Goal: Task Accomplishment & Management: Use online tool/utility

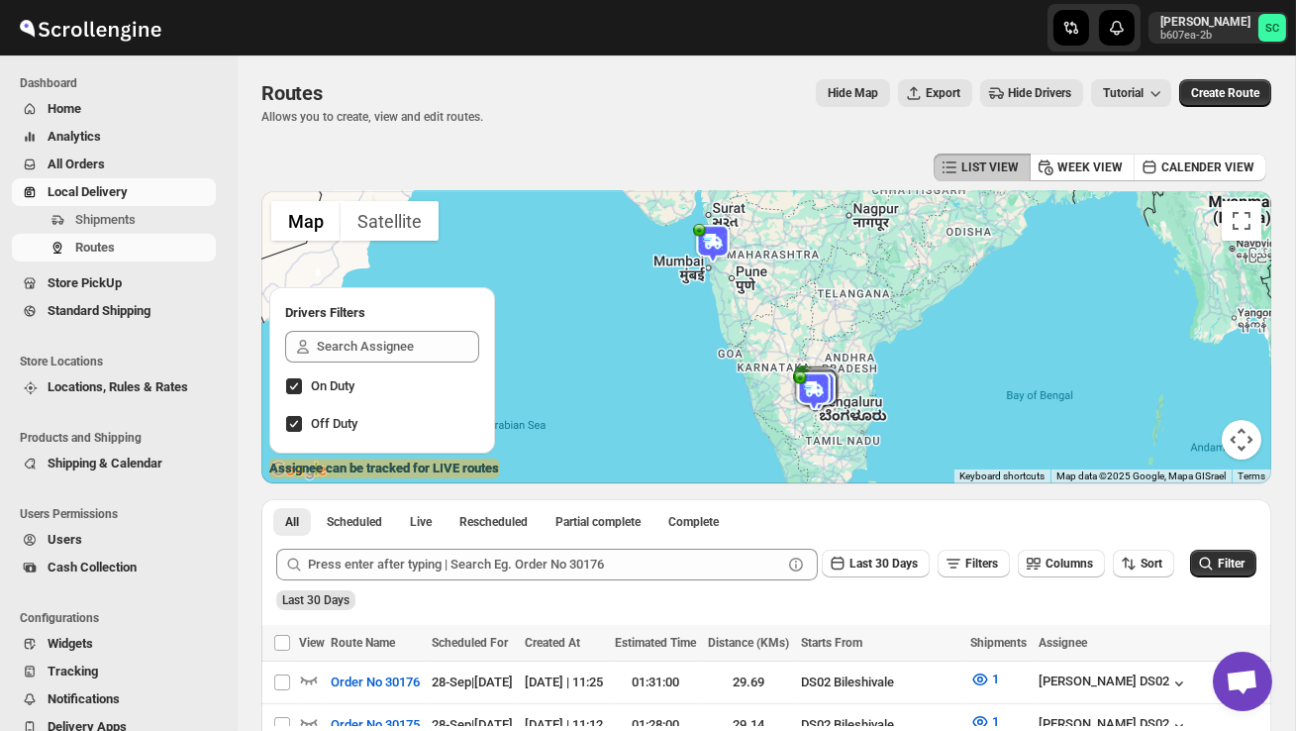
click at [119, 216] on span "Shipments" at bounding box center [105, 219] width 60 height 15
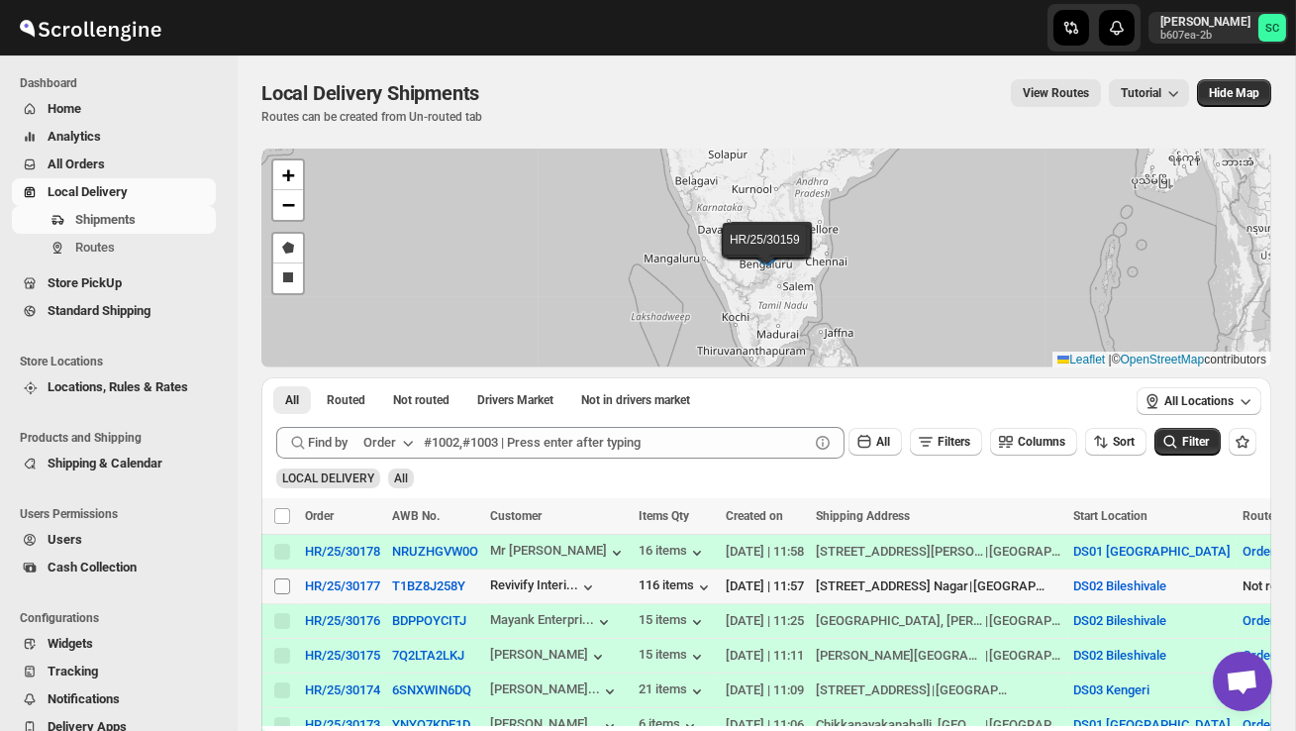
click at [283, 587] on input "Select shipment" at bounding box center [282, 586] width 16 height 16
checkbox input "true"
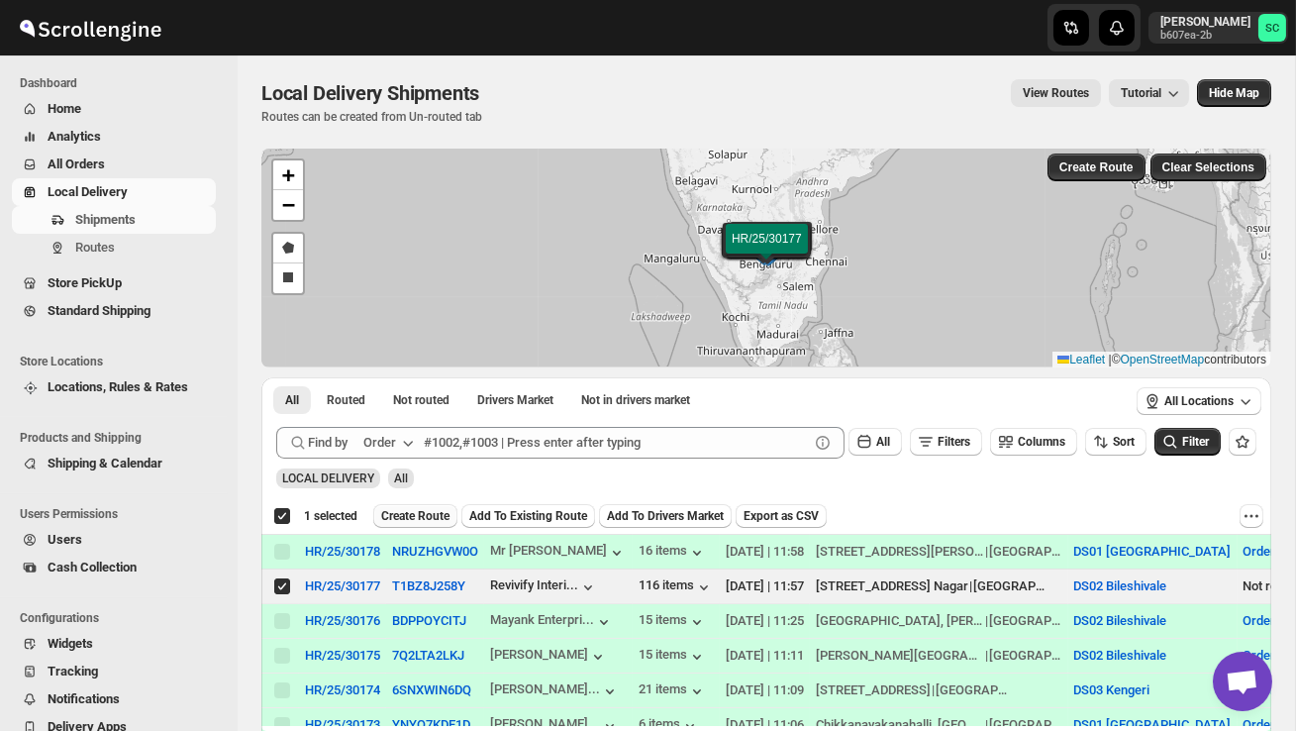
click at [419, 518] on span "Create Route" at bounding box center [415, 516] width 68 height 16
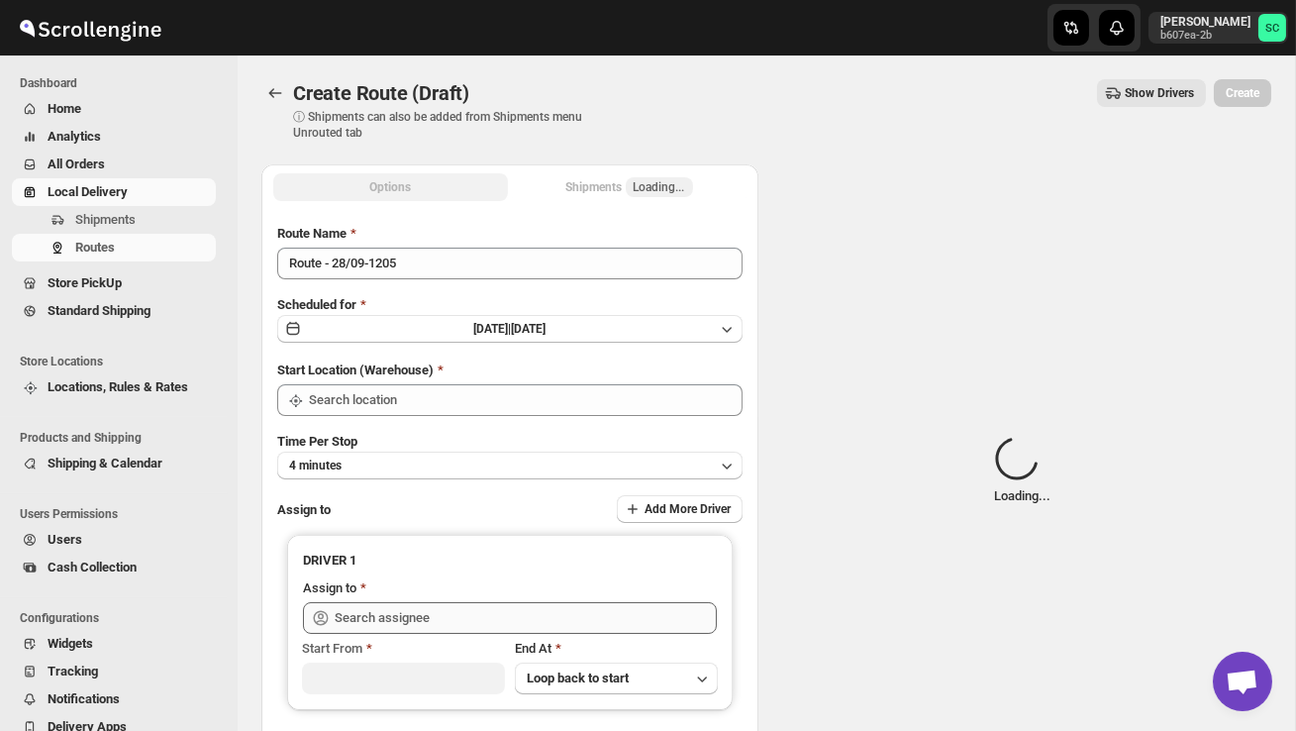
type input "DS02 Bileshivale"
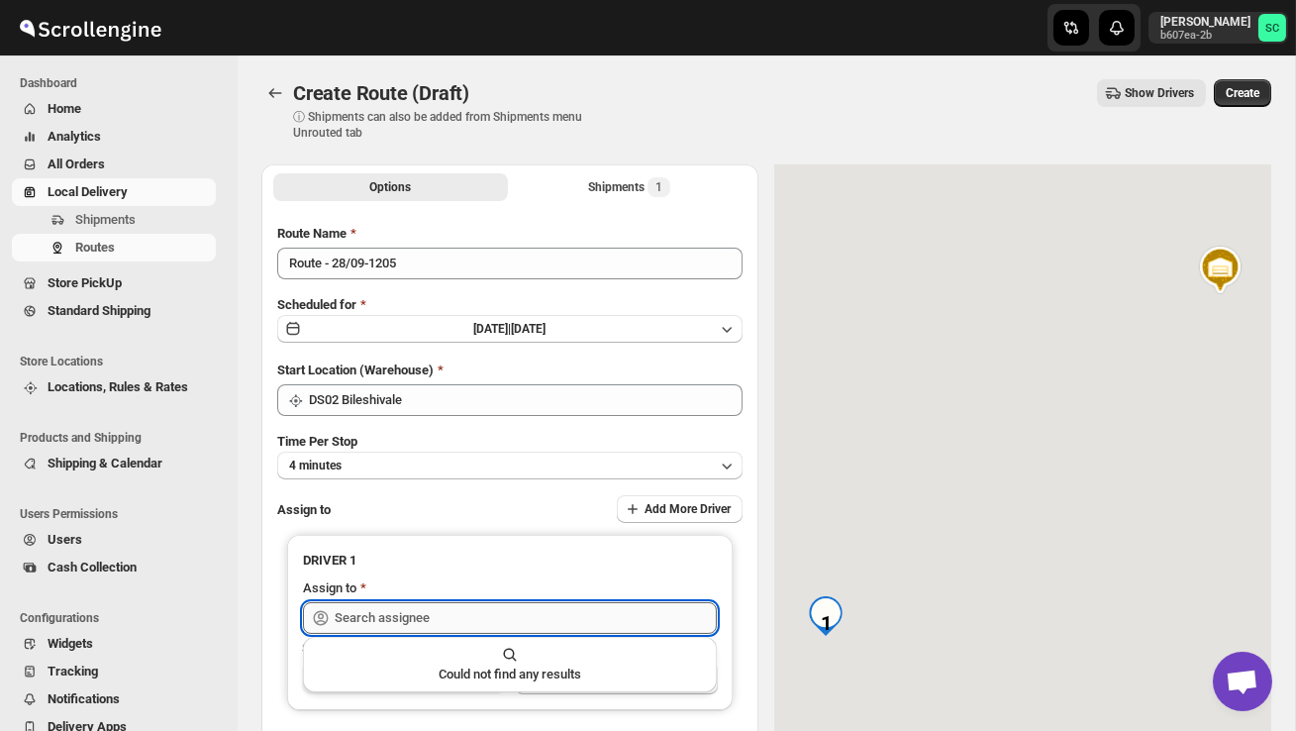
click at [428, 608] on input "text" at bounding box center [526, 618] width 382 height 32
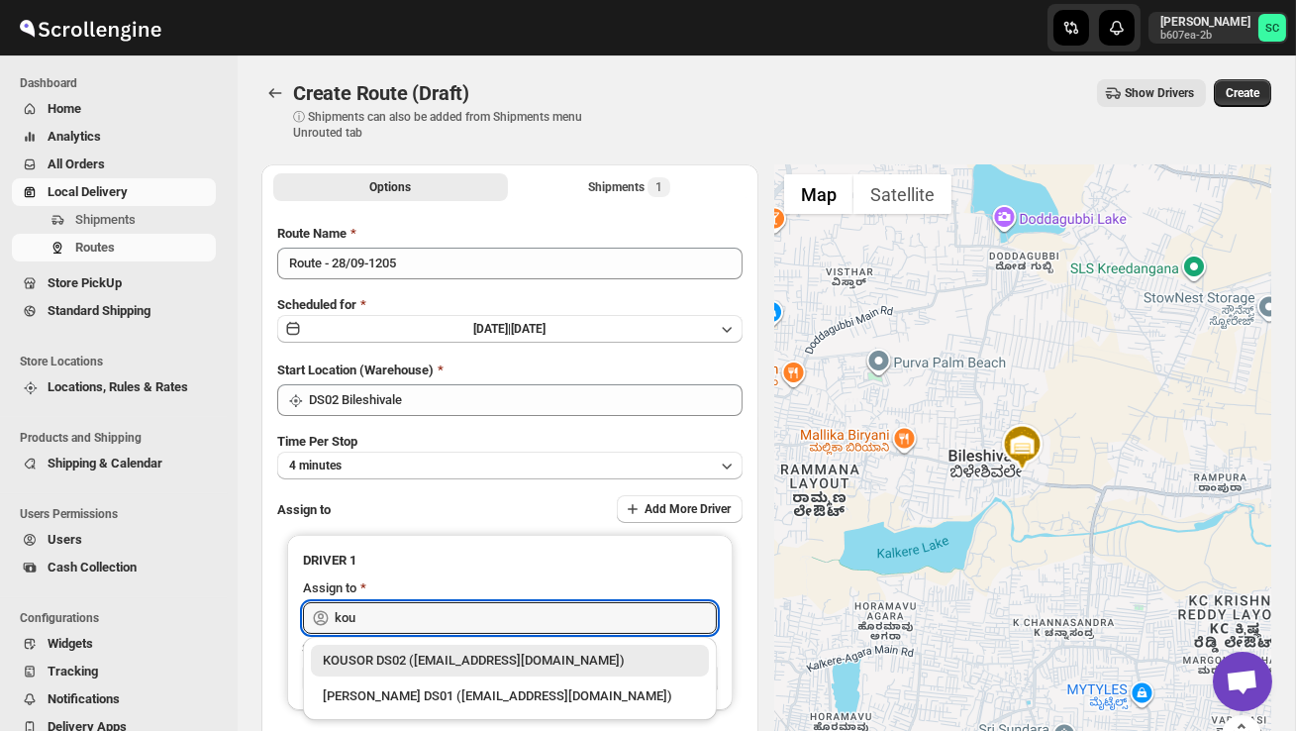
click at [435, 659] on div "KOUSOR DS02 ([EMAIL_ADDRESS][DOMAIN_NAME])" at bounding box center [510, 660] width 374 height 20
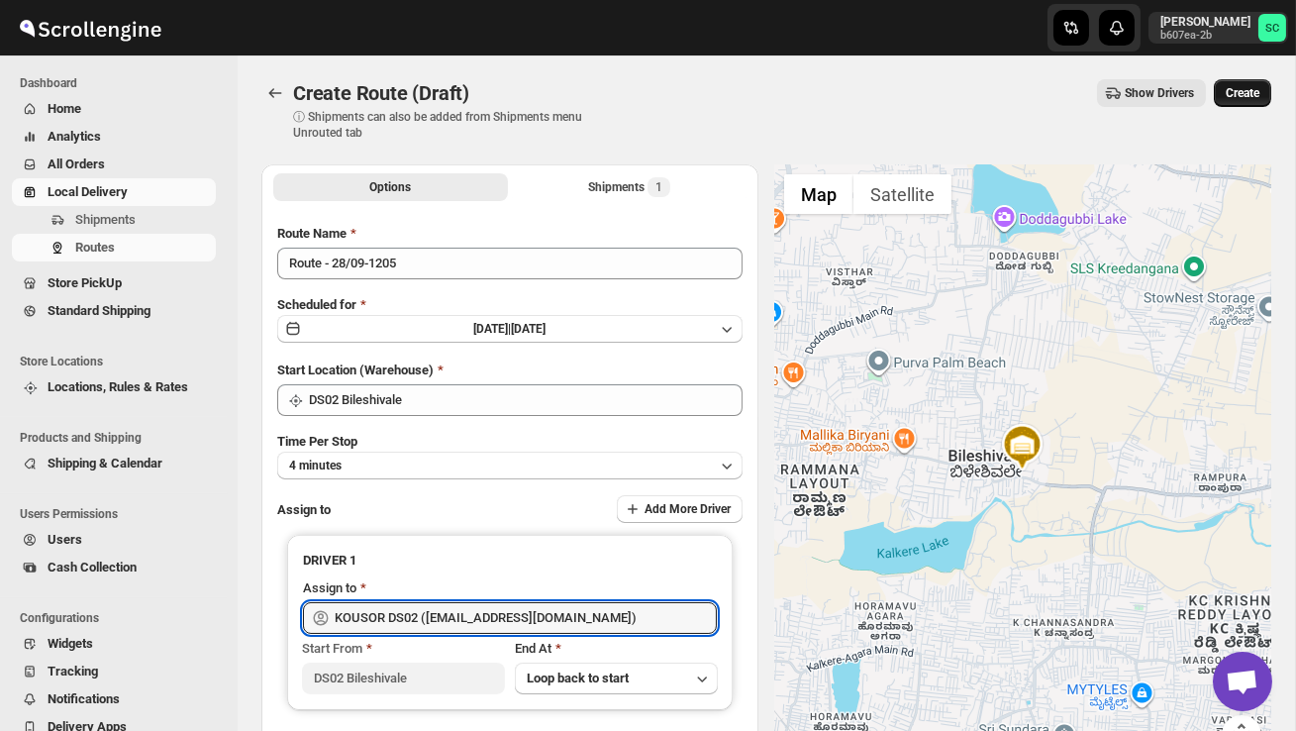
type input "KOUSOR DS02 ([EMAIL_ADDRESS][DOMAIN_NAME])"
click at [1245, 97] on span "Create" at bounding box center [1243, 93] width 34 height 16
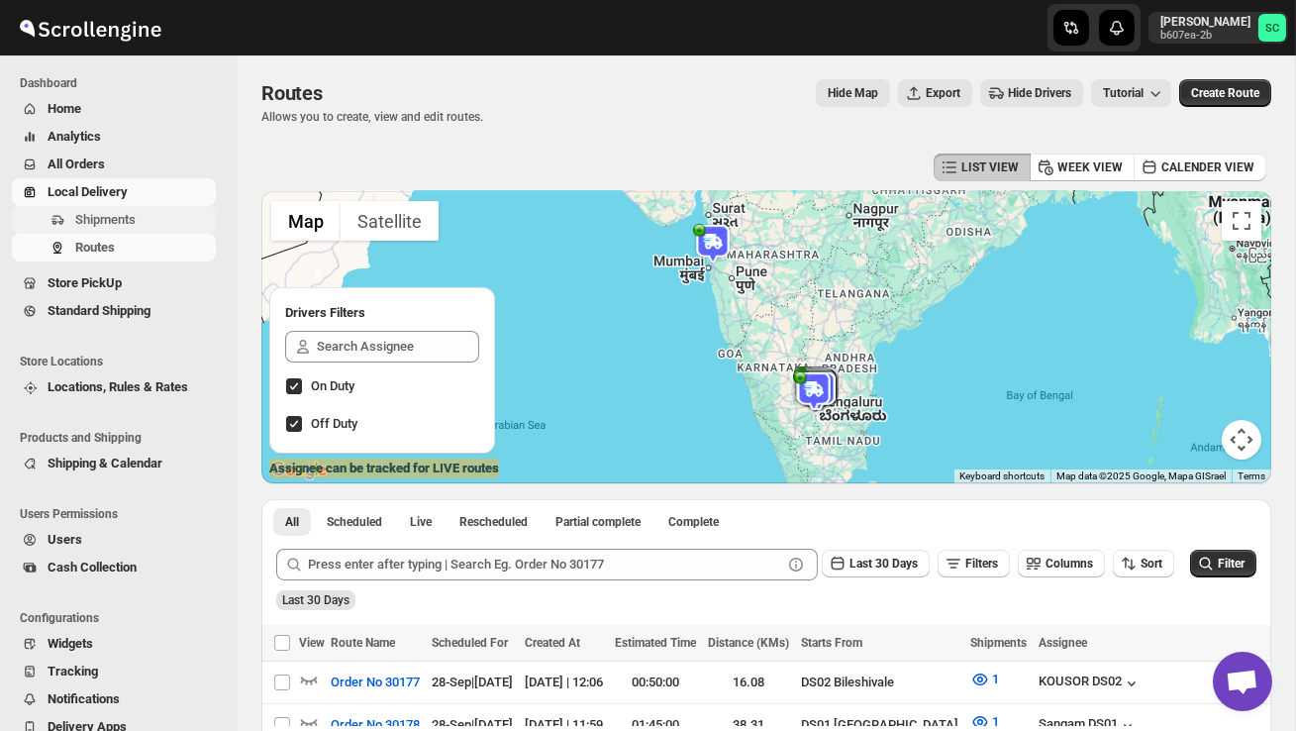
click at [100, 223] on span "Shipments" at bounding box center [105, 219] width 60 height 15
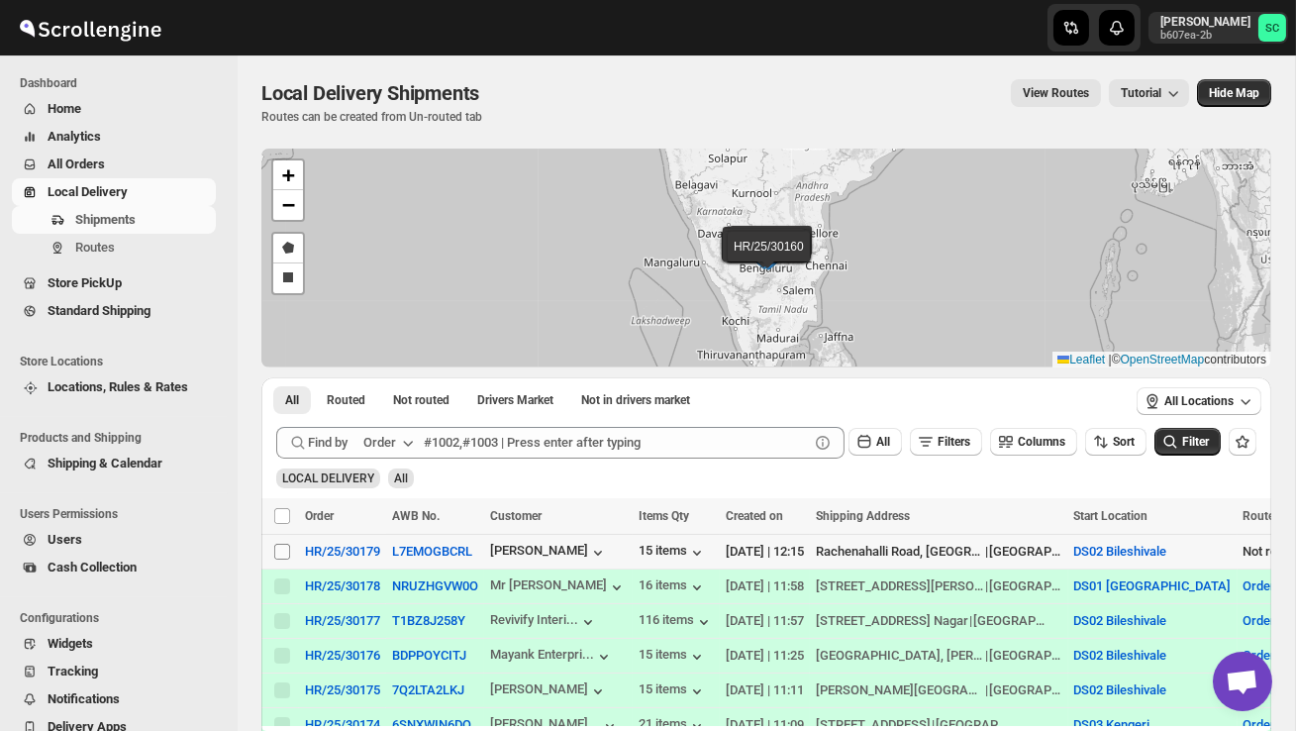
click at [286, 543] on input "Select shipment" at bounding box center [282, 551] width 16 height 16
checkbox input "true"
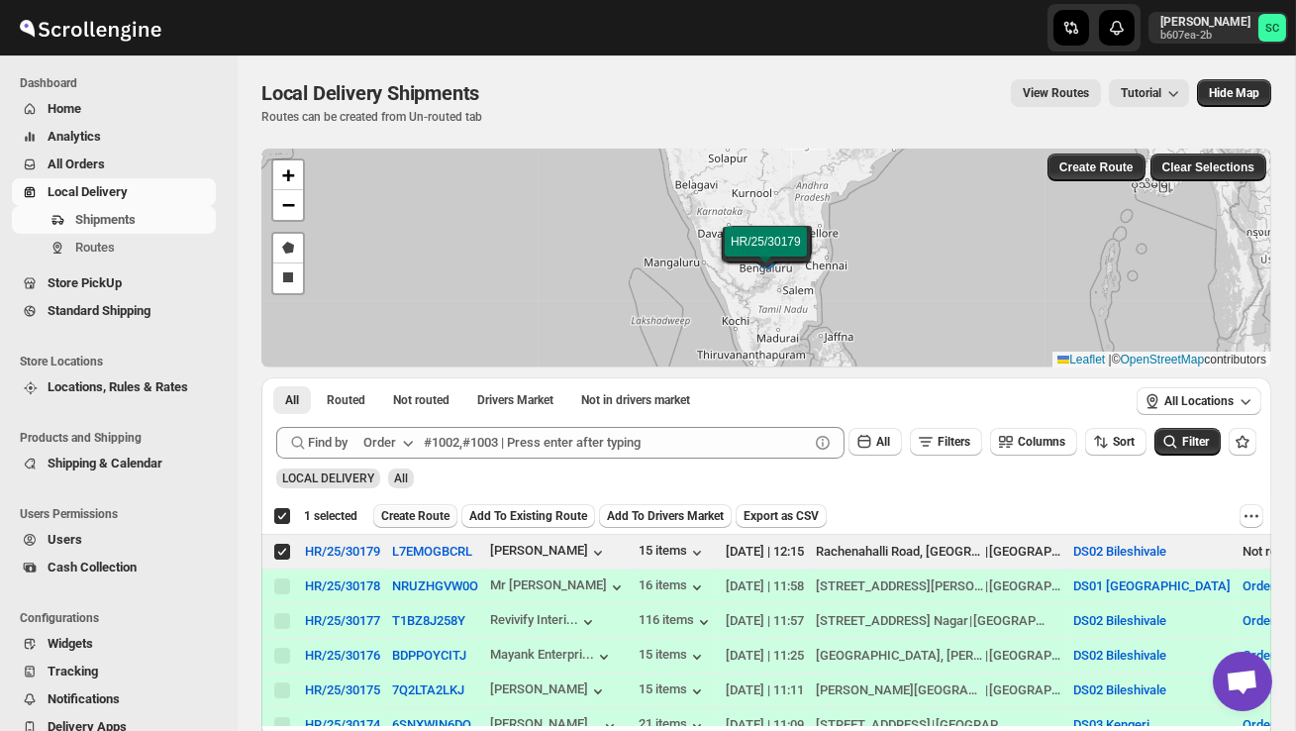
click at [423, 517] on span "Create Route" at bounding box center [415, 516] width 68 height 16
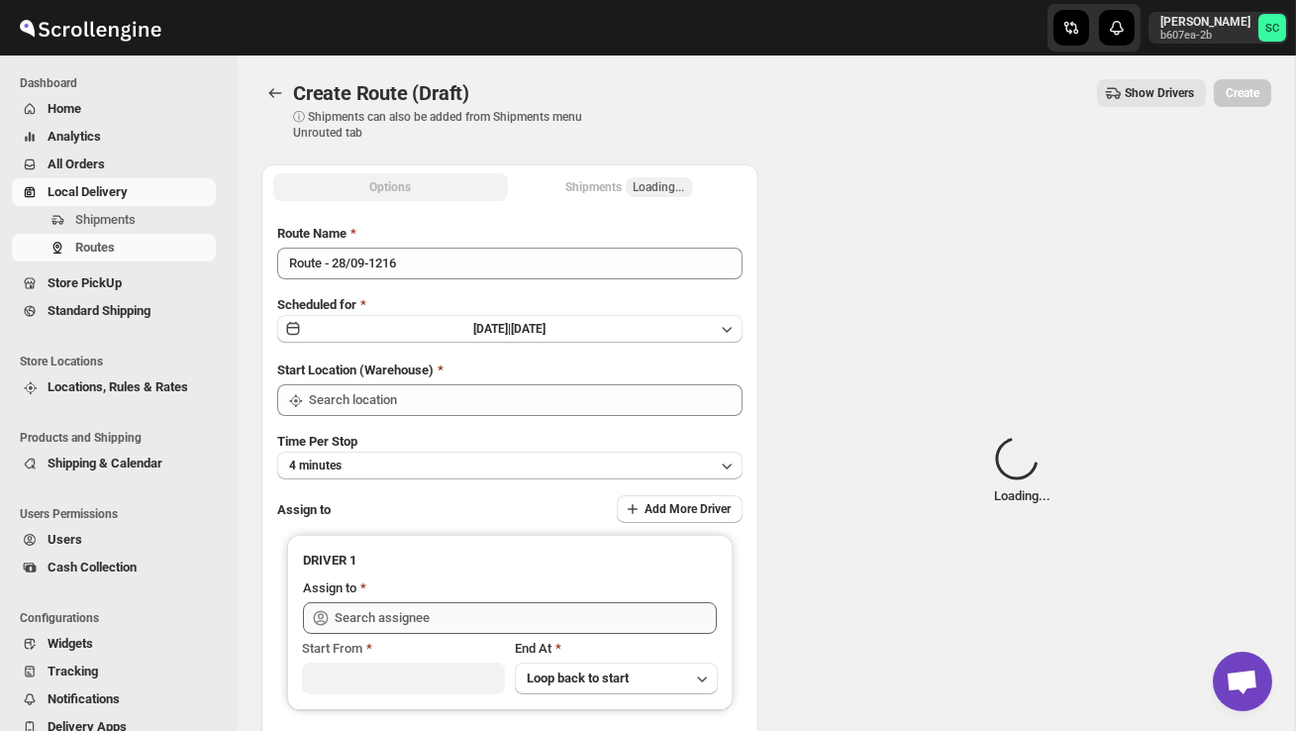
type input "DS02 Bileshivale"
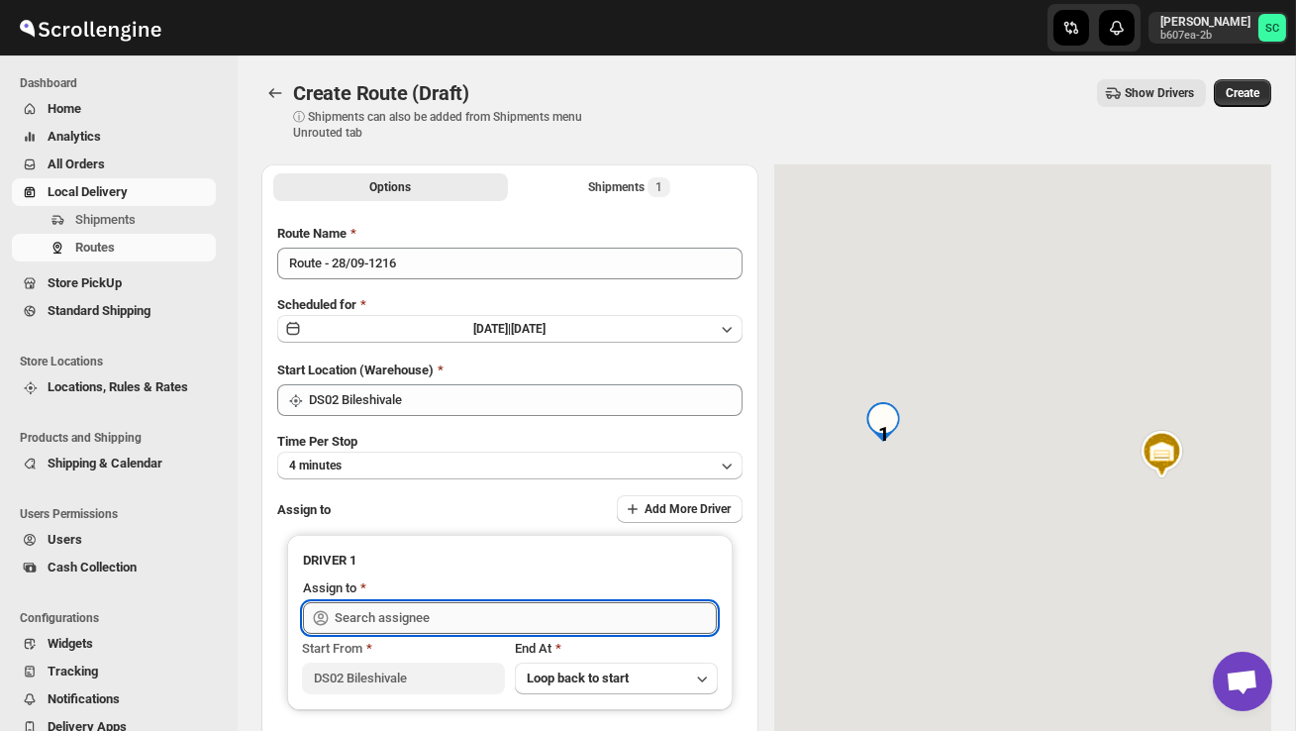
click at [400, 617] on input "text" at bounding box center [526, 618] width 382 height 32
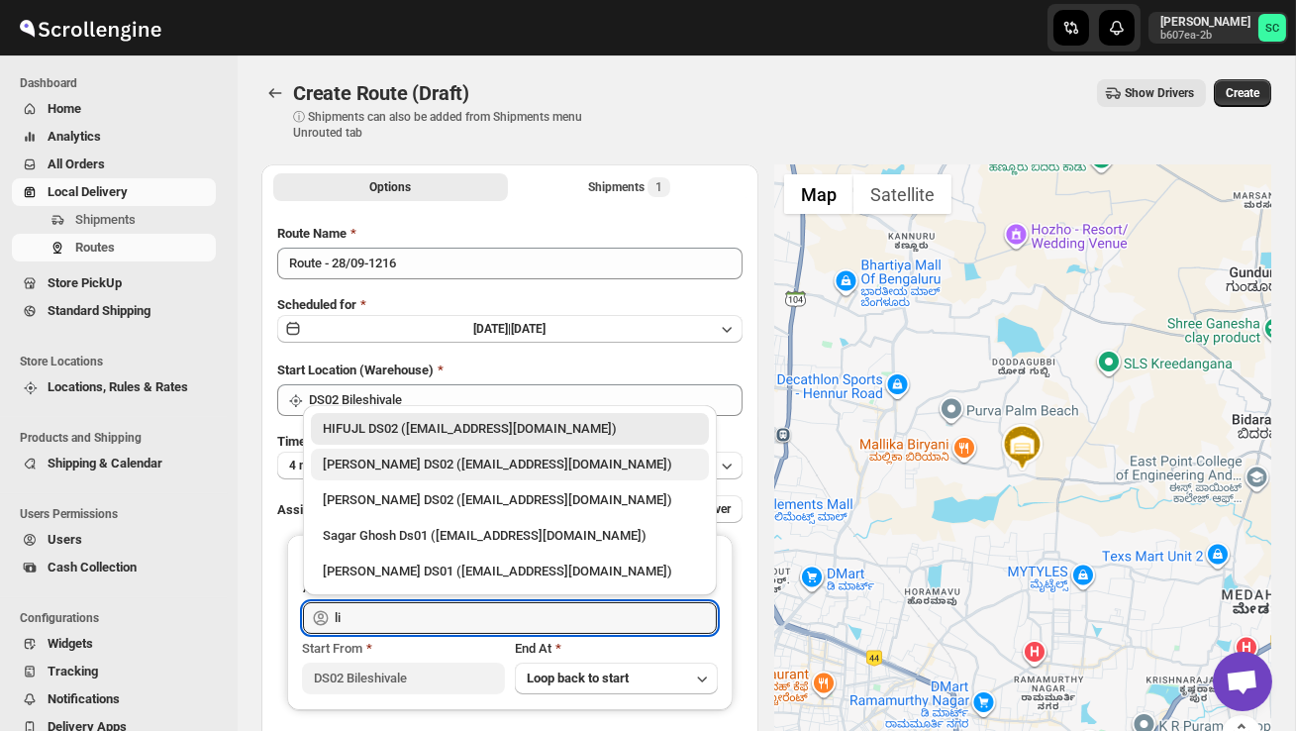
click at [467, 454] on div "[PERSON_NAME] DS02 ([EMAIL_ADDRESS][DOMAIN_NAME])" at bounding box center [510, 464] width 374 height 20
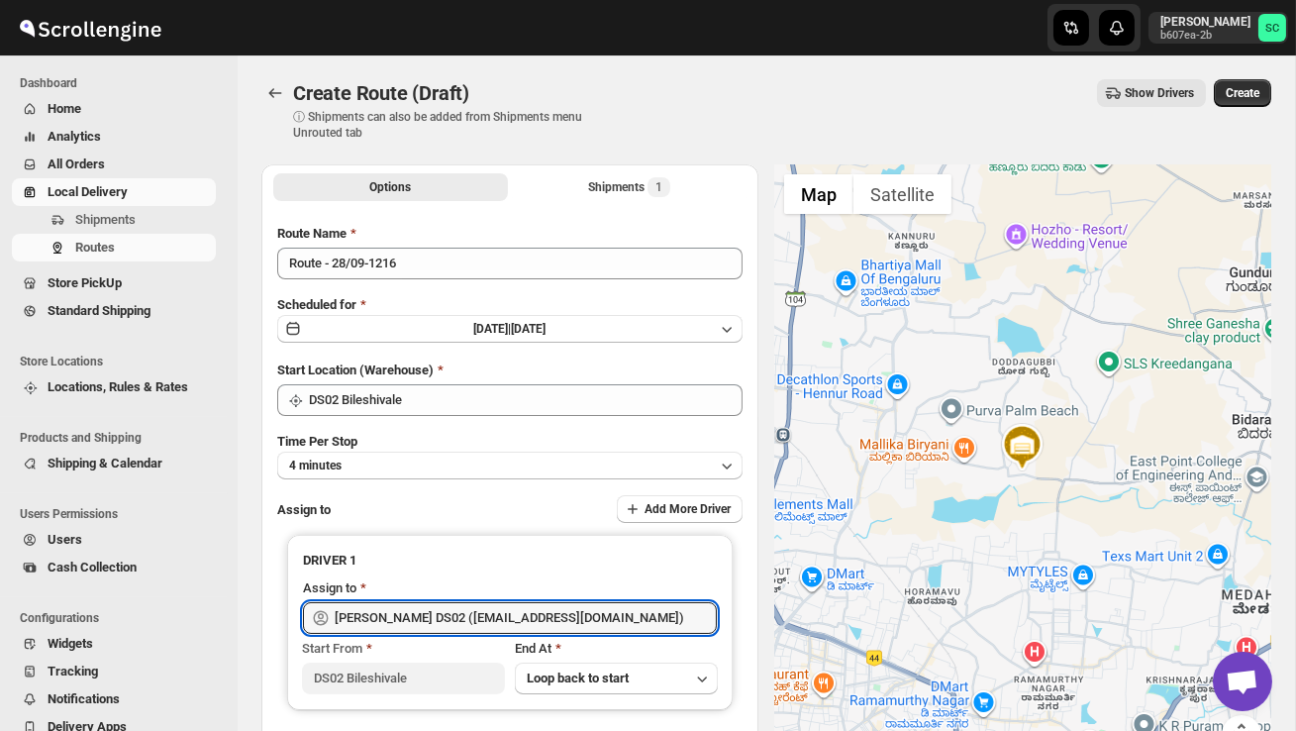
type input "[PERSON_NAME] DS02 ([EMAIL_ADDRESS][DOMAIN_NAME])"
click at [1226, 89] on span "Create" at bounding box center [1243, 93] width 34 height 16
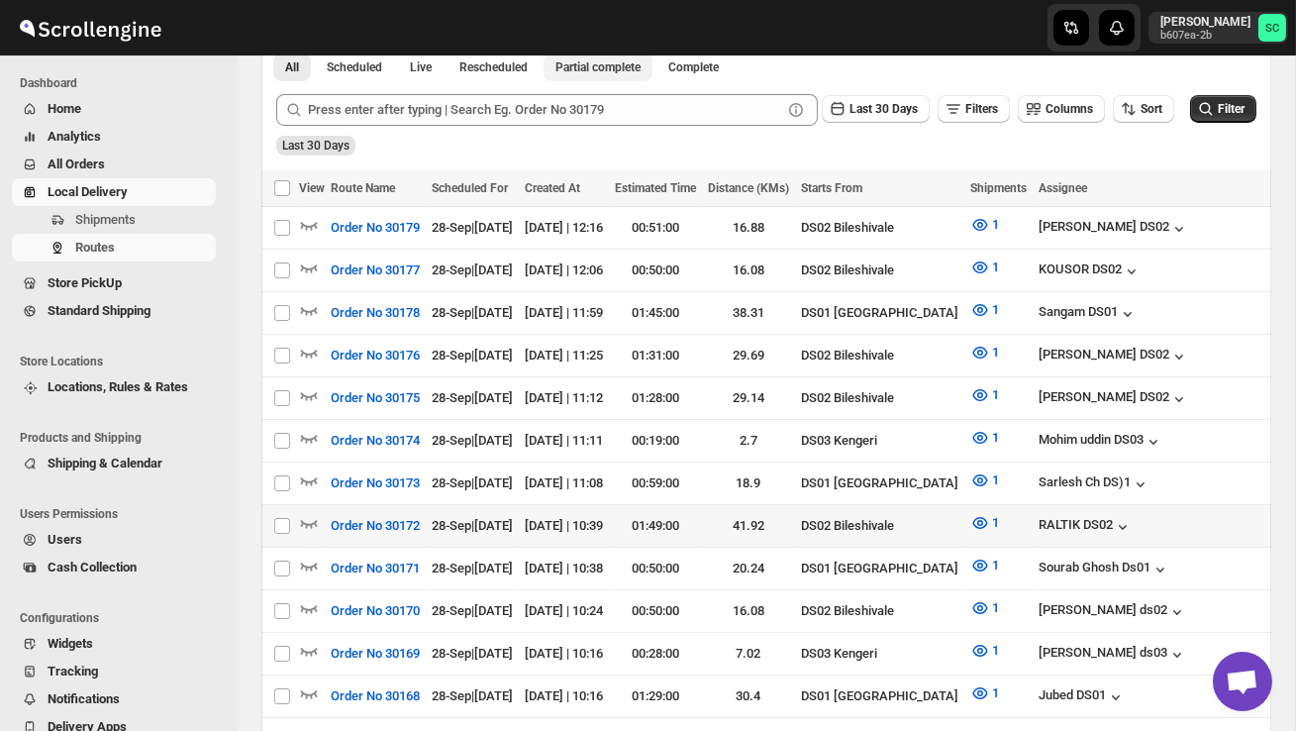
scroll to position [453, 0]
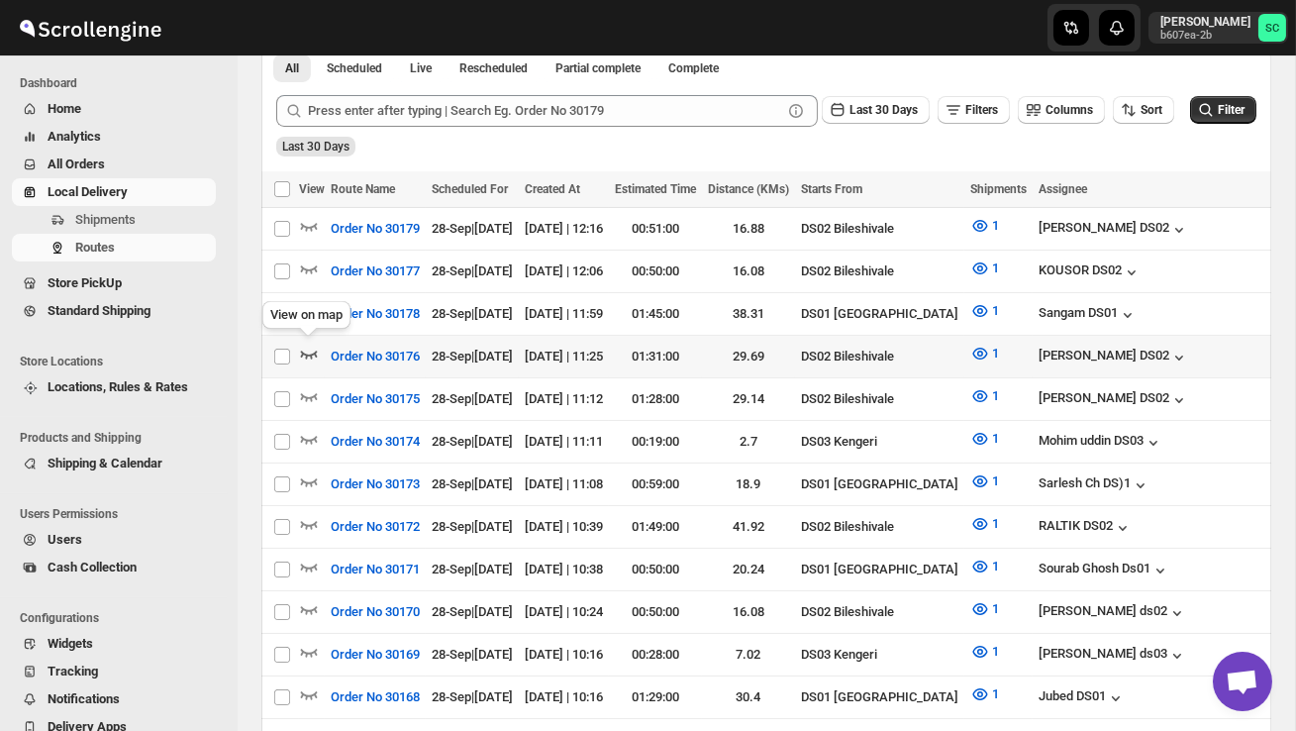
click at [313, 351] on icon "button" at bounding box center [309, 354] width 17 height 8
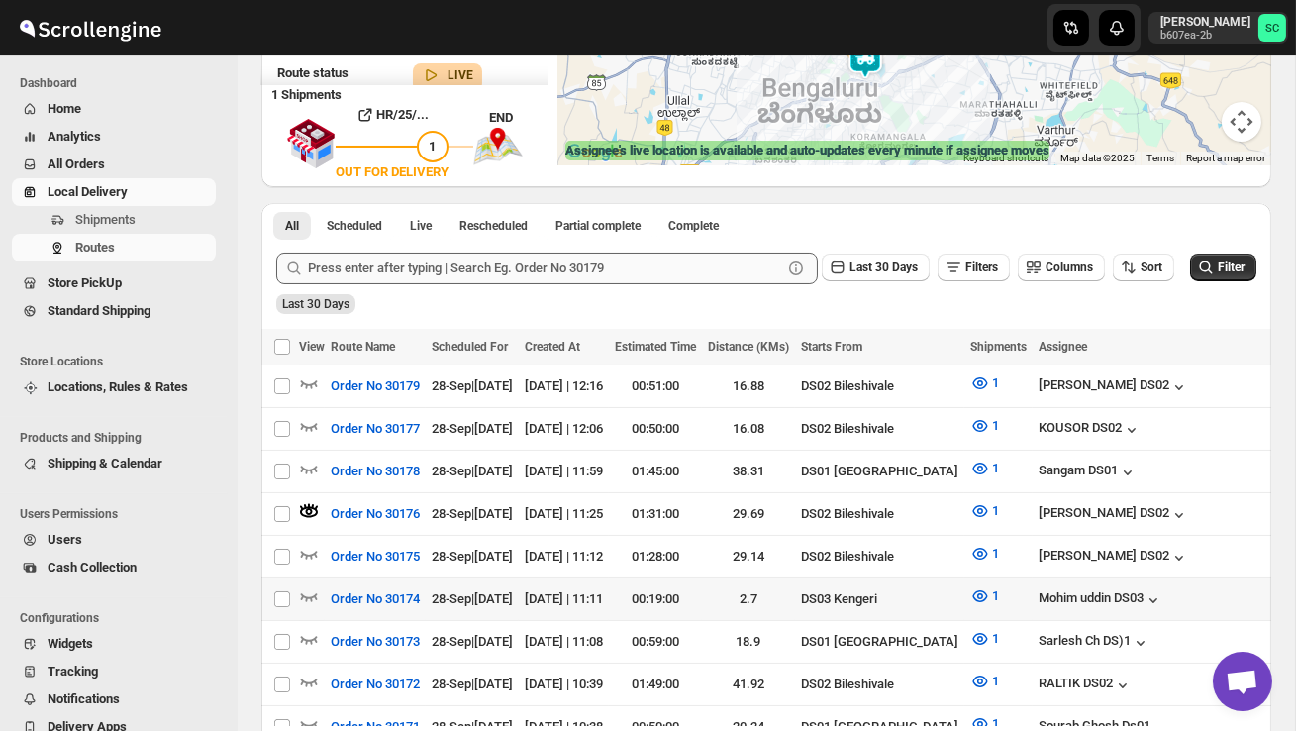
scroll to position [324, 0]
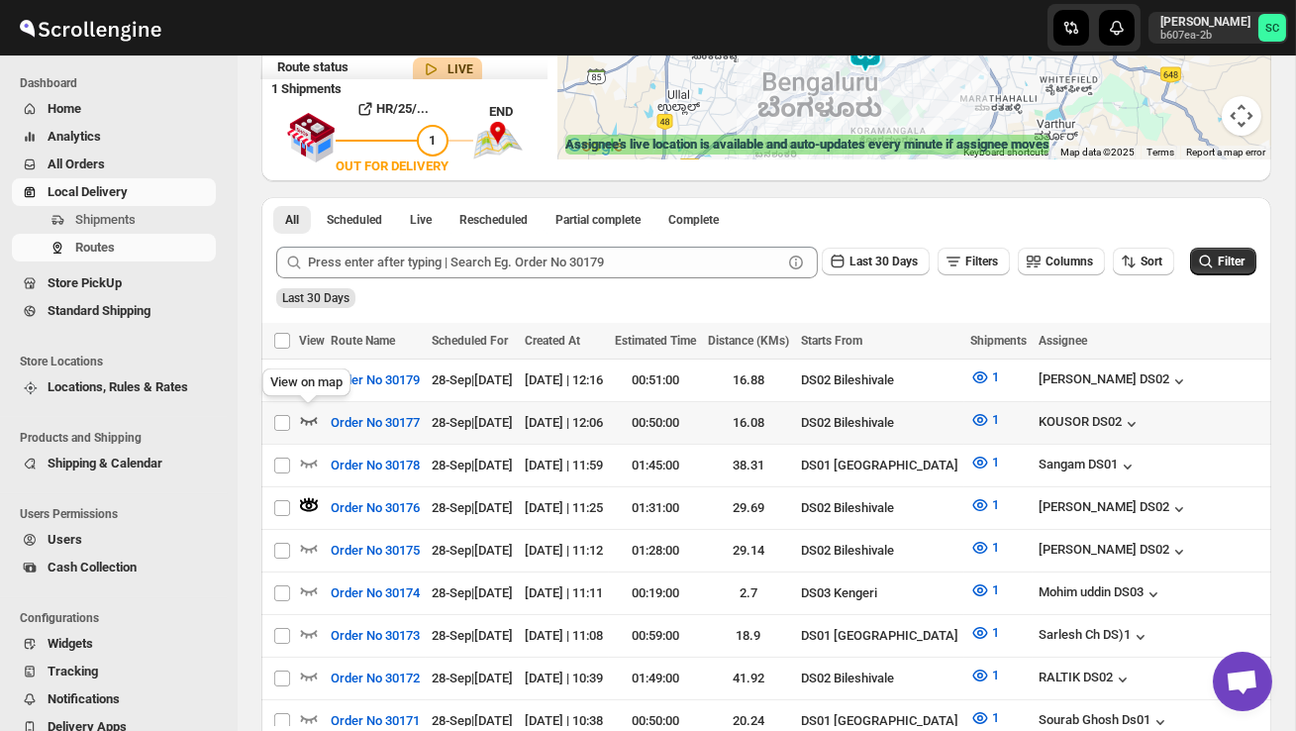
click at [306, 417] on icon "button" at bounding box center [309, 420] width 20 height 20
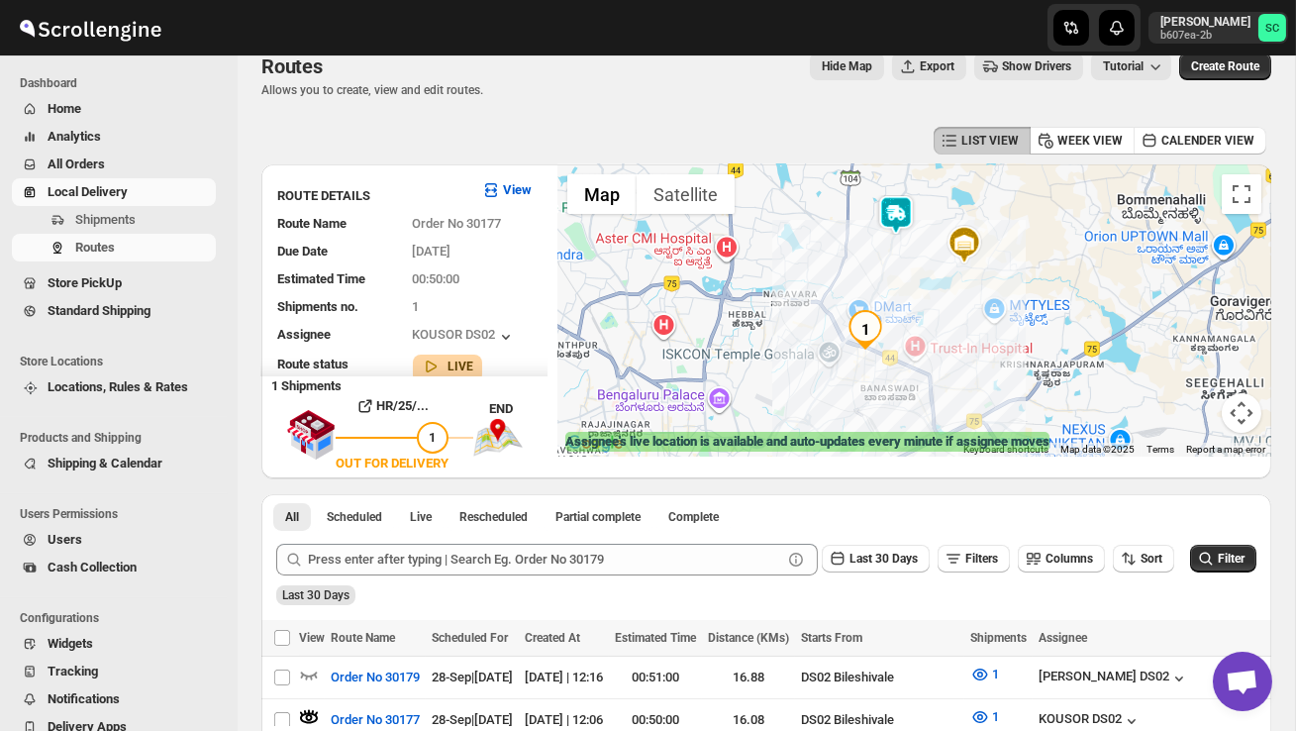
scroll to position [22, 0]
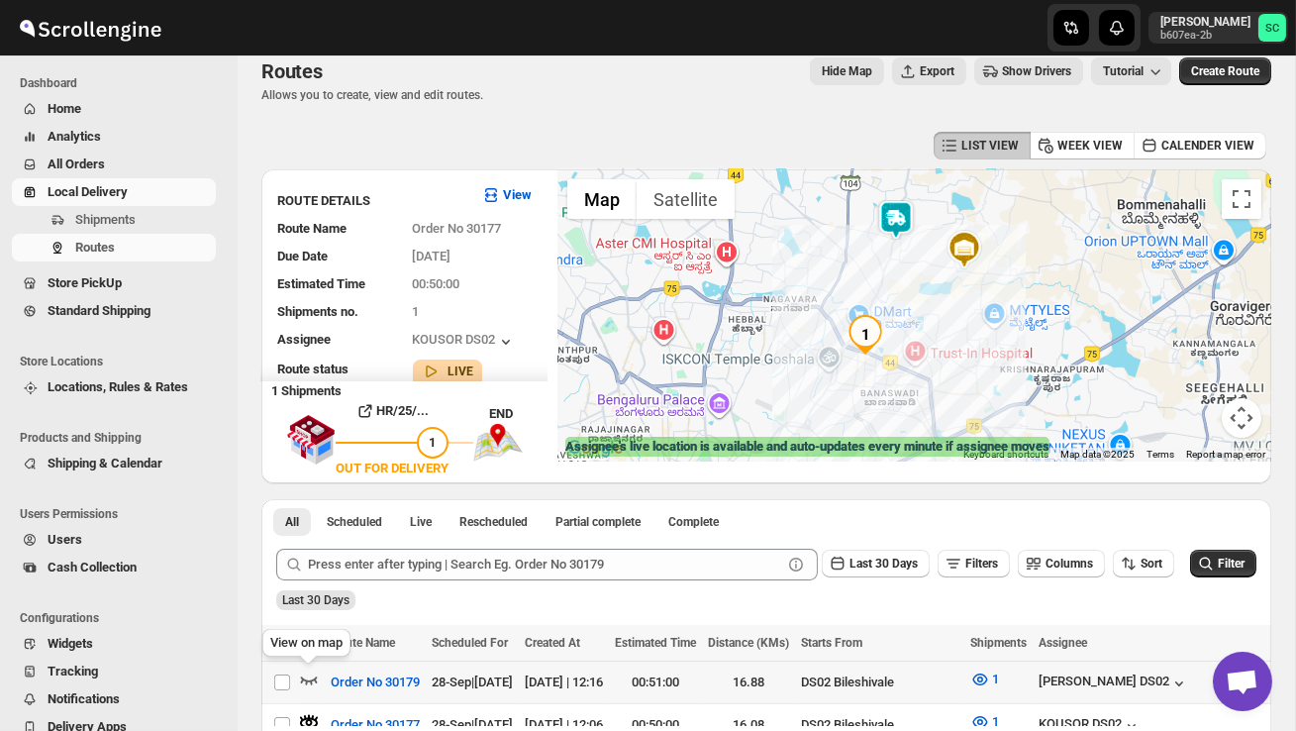
click at [308, 672] on icon "button" at bounding box center [309, 679] width 20 height 20
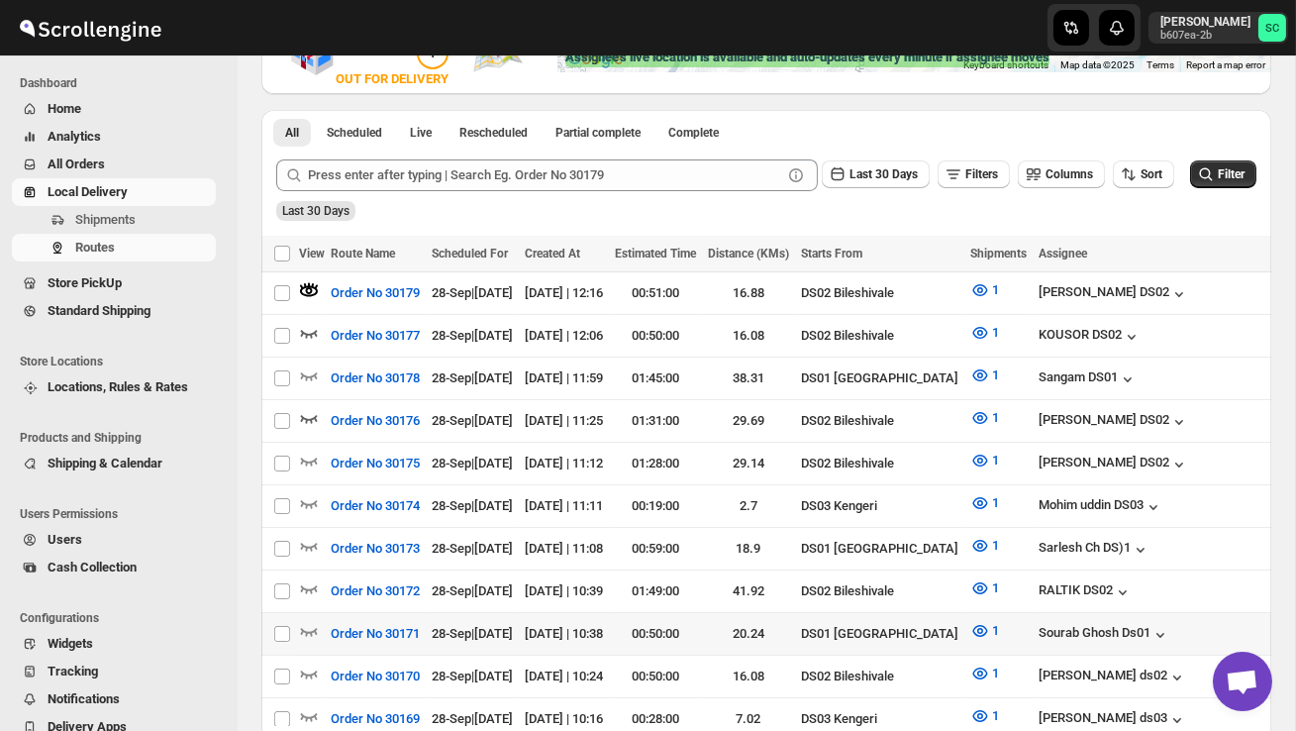
scroll to position [412, 0]
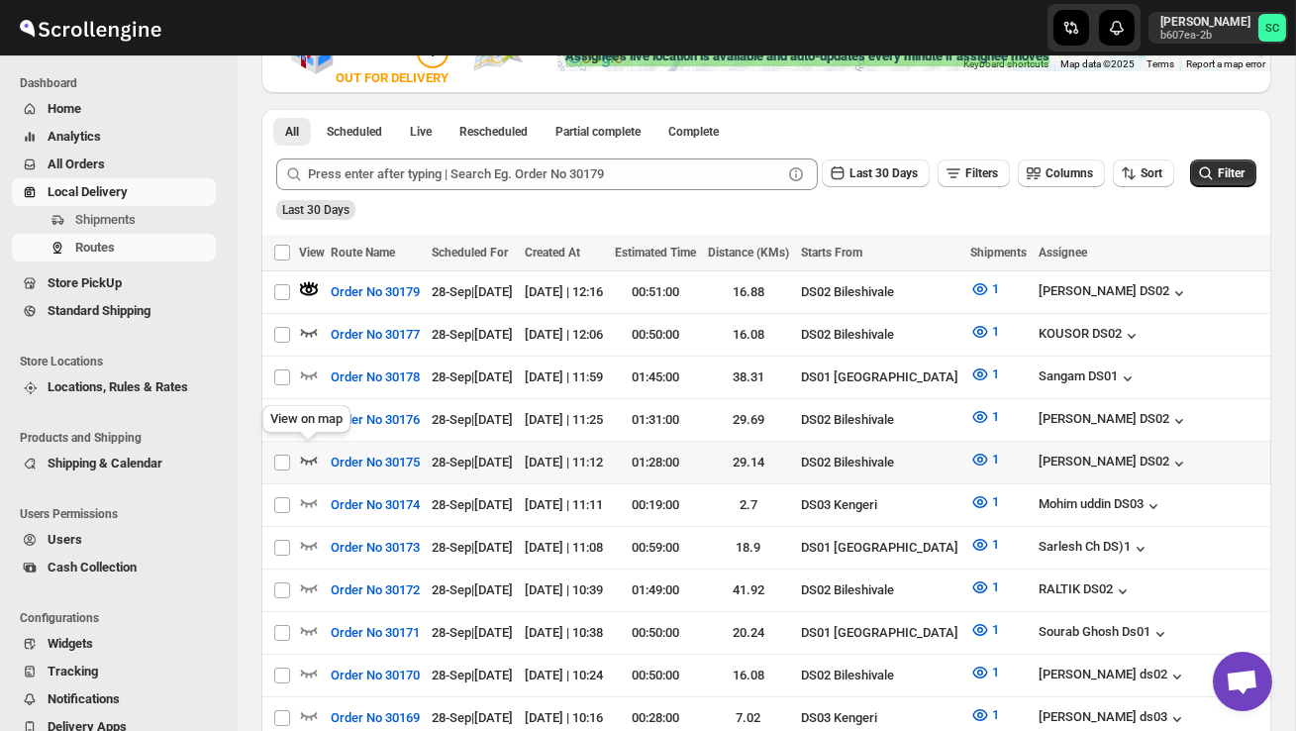
click at [311, 452] on icon "button" at bounding box center [309, 459] width 20 height 20
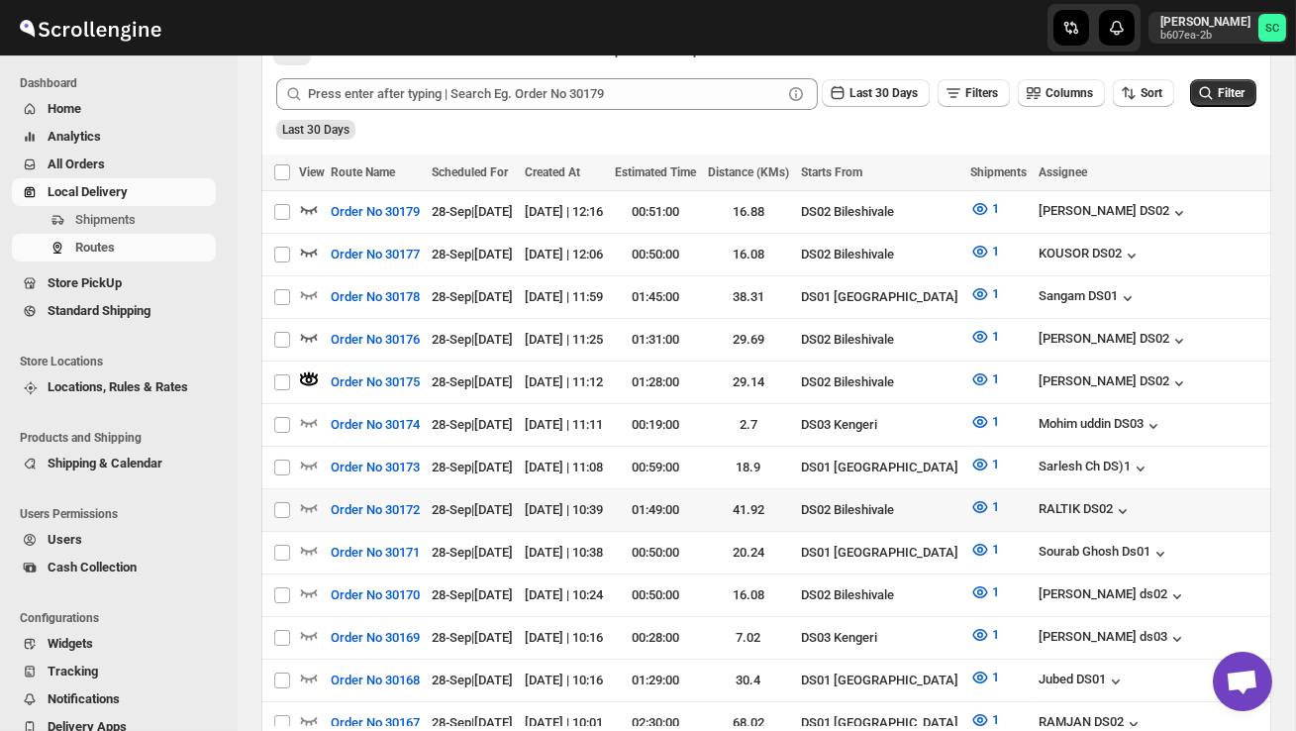
scroll to position [493, 0]
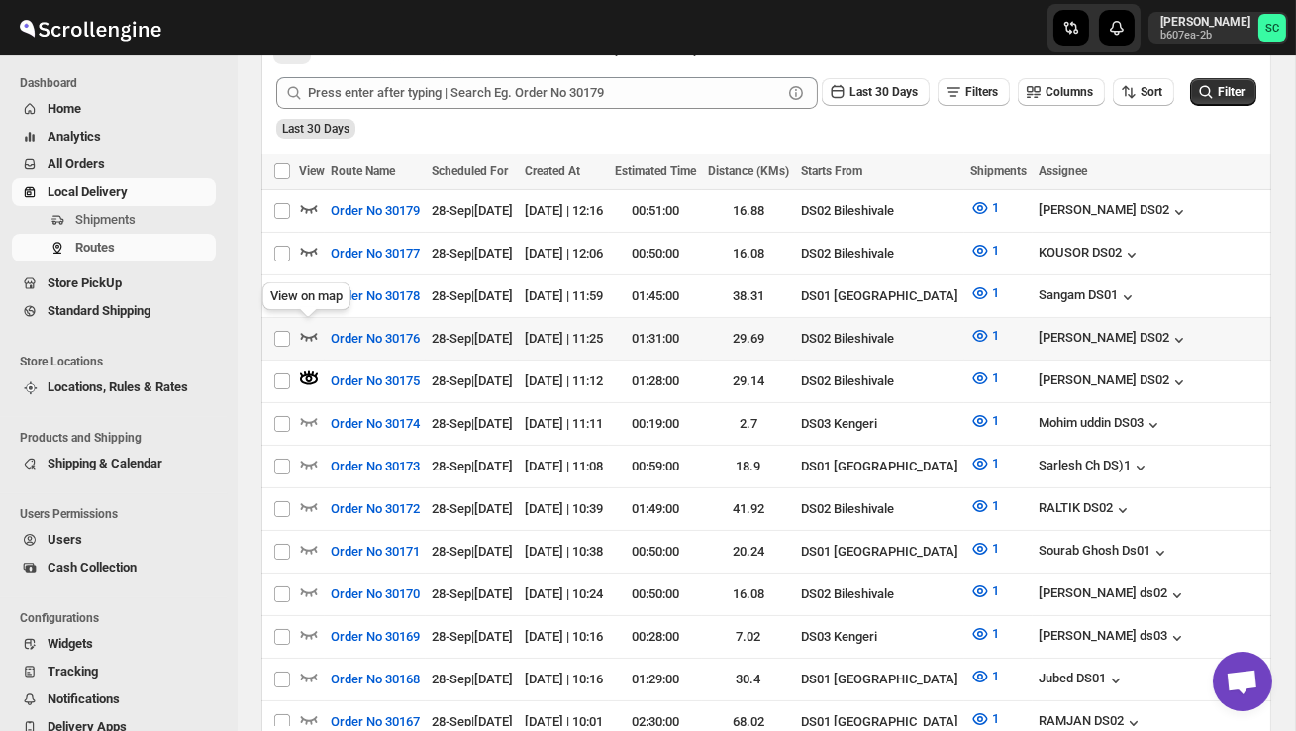
click at [304, 326] on icon "button" at bounding box center [309, 336] width 20 height 20
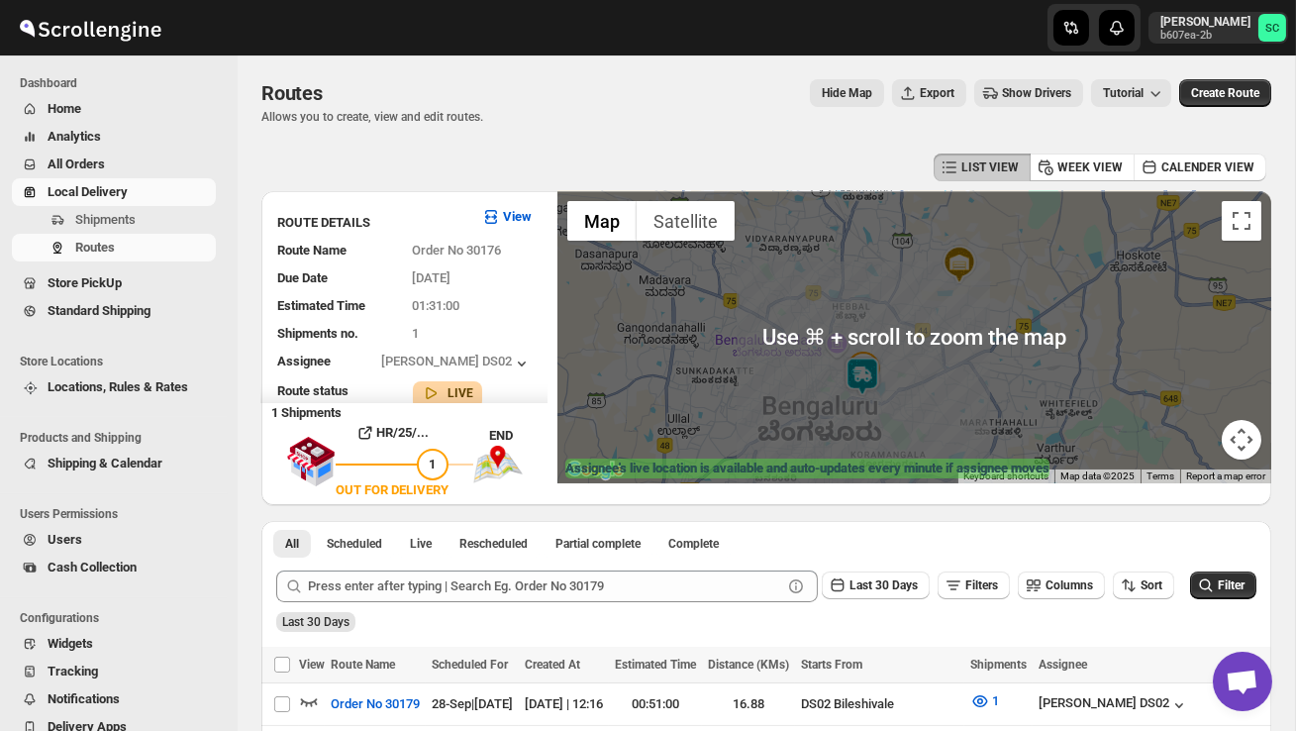
click at [904, 383] on div at bounding box center [914, 337] width 714 height 292
click at [904, 384] on div at bounding box center [914, 337] width 714 height 292
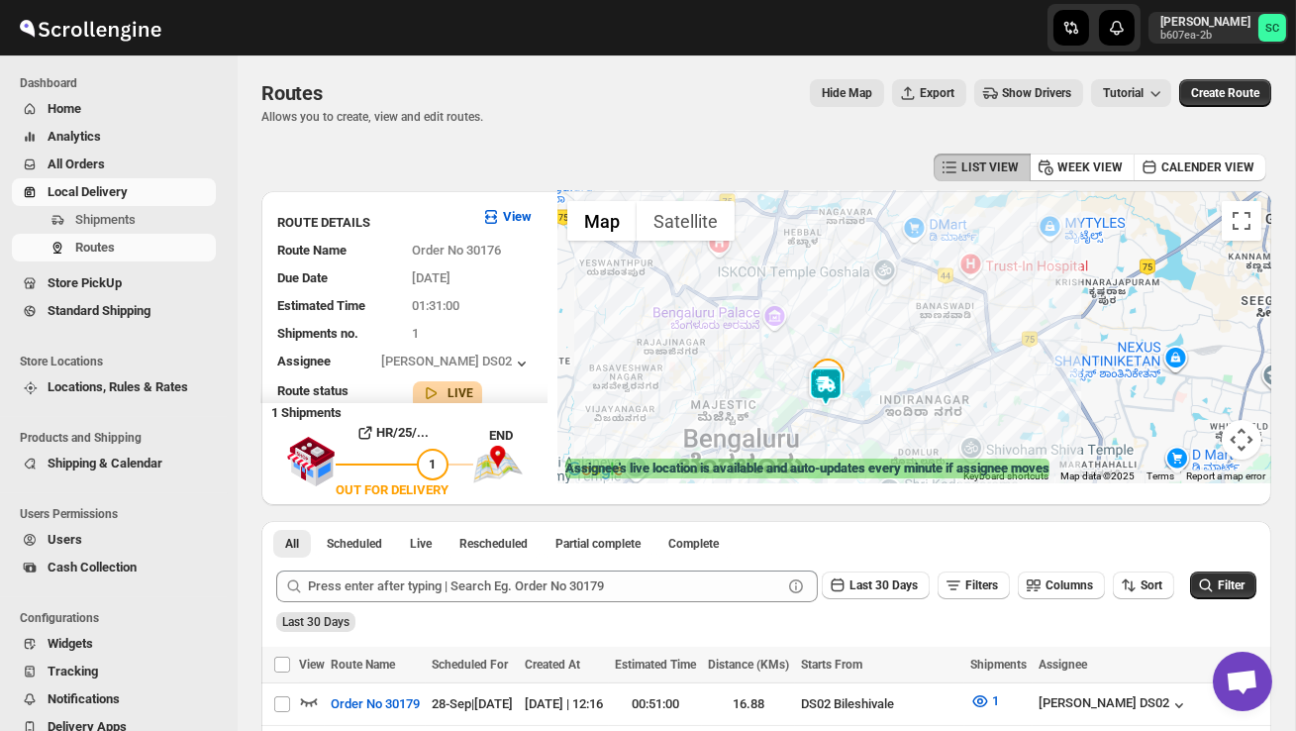
click at [888, 396] on div at bounding box center [914, 337] width 714 height 292
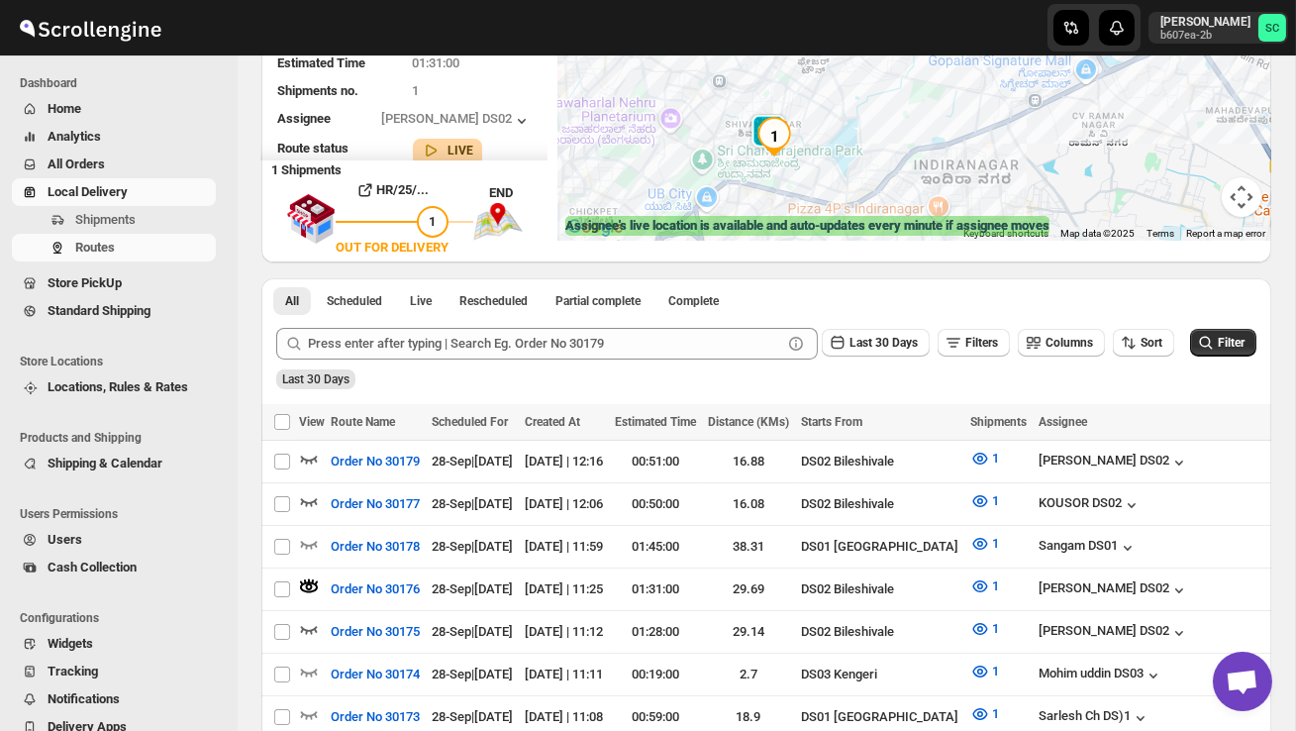
scroll to position [336, 0]
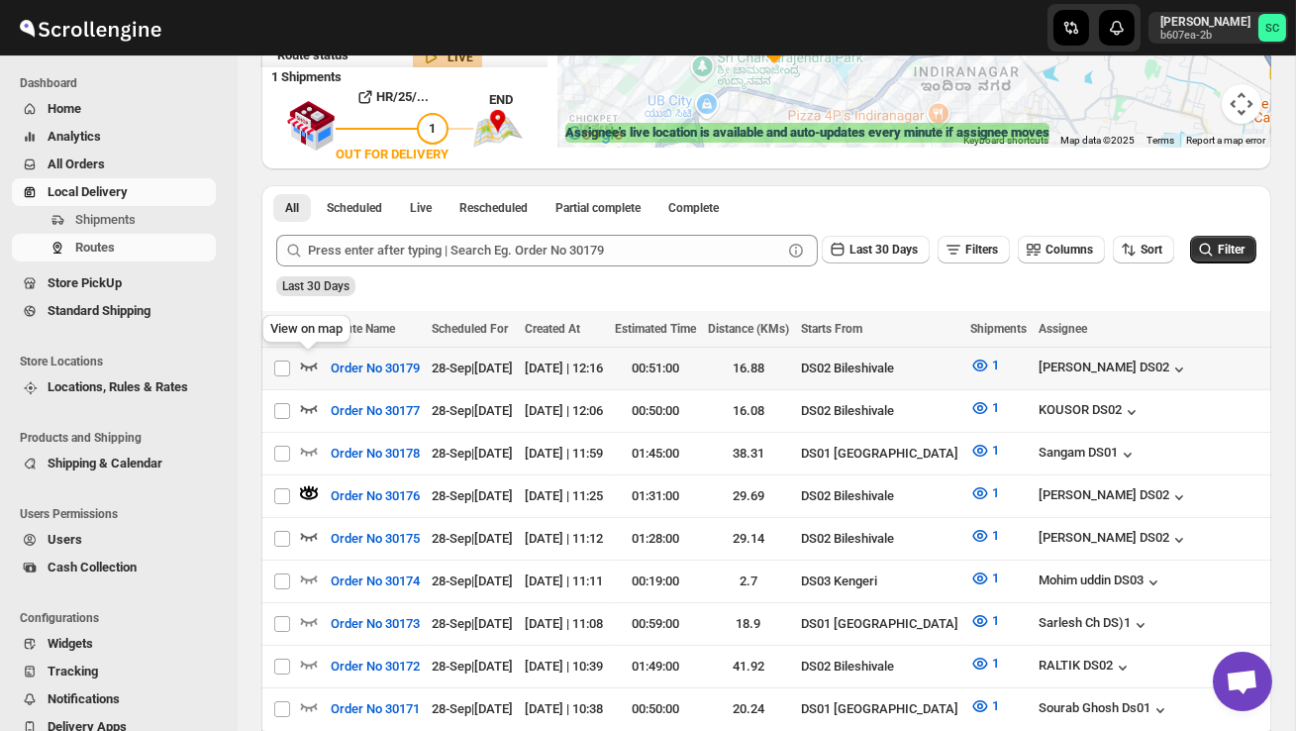
click at [306, 368] on icon "button" at bounding box center [309, 366] width 17 height 8
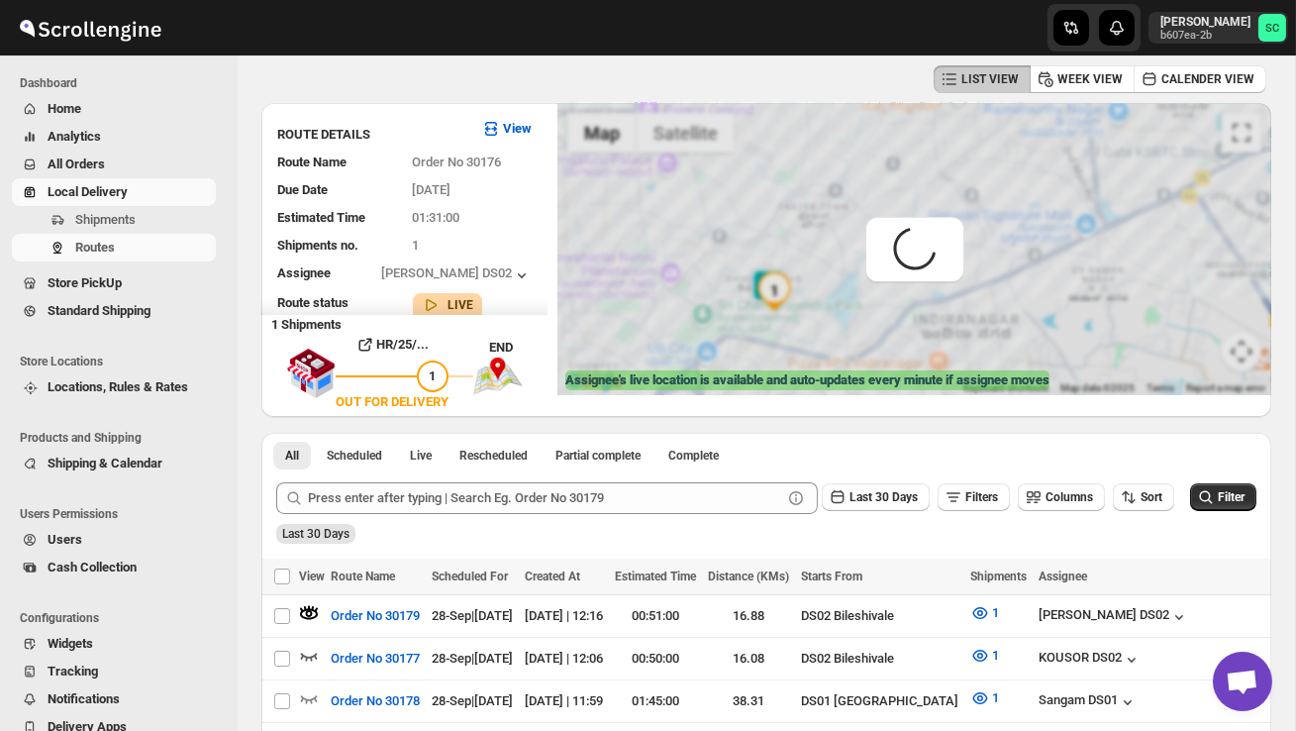
scroll to position [0, 0]
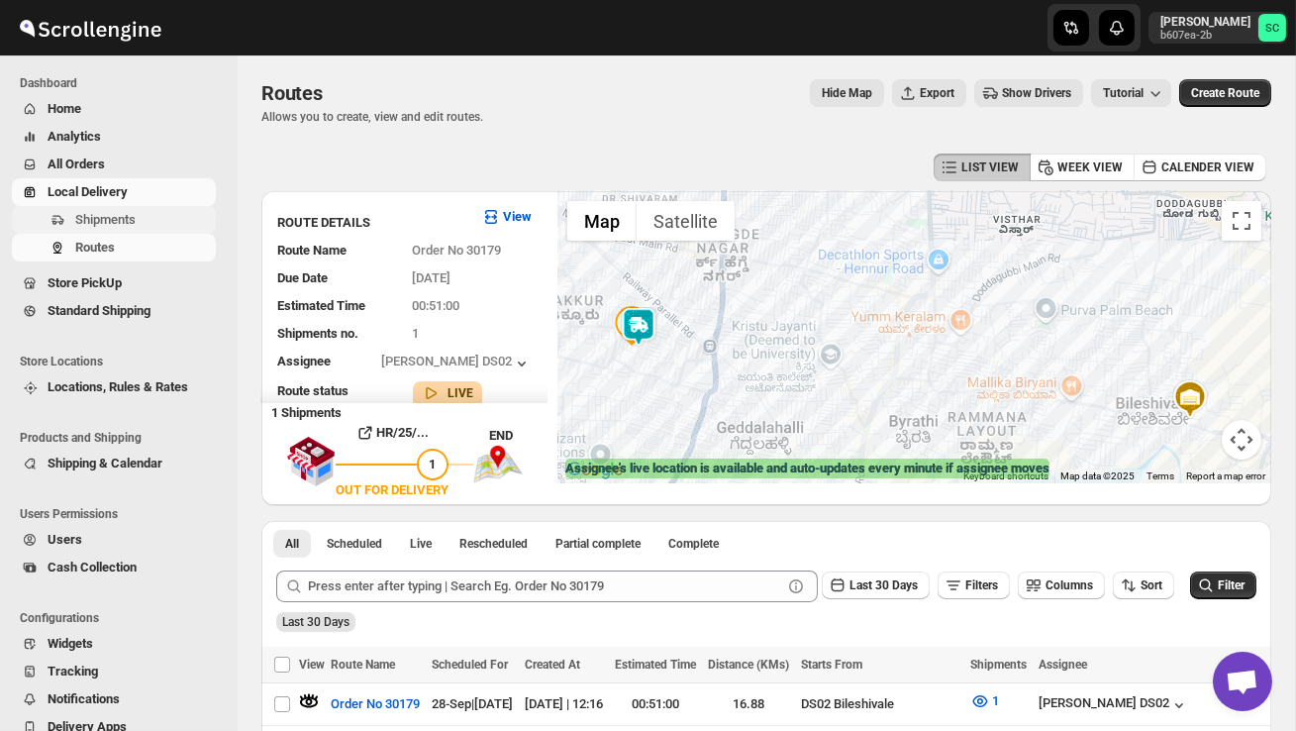
click at [132, 221] on span "Shipments" at bounding box center [105, 219] width 60 height 15
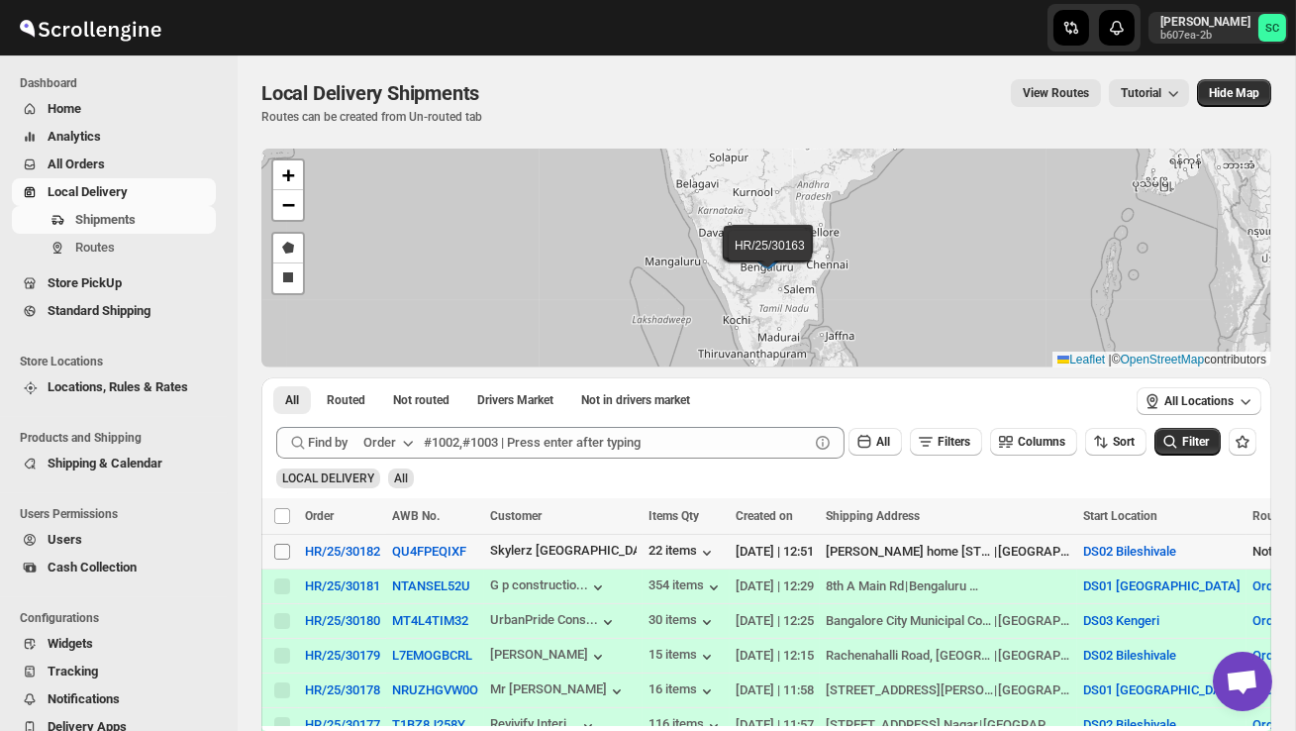
click at [287, 546] on input "Select shipment" at bounding box center [282, 551] width 16 height 16
checkbox input "true"
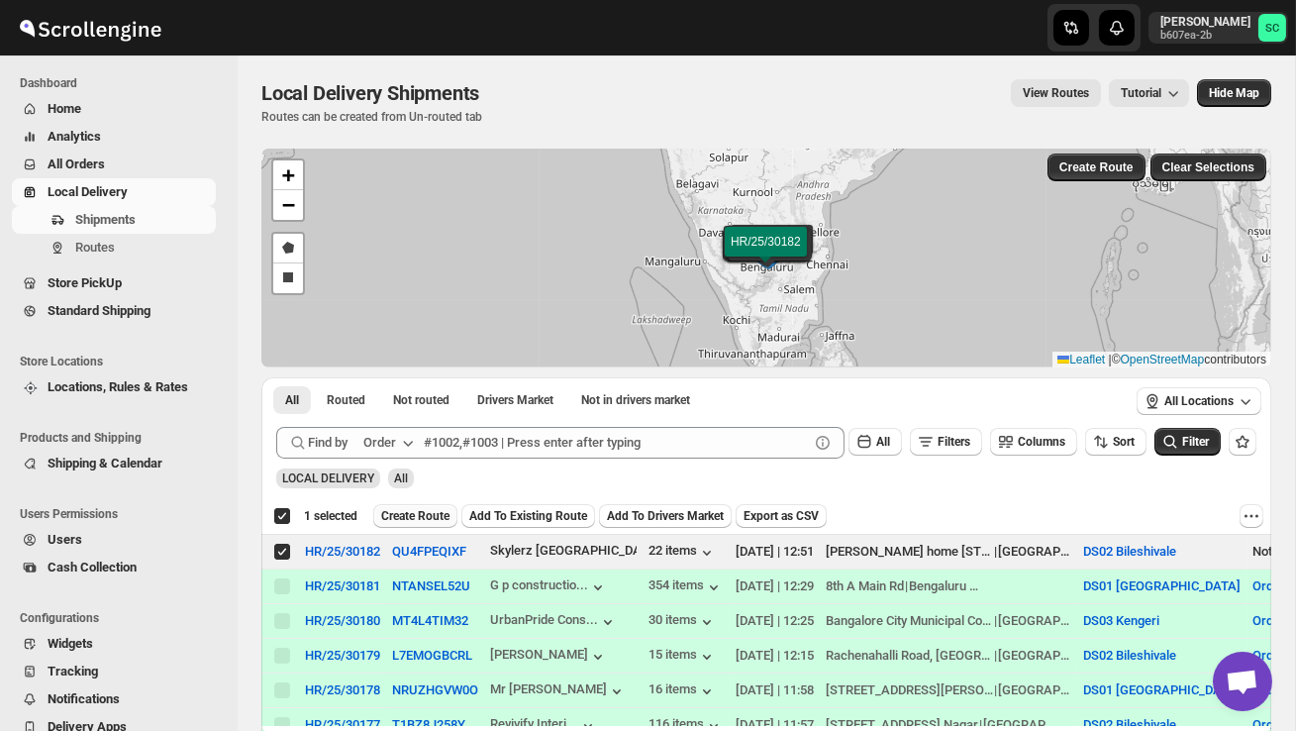
click at [424, 511] on span "Create Route" at bounding box center [415, 516] width 68 height 16
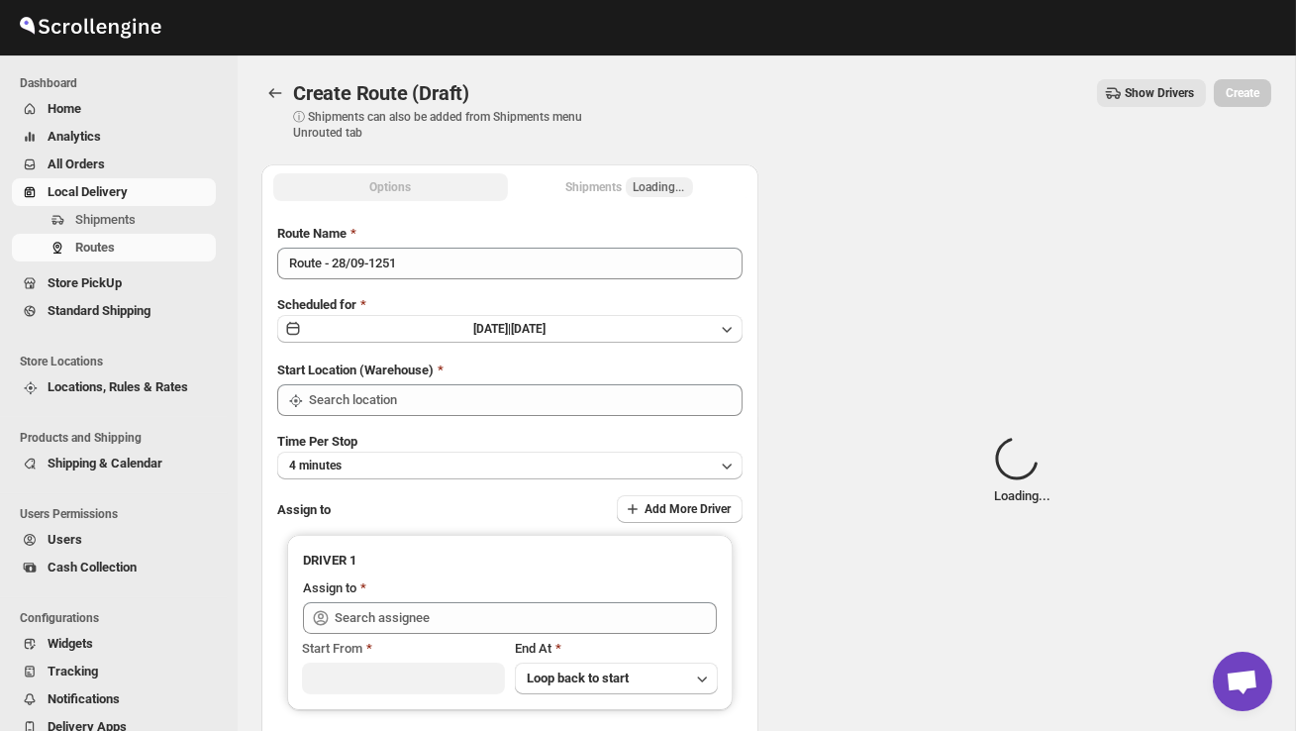
type input "DS02 Bileshivale"
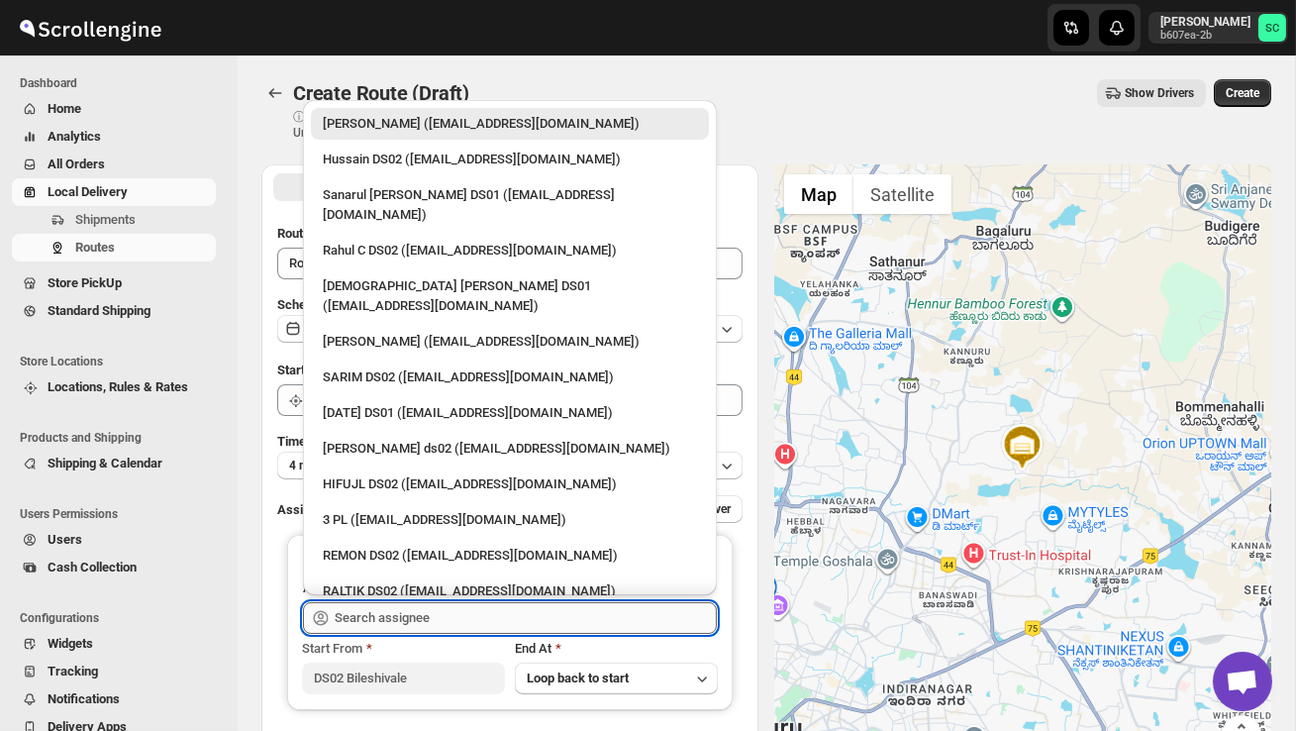
click at [424, 621] on input "text" at bounding box center [526, 618] width 382 height 32
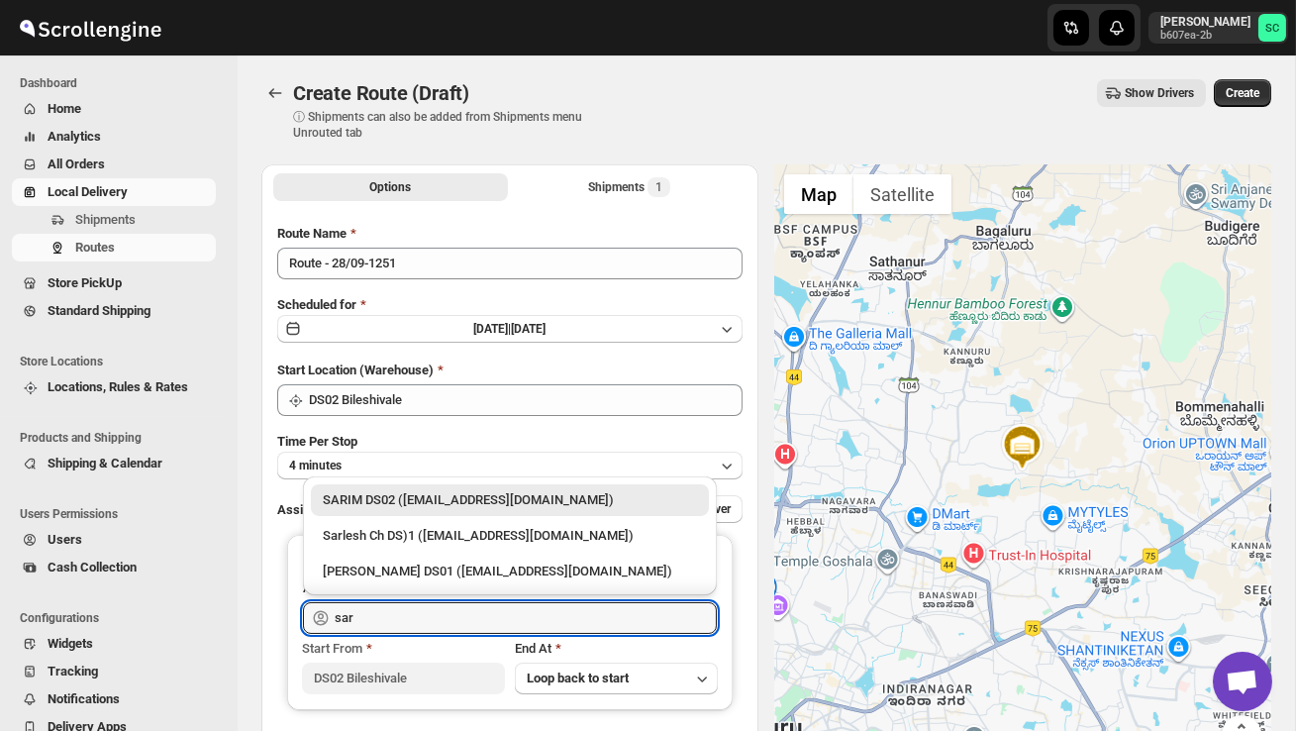
click at [432, 505] on div "SARIM DS02 ([EMAIL_ADDRESS][DOMAIN_NAME])" at bounding box center [510, 500] width 374 height 20
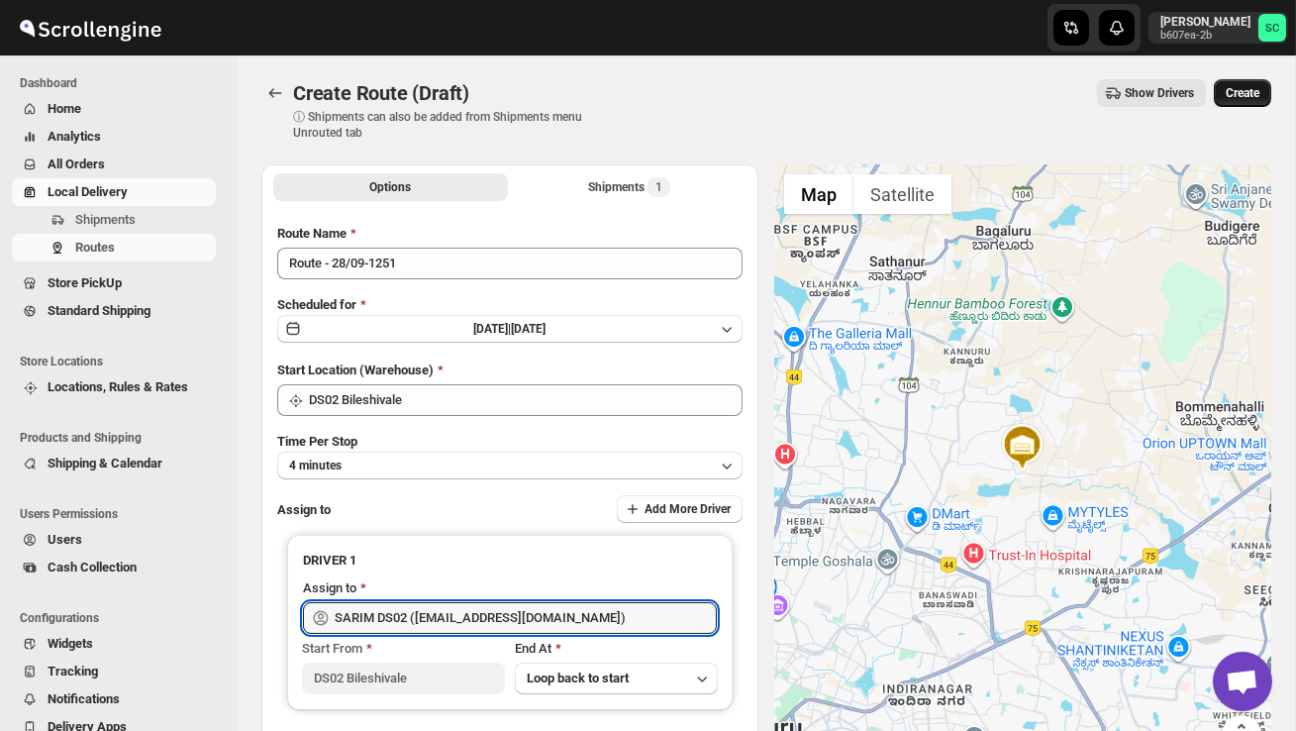
type input "SARIM DS02 ([EMAIL_ADDRESS][DOMAIN_NAME])"
click at [1244, 97] on span "Create" at bounding box center [1243, 93] width 34 height 16
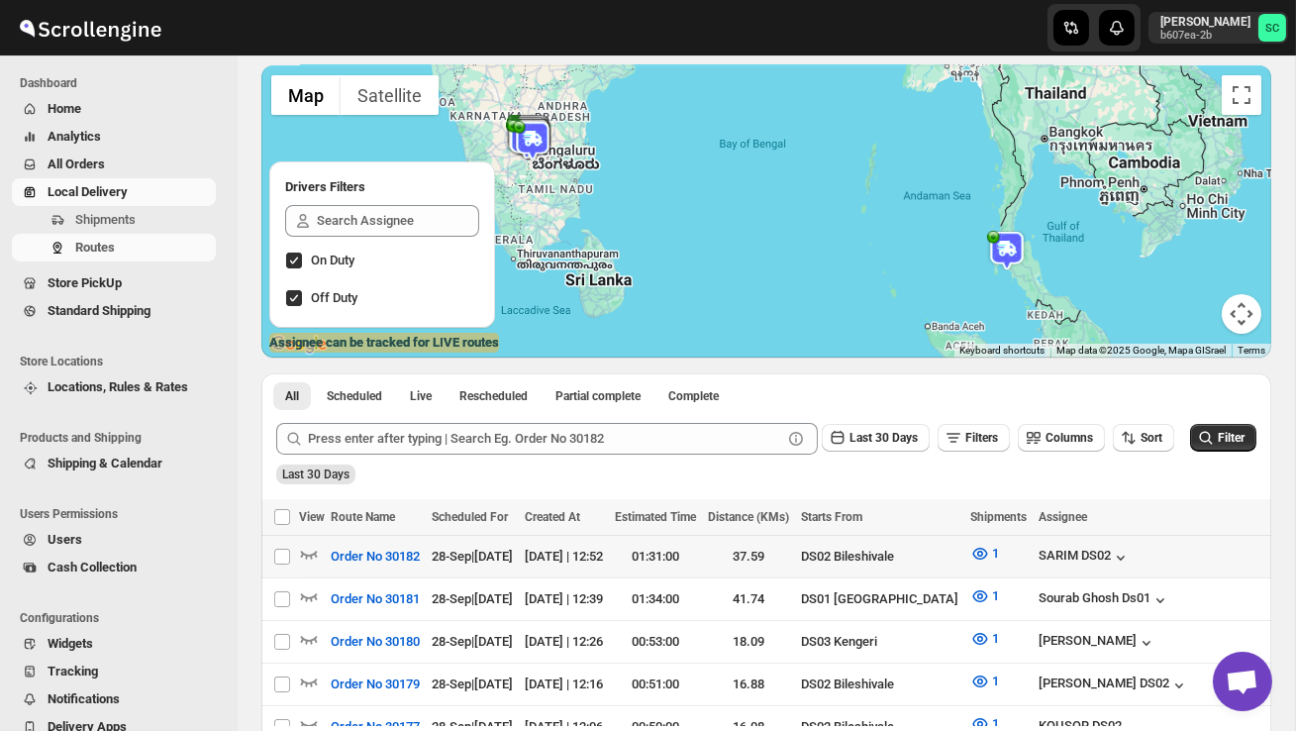
scroll to position [136, 0]
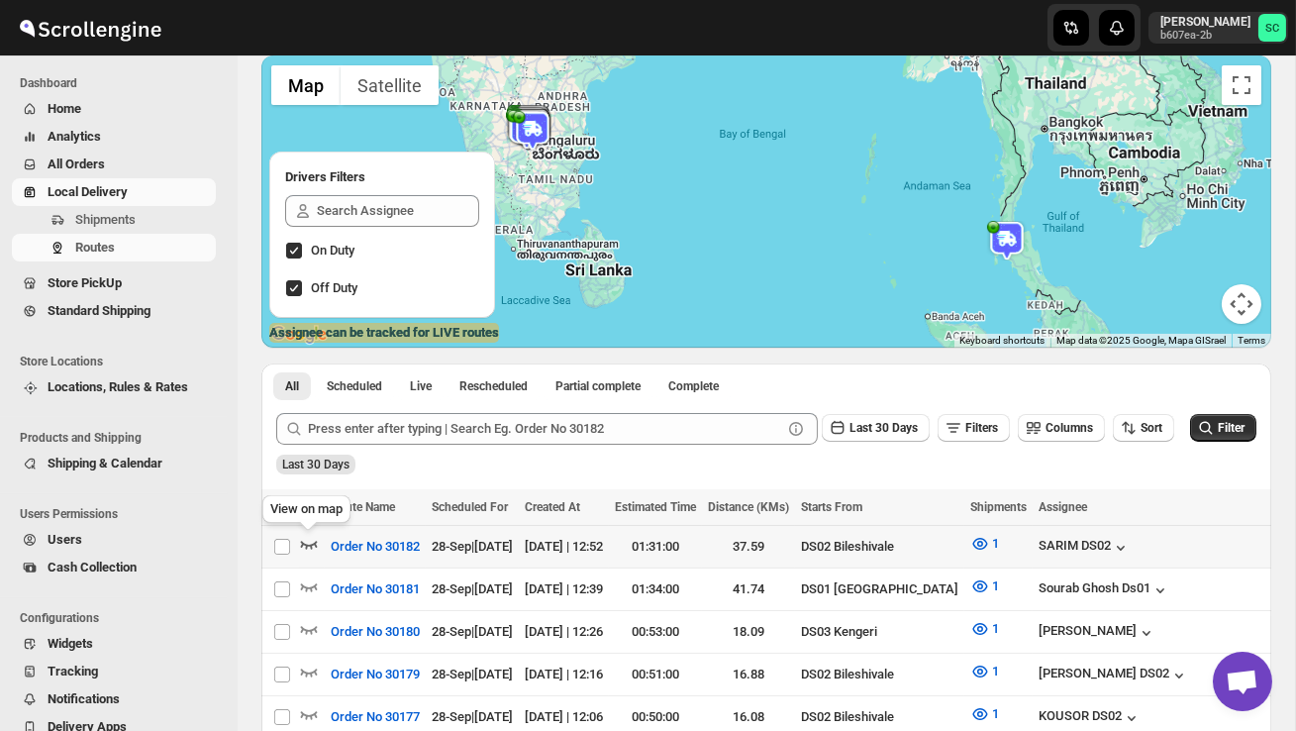
click at [313, 542] on icon "button" at bounding box center [309, 544] width 20 height 20
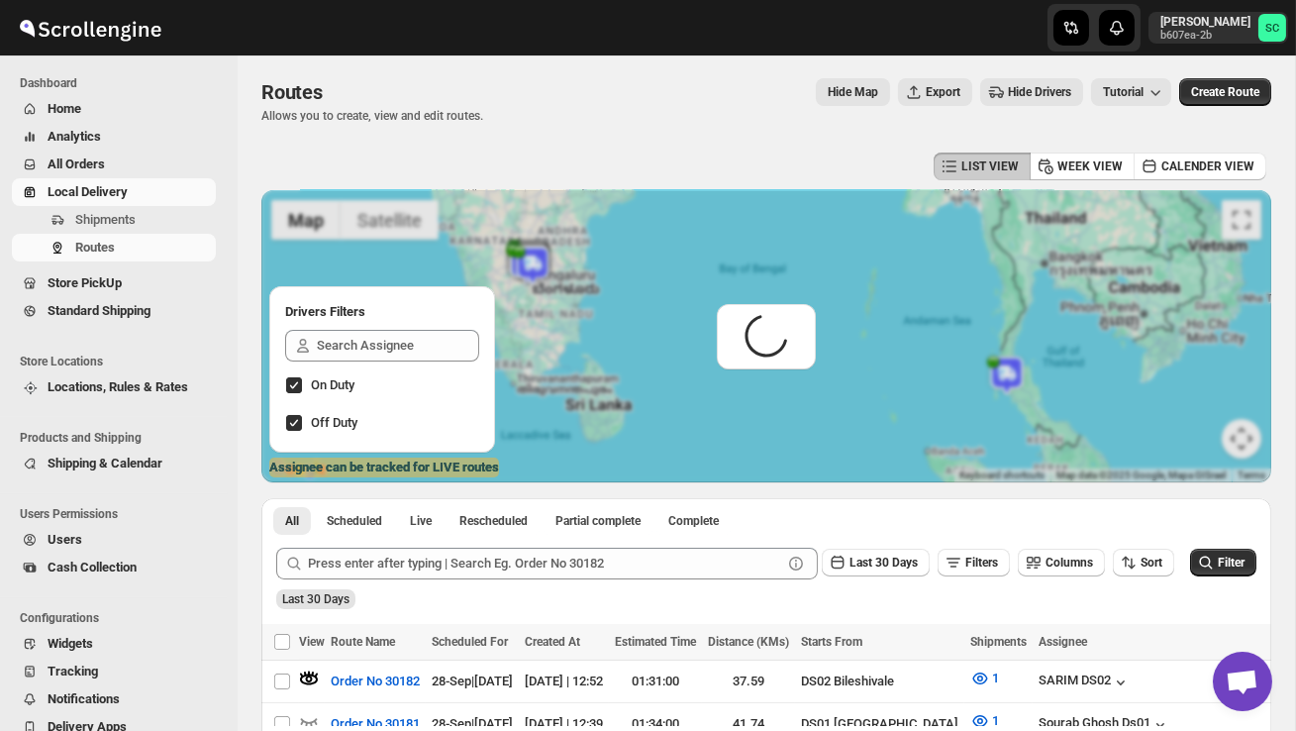
scroll to position [0, 0]
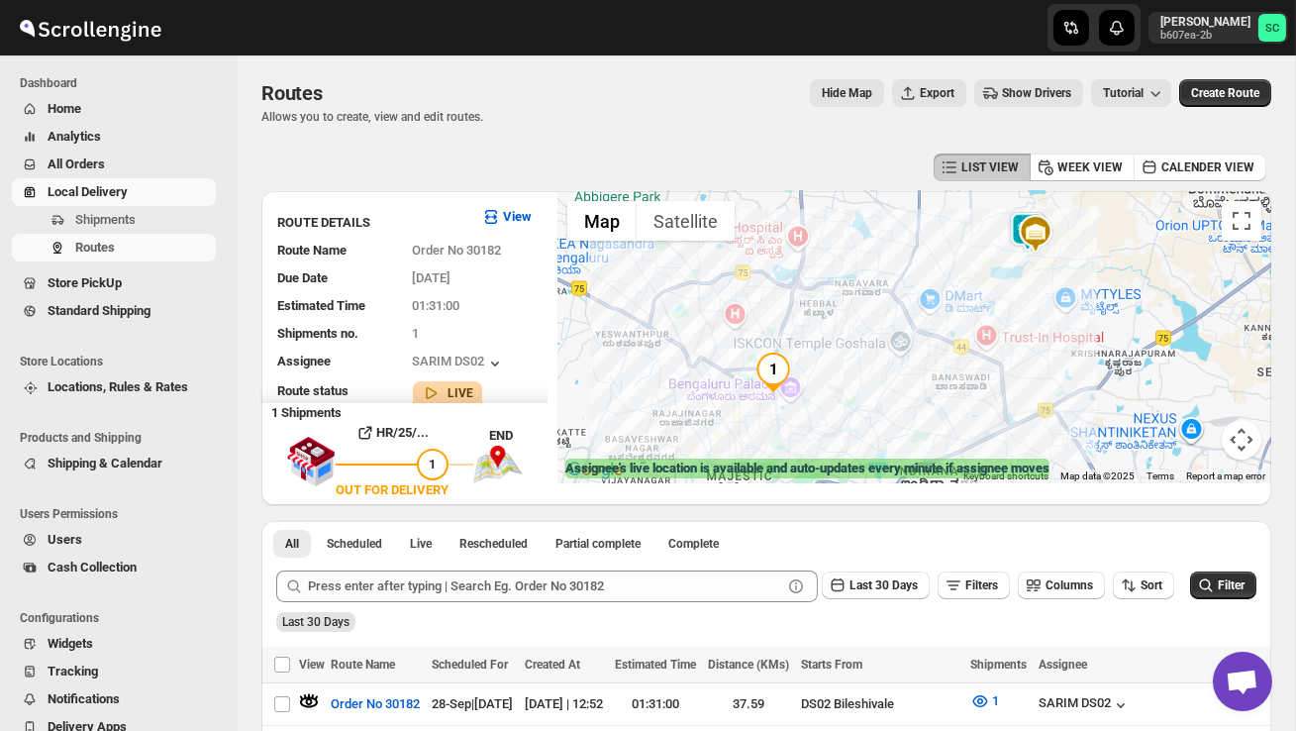
click at [1016, 288] on div at bounding box center [914, 337] width 714 height 292
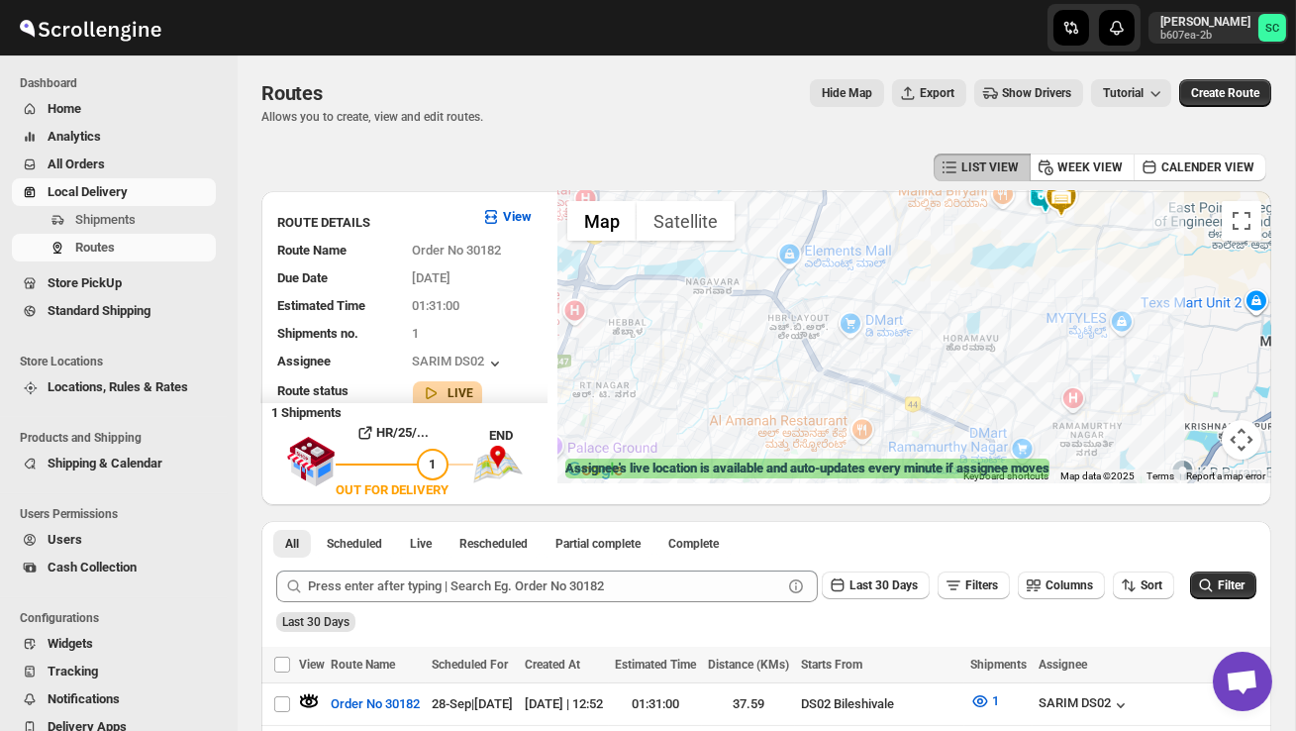
click at [1069, 276] on div at bounding box center [914, 337] width 714 height 292
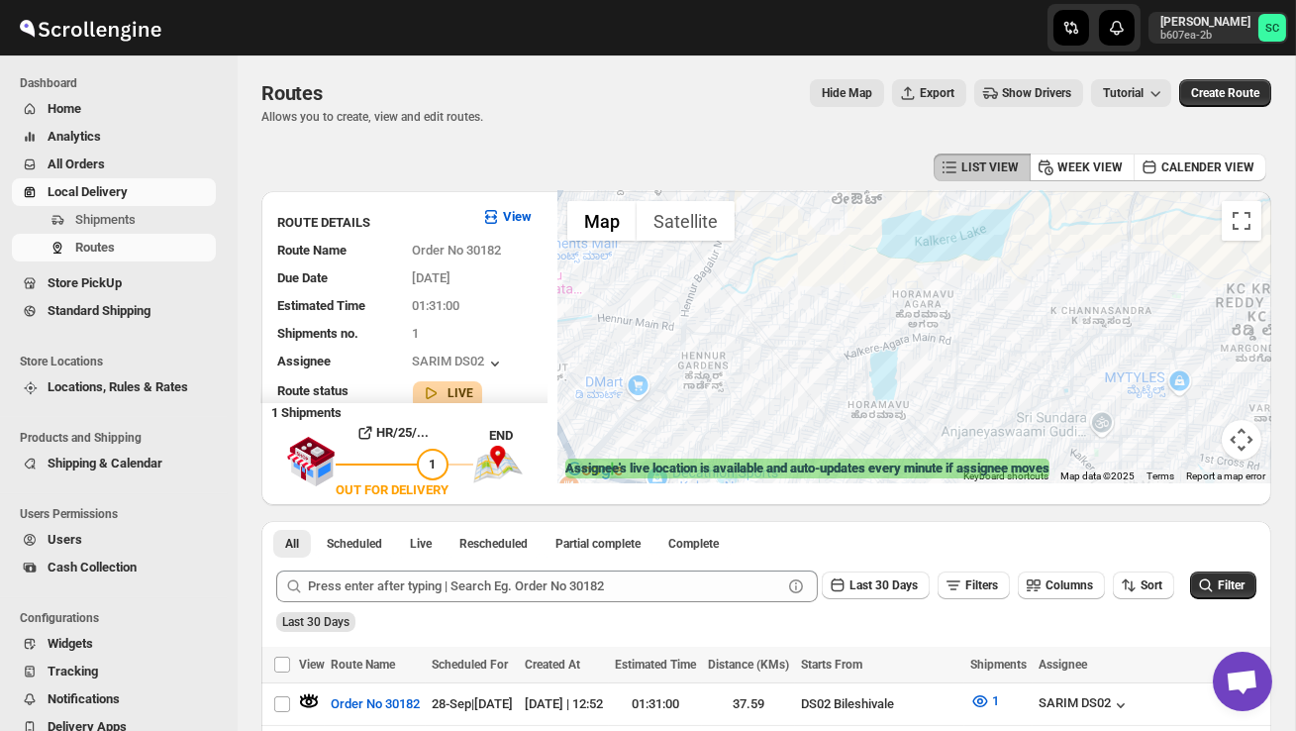
drag, startPoint x: 1037, startPoint y: 255, endPoint x: 1031, endPoint y: 333, distance: 77.5
click at [1031, 329] on div at bounding box center [914, 337] width 714 height 292
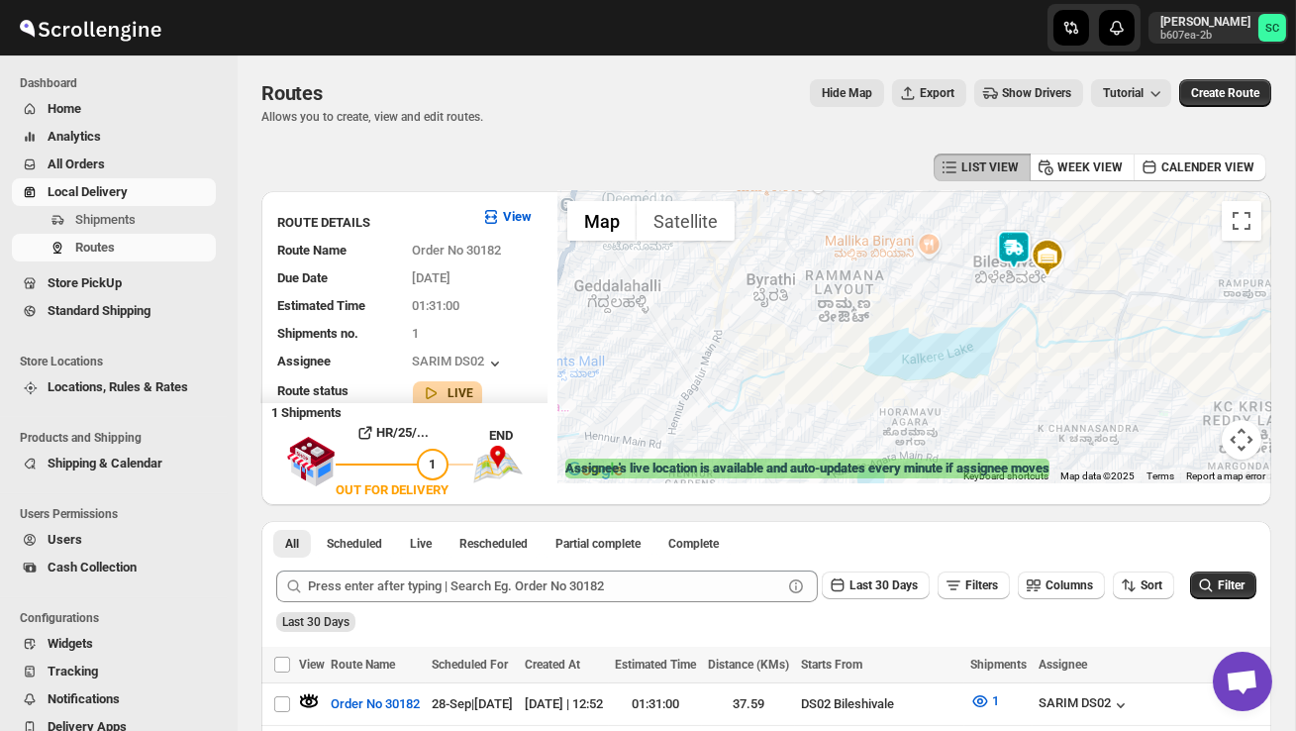
click at [1063, 310] on div at bounding box center [914, 337] width 714 height 292
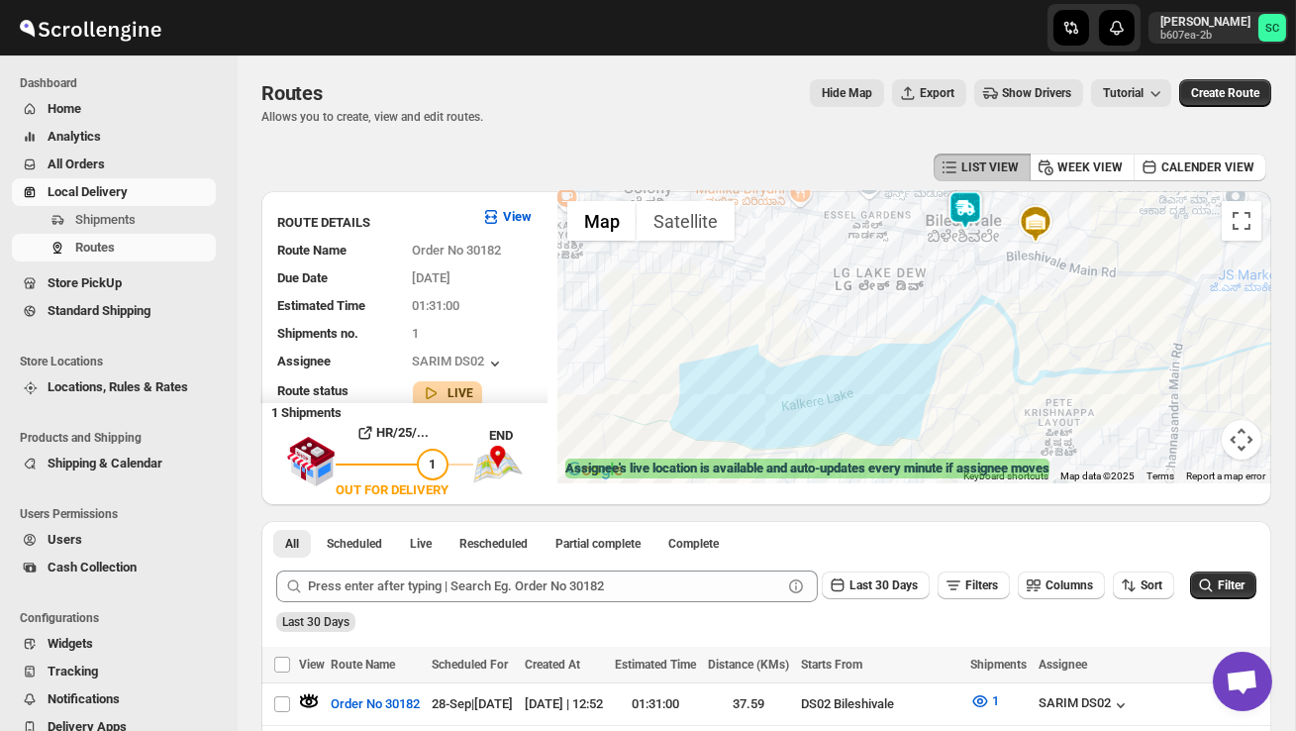
click at [965, 293] on div at bounding box center [914, 337] width 714 height 292
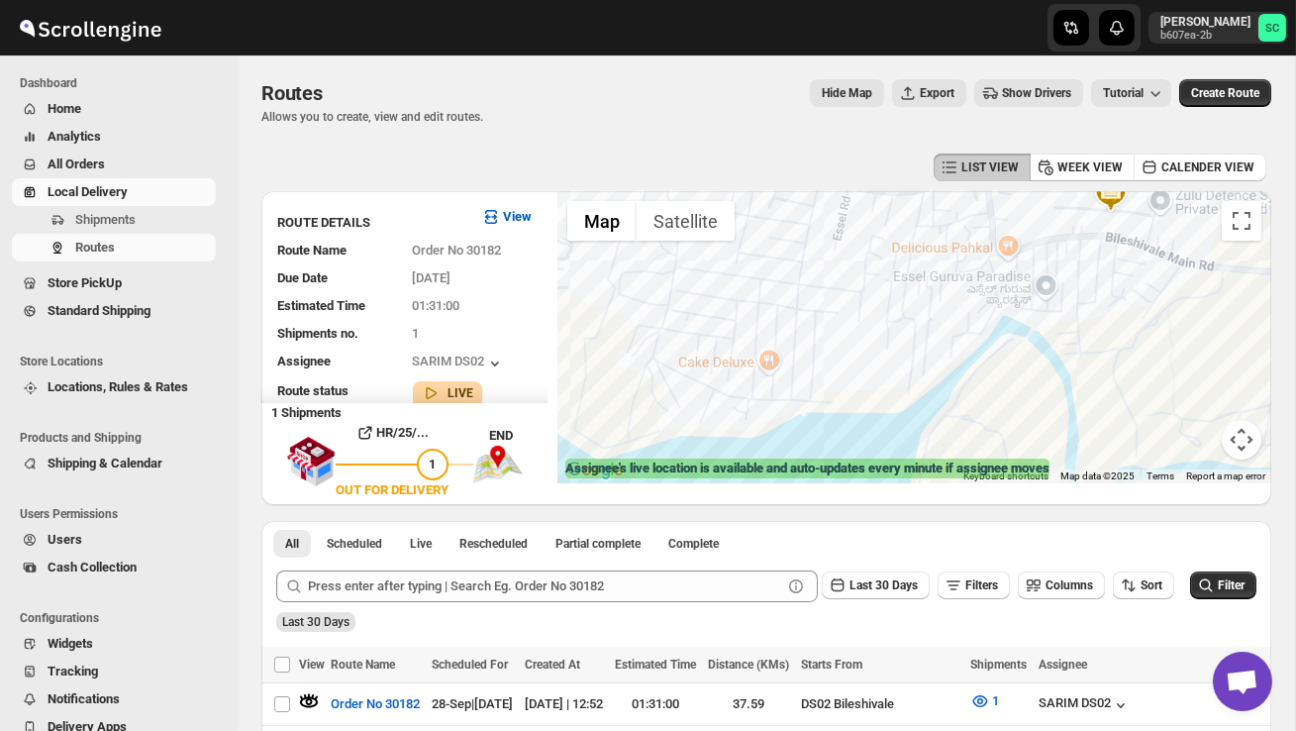
drag, startPoint x: 965, startPoint y: 266, endPoint x: 959, endPoint y: 366, distance: 100.2
click at [959, 358] on div at bounding box center [914, 337] width 714 height 292
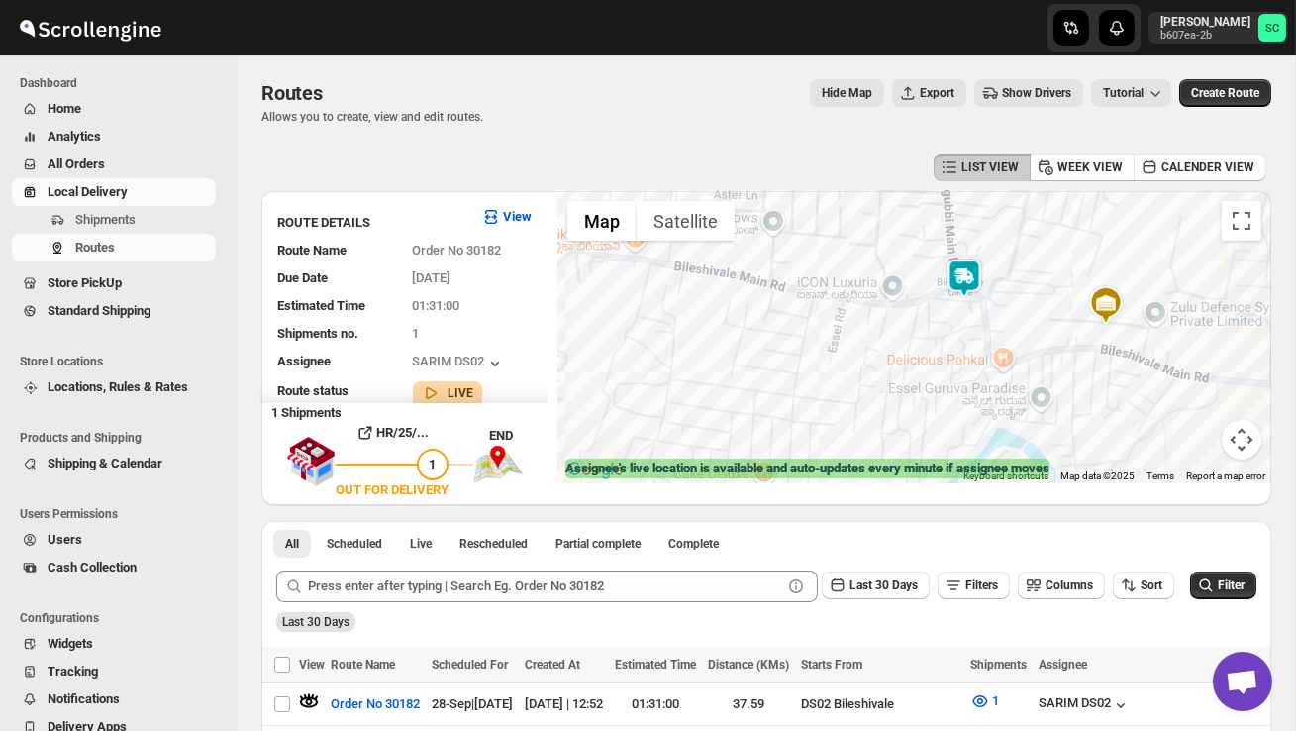
click at [968, 339] on div at bounding box center [914, 337] width 714 height 292
click at [967, 340] on div at bounding box center [914, 337] width 714 height 292
click at [957, 333] on div at bounding box center [914, 337] width 714 height 292
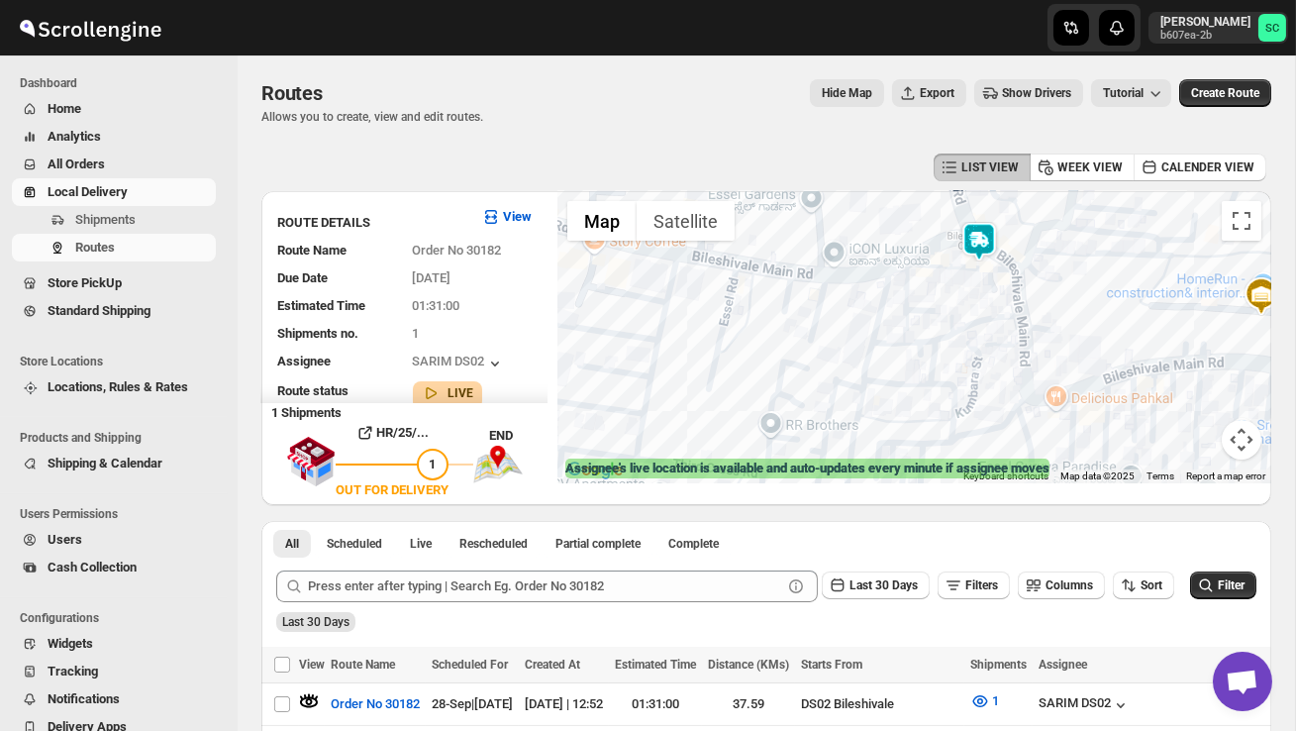
click at [984, 311] on div at bounding box center [914, 337] width 714 height 292
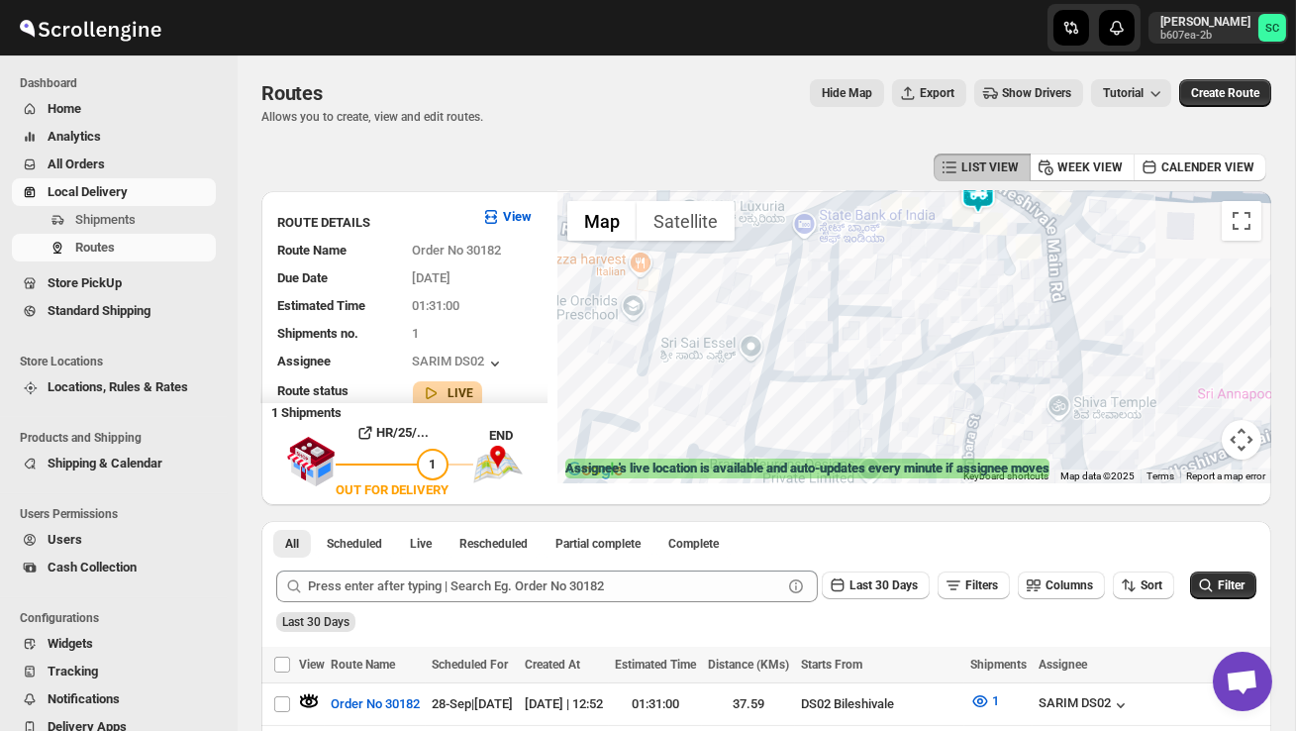
drag, startPoint x: 1030, startPoint y: 274, endPoint x: 1029, endPoint y: 370, distance: 96.0
click at [1029, 363] on div at bounding box center [914, 337] width 714 height 292
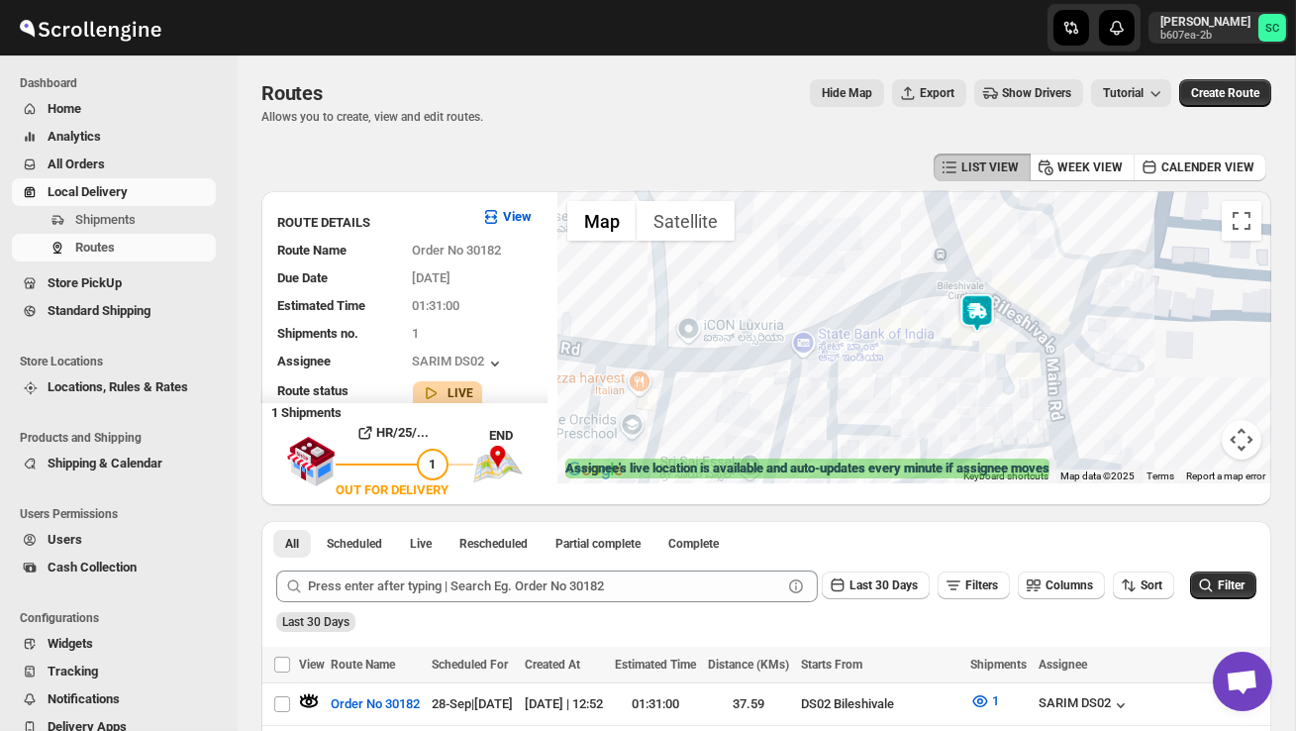
click at [1029, 370] on div at bounding box center [914, 337] width 714 height 292
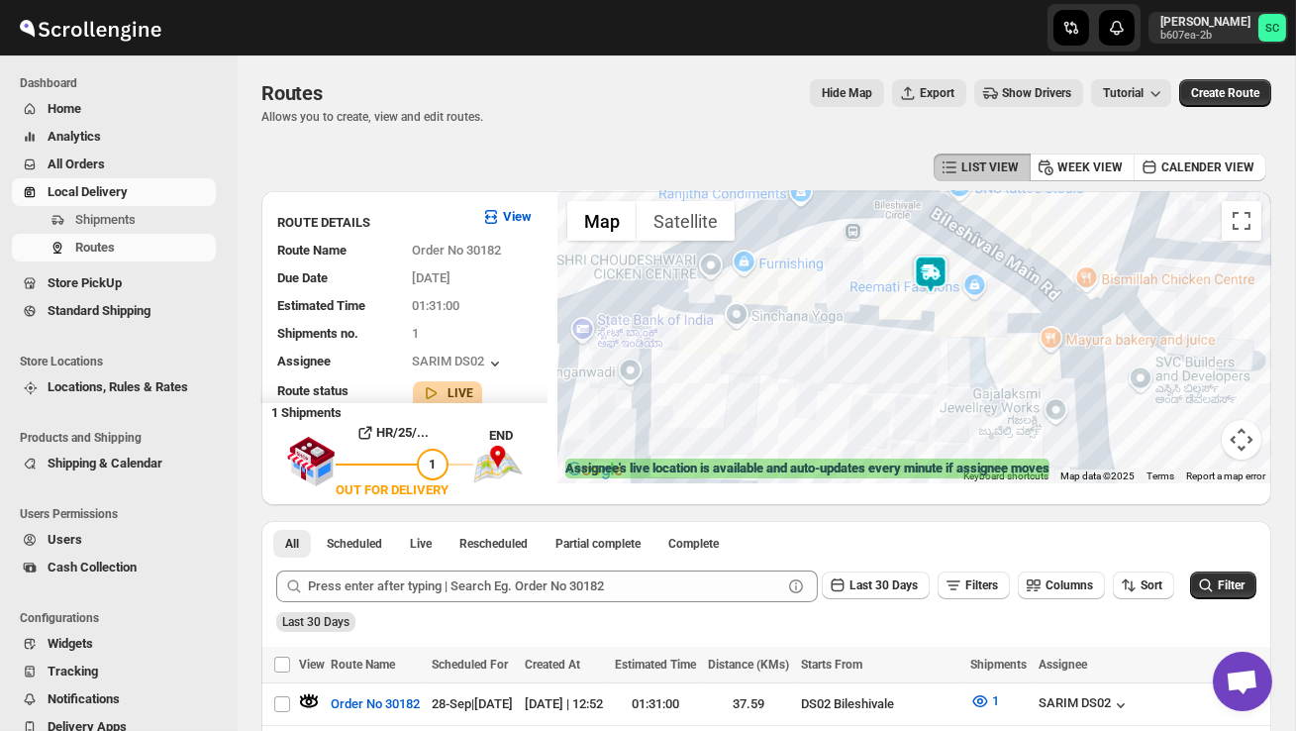
click at [959, 345] on div at bounding box center [914, 337] width 714 height 292
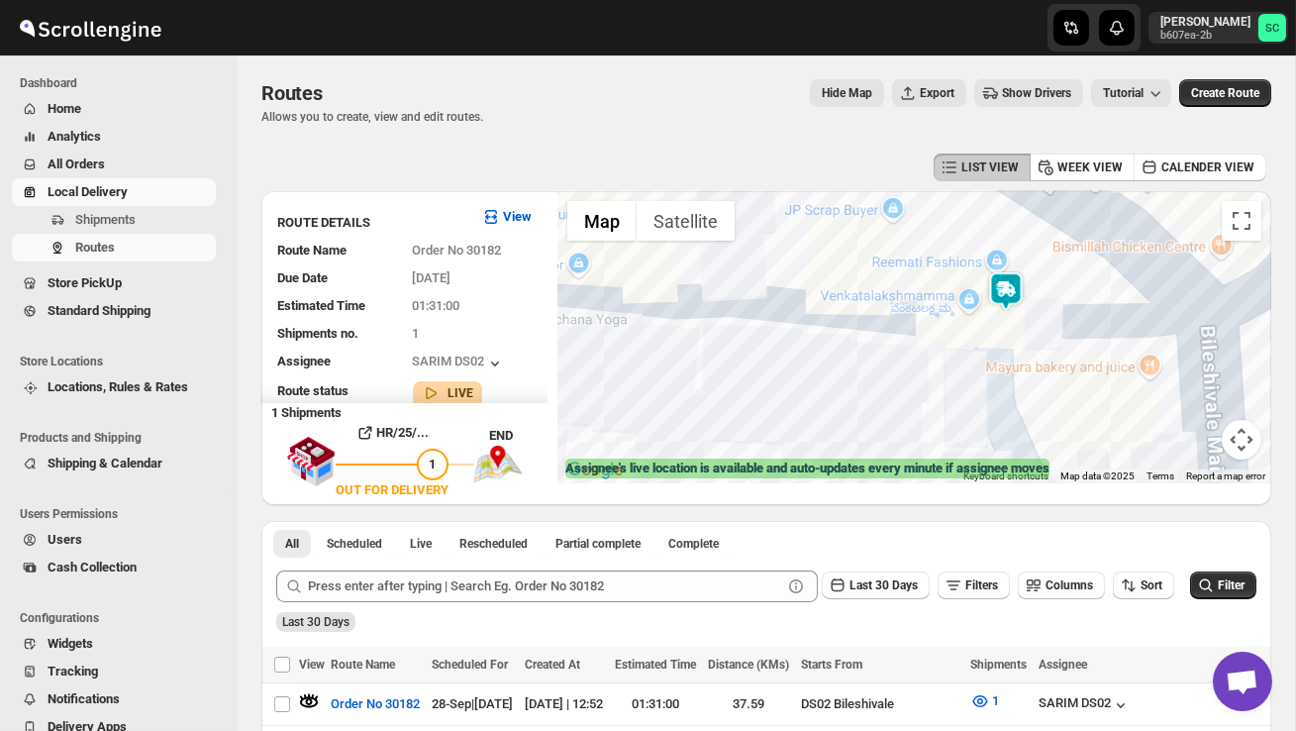
drag, startPoint x: 1007, startPoint y: 305, endPoint x: 1007, endPoint y: 352, distance: 47.5
click at [1007, 352] on div at bounding box center [914, 337] width 714 height 292
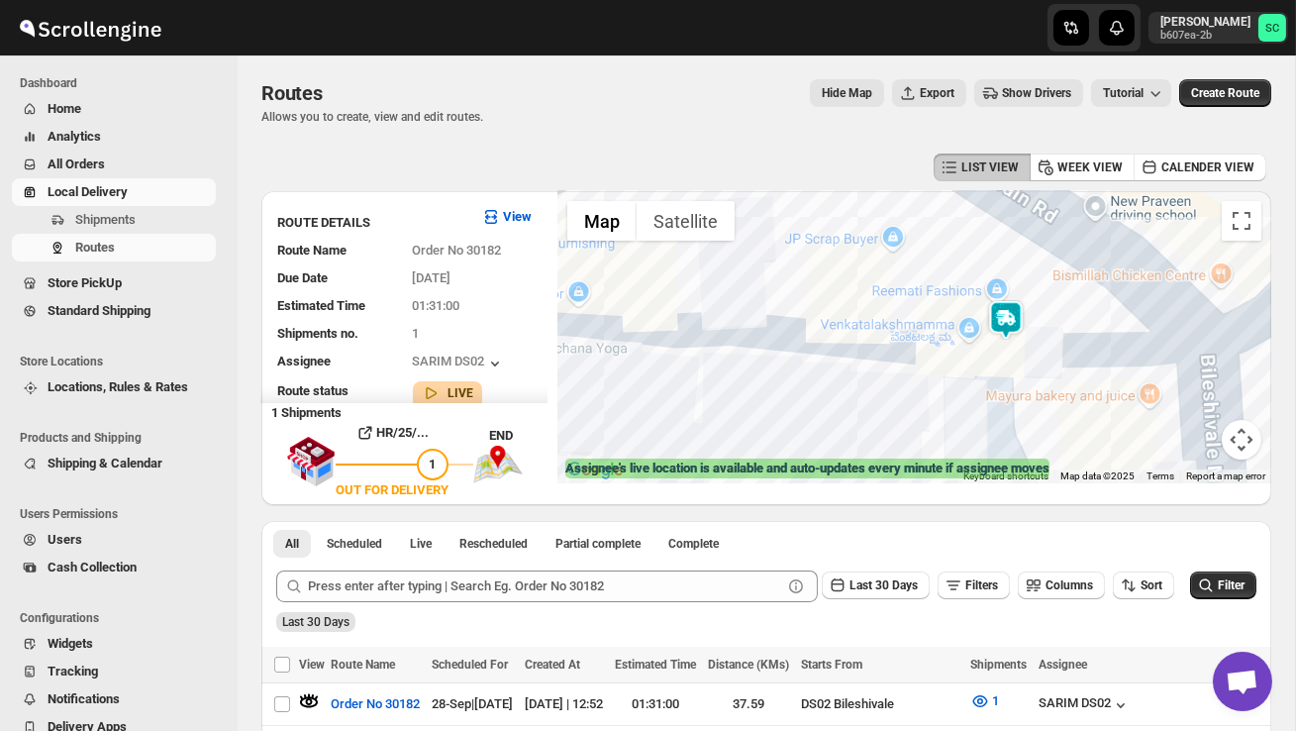
click at [1050, 345] on div at bounding box center [914, 337] width 714 height 292
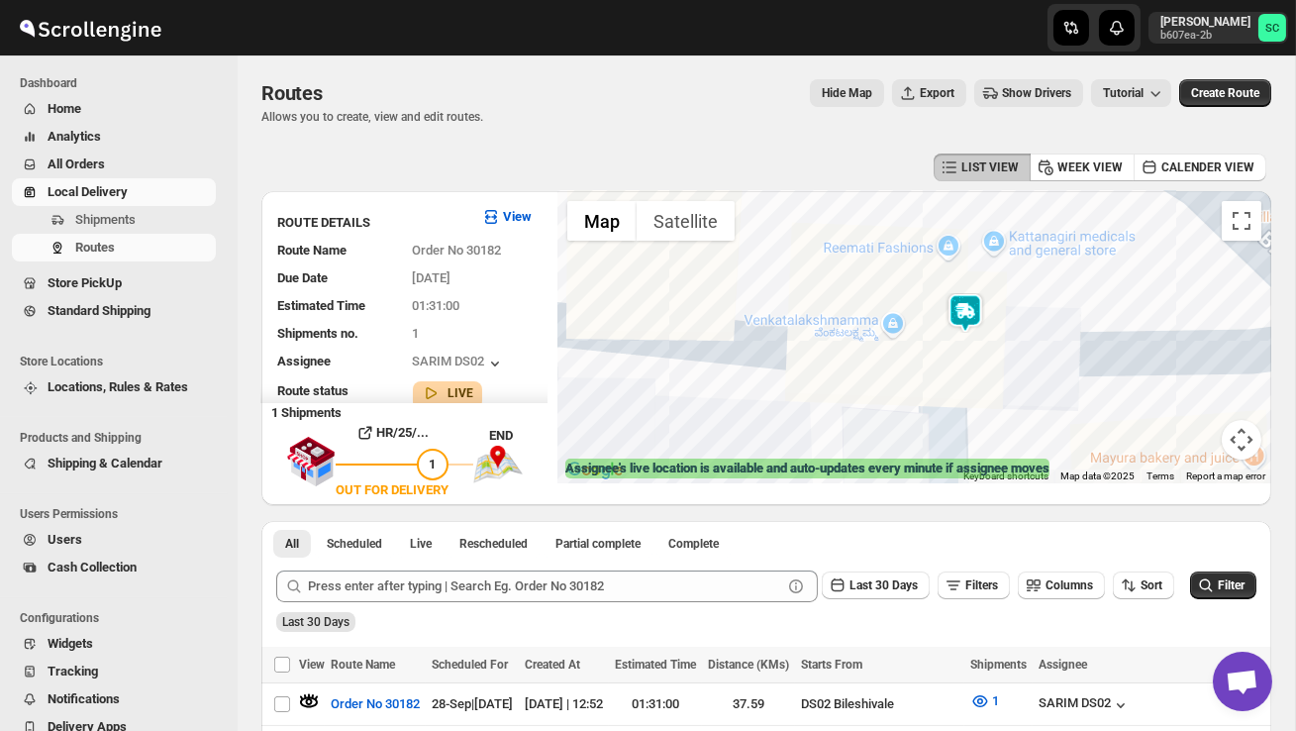
click at [979, 303] on img at bounding box center [965, 313] width 40 height 40
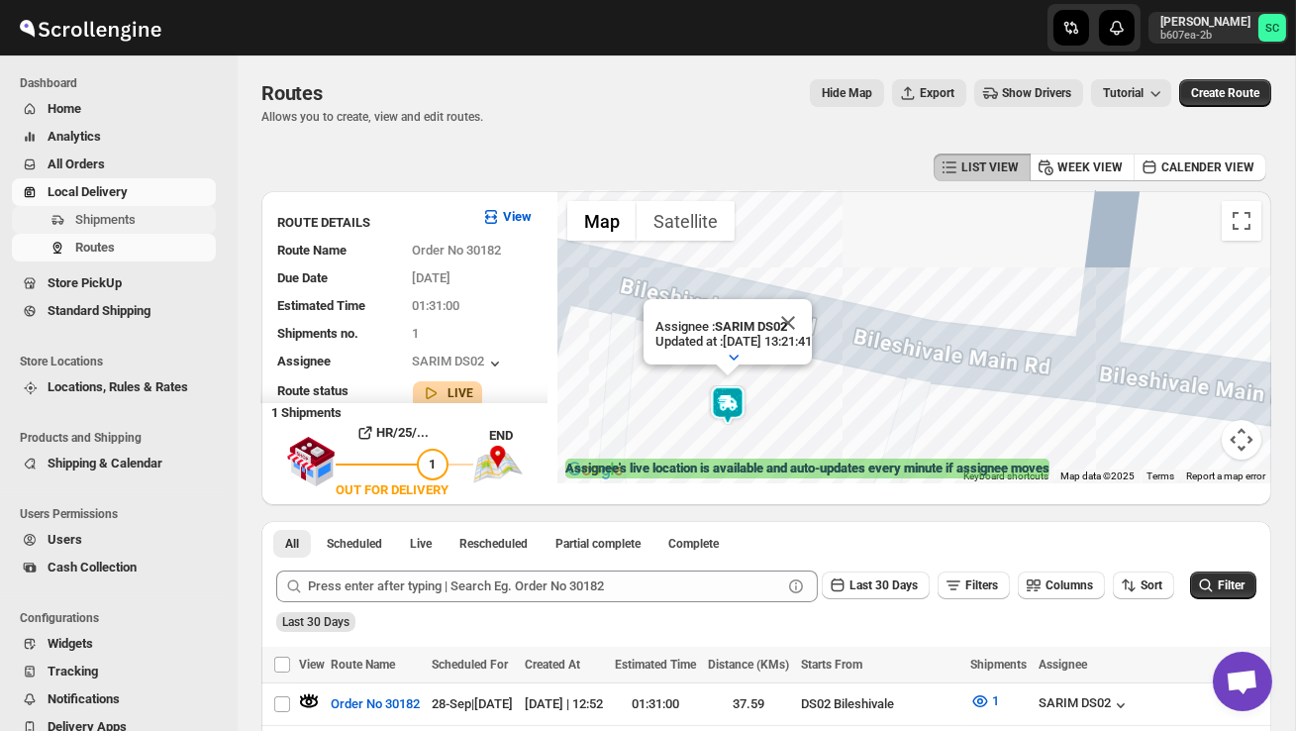
click at [120, 216] on span "Shipments" at bounding box center [105, 219] width 60 height 15
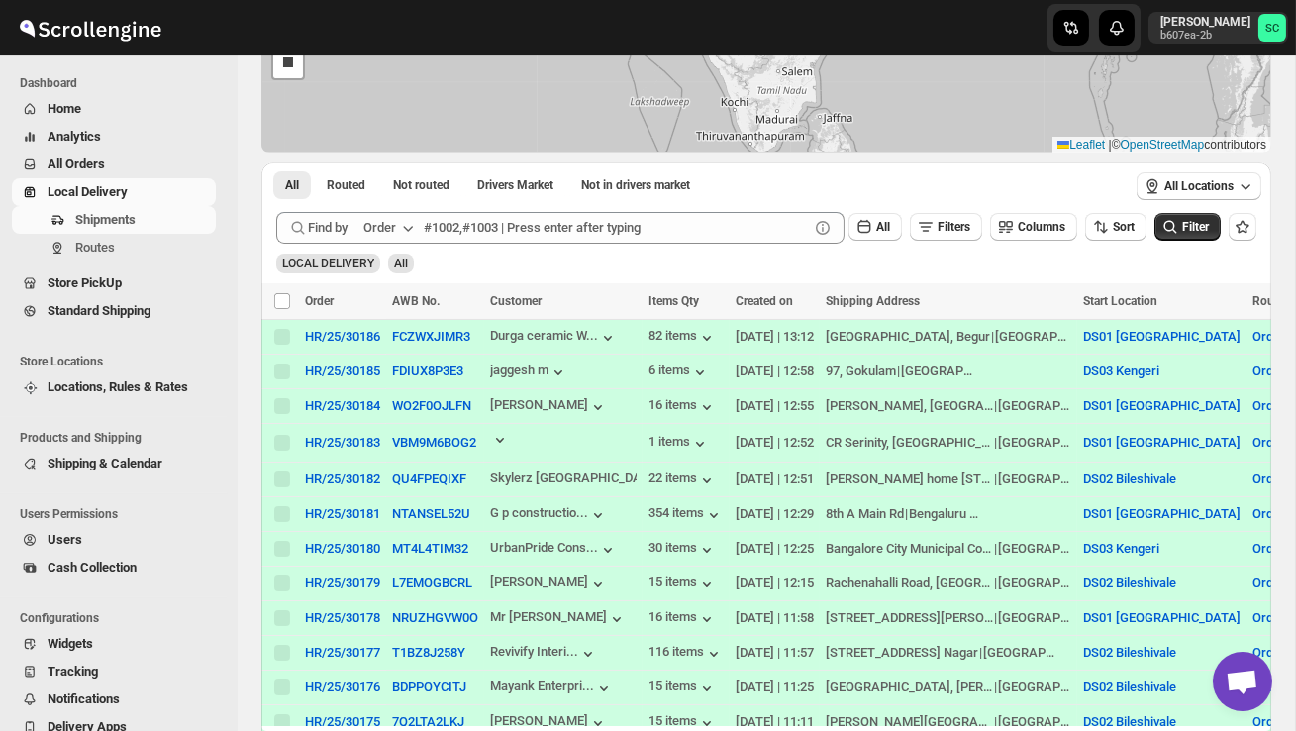
scroll to position [219, 0]
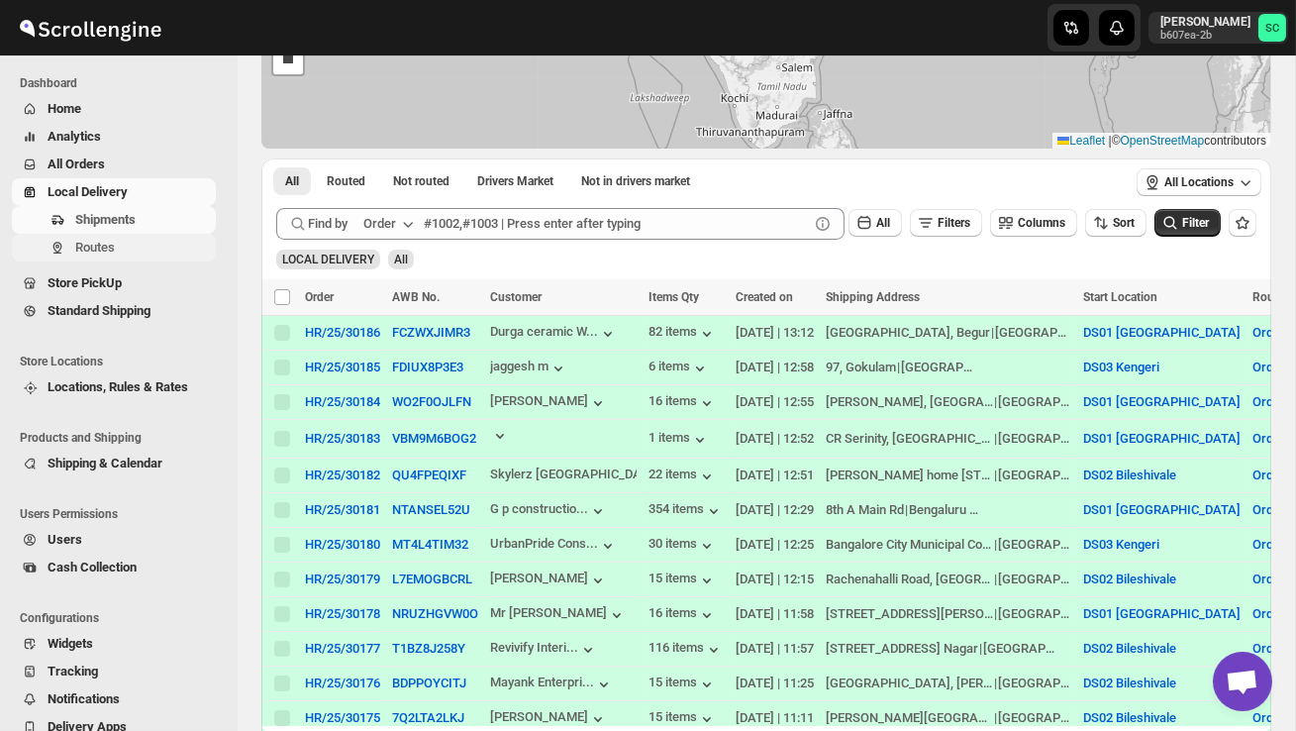
click at [144, 246] on span "Routes" at bounding box center [143, 248] width 137 height 20
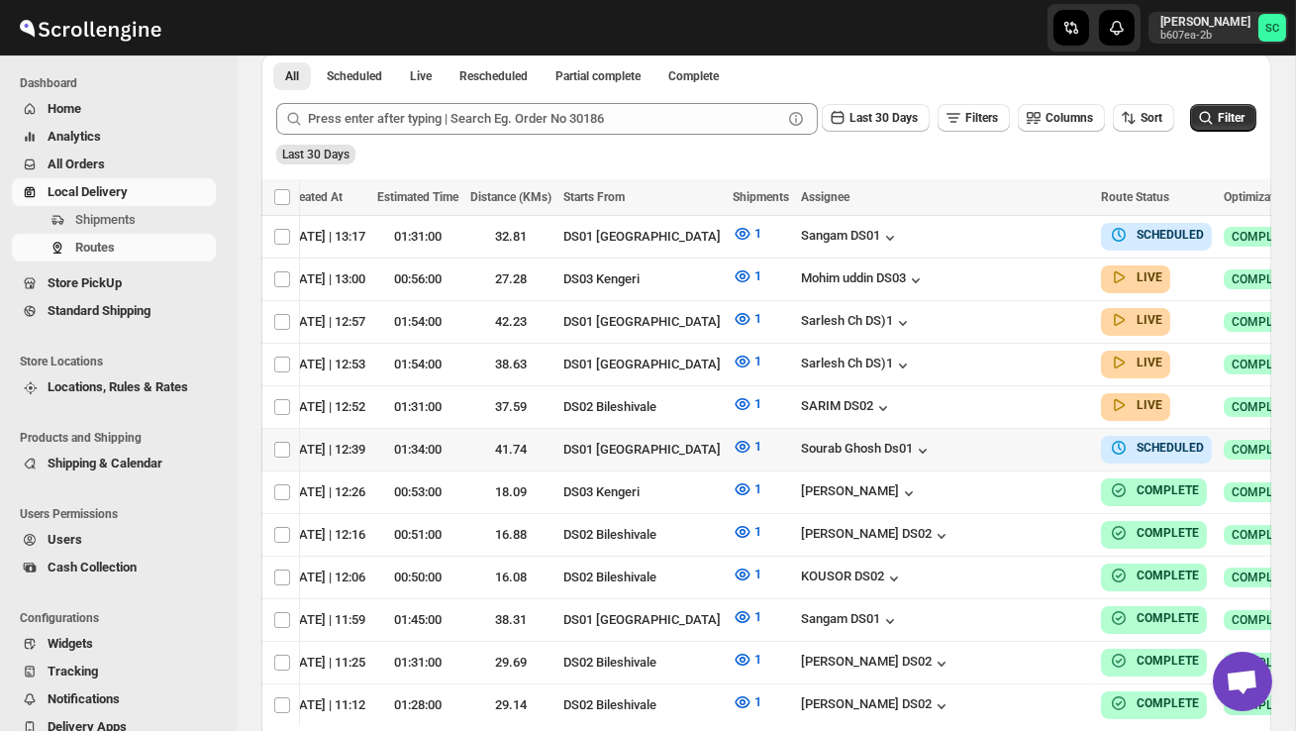
scroll to position [0, 286]
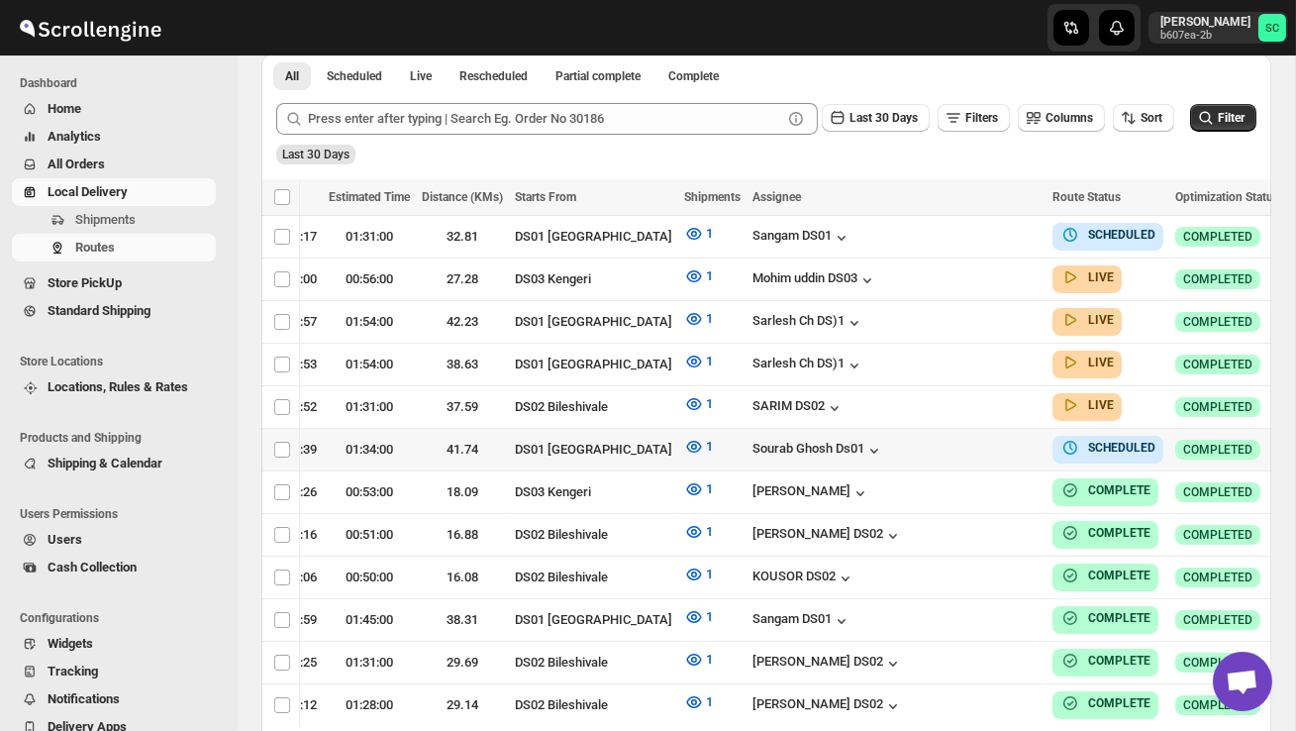
click at [1295, 445] on icon "button" at bounding box center [1305, 449] width 20 height 20
checkbox input "true"
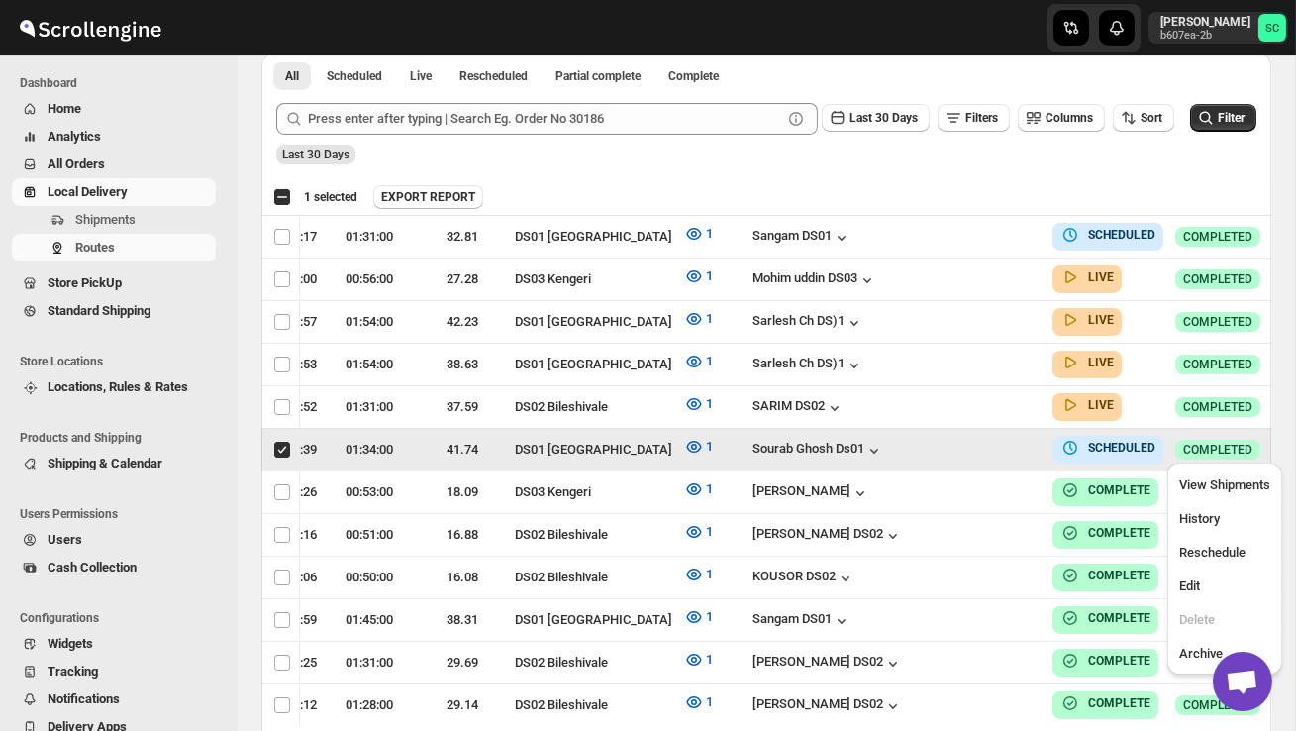
scroll to position [0, 1]
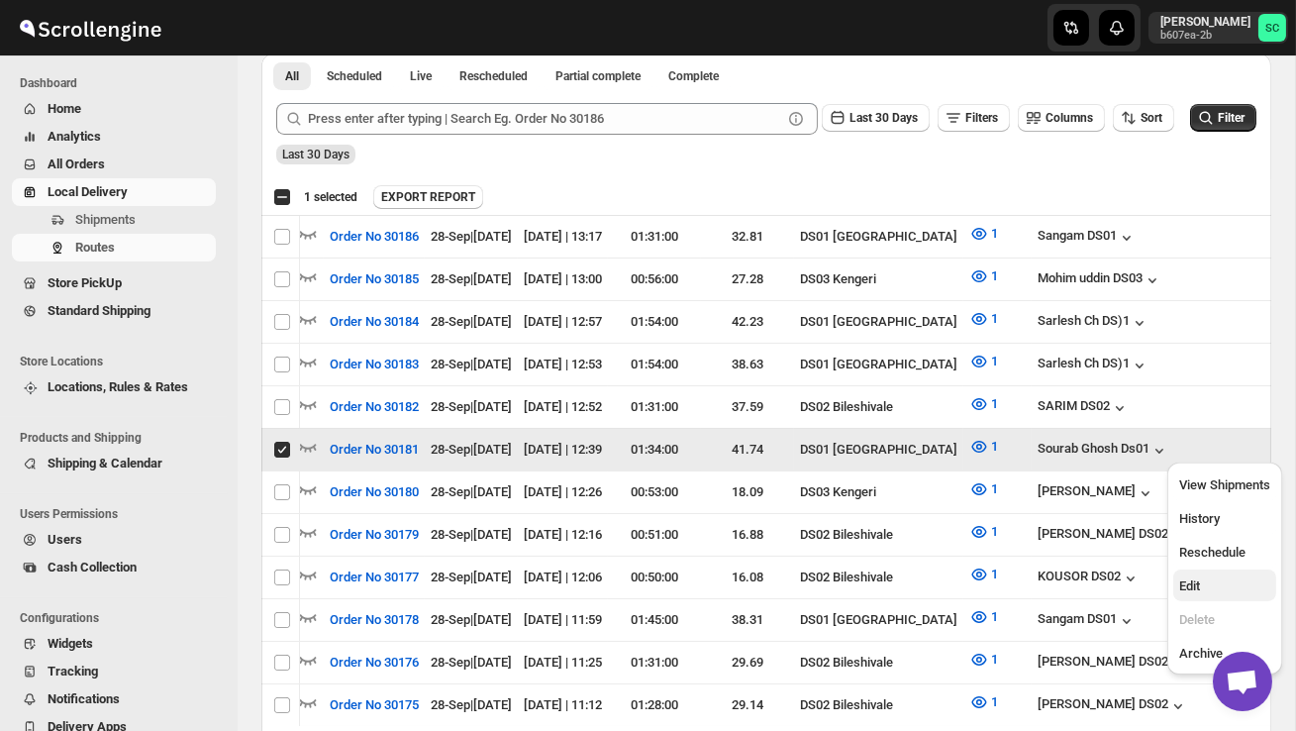
click at [1231, 576] on span "Edit" at bounding box center [1224, 586] width 91 height 20
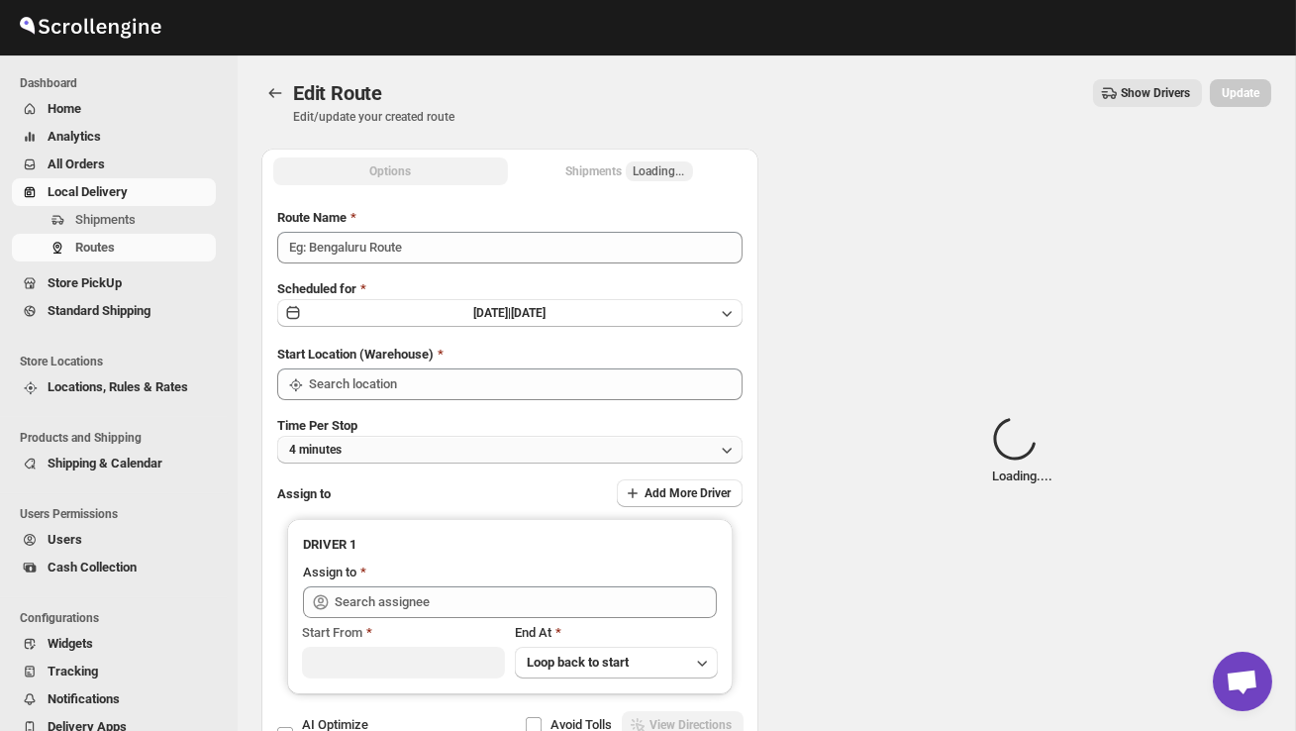
type input "Order No 30181"
type input "DS01 [GEOGRAPHIC_DATA]"
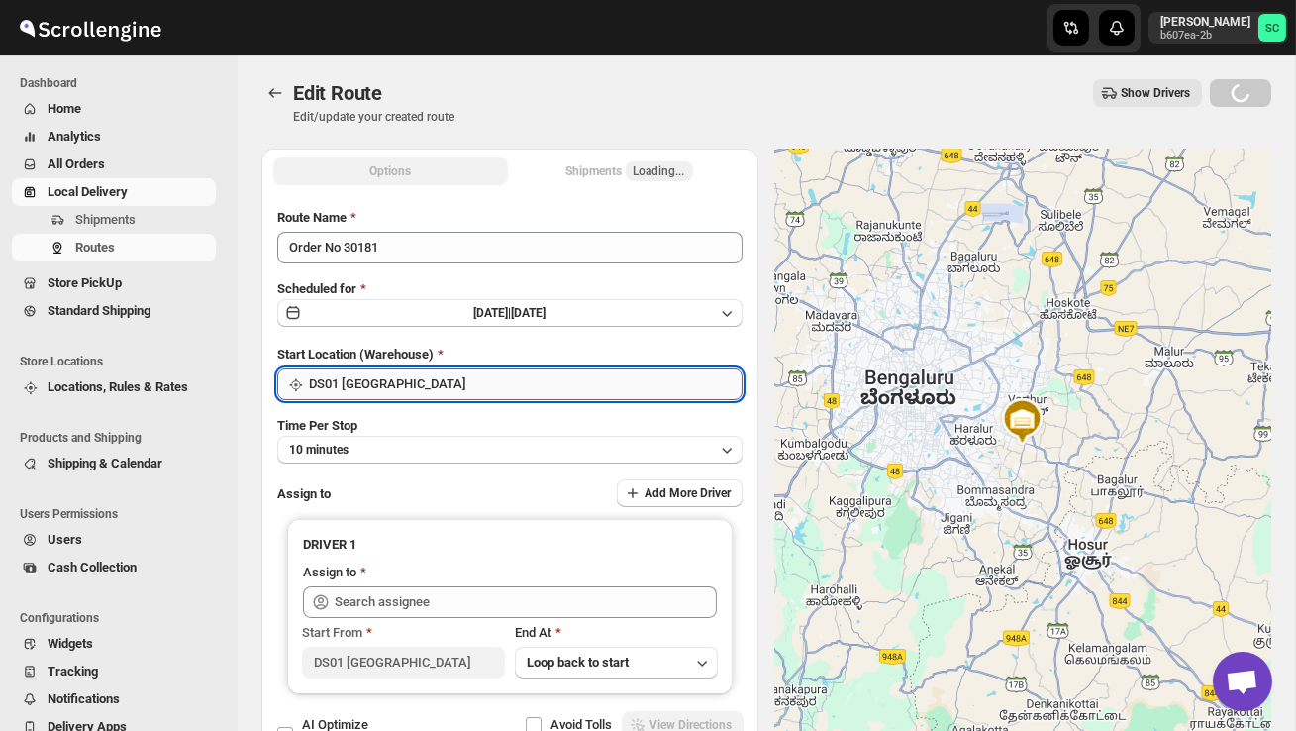
type input "[PERSON_NAME] Ds01 ([EMAIL_ADDRESS][DOMAIN_NAME])"
click at [573, 380] on input "DS01 [GEOGRAPHIC_DATA]" at bounding box center [526, 384] width 434 height 32
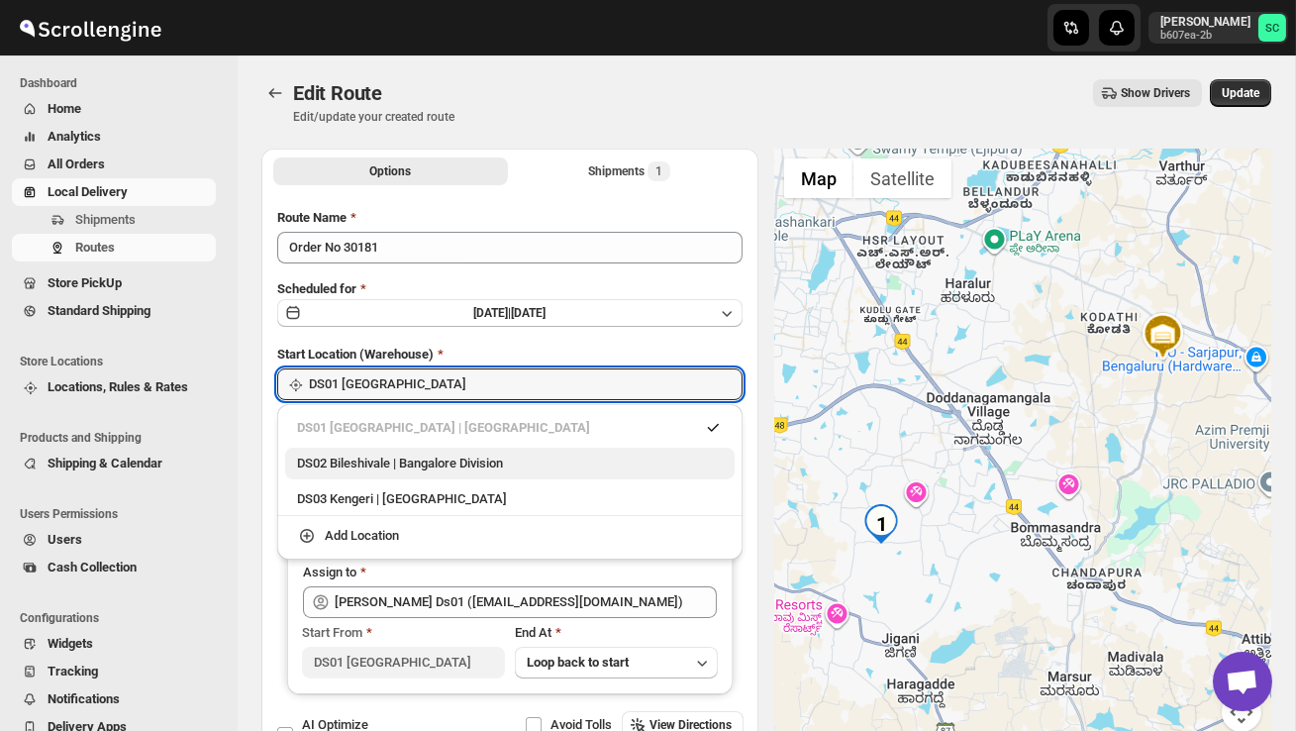
click at [509, 465] on div "DS02 Bileshivale | Bangalore Division" at bounding box center [510, 463] width 426 height 20
type input "DS02 Bileshivale"
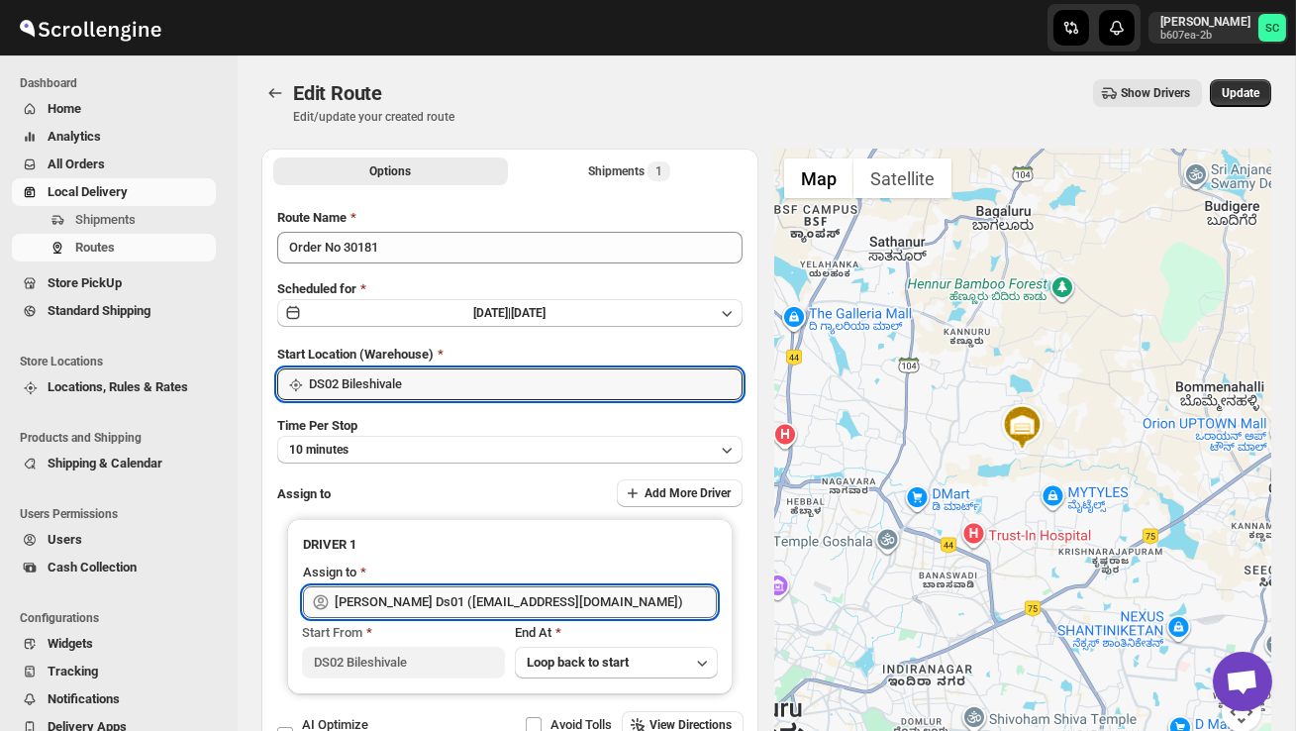
click at [487, 597] on input "[PERSON_NAME] Ds01 ([EMAIL_ADDRESS][DOMAIN_NAME])" at bounding box center [526, 602] width 382 height 32
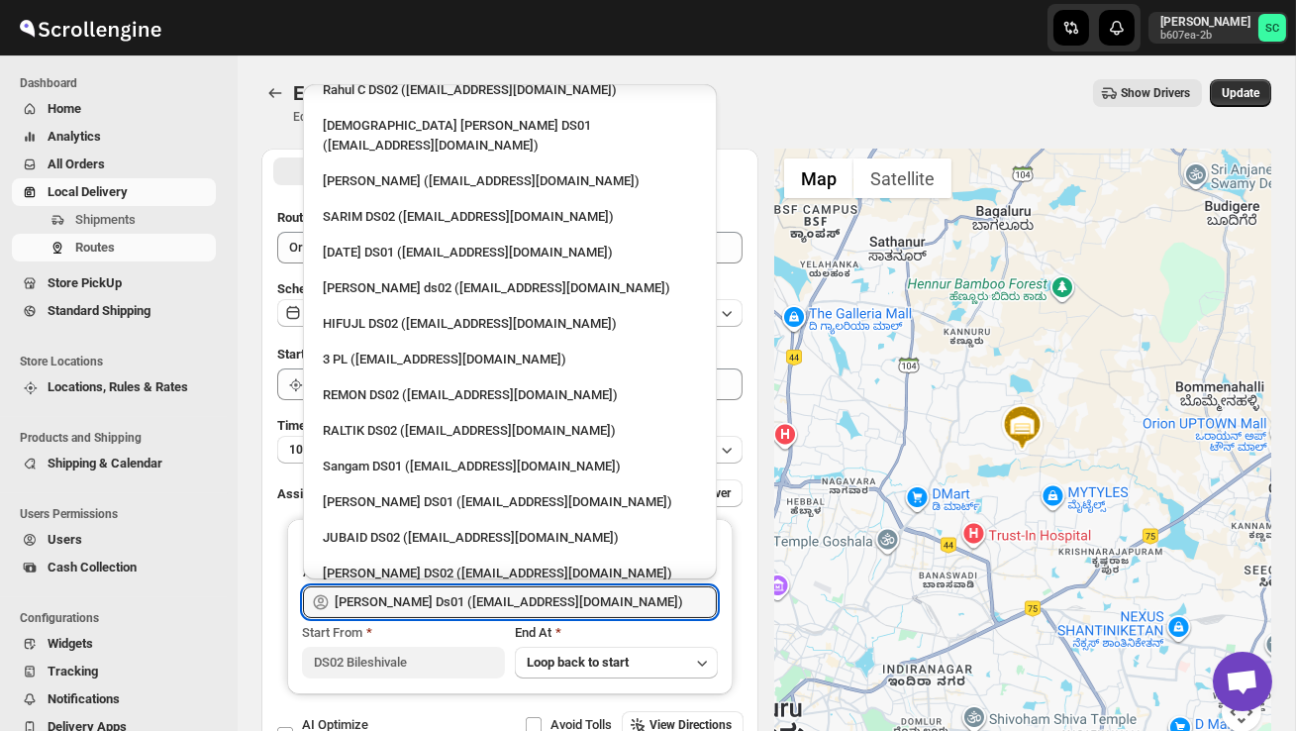
scroll to position [146, 0]
click at [419, 527] on div "JUBAID DS02 ([EMAIL_ADDRESS][DOMAIN_NAME])" at bounding box center [510, 537] width 374 height 20
type input "JUBAID DS02 ([EMAIL_ADDRESS][DOMAIN_NAME])"
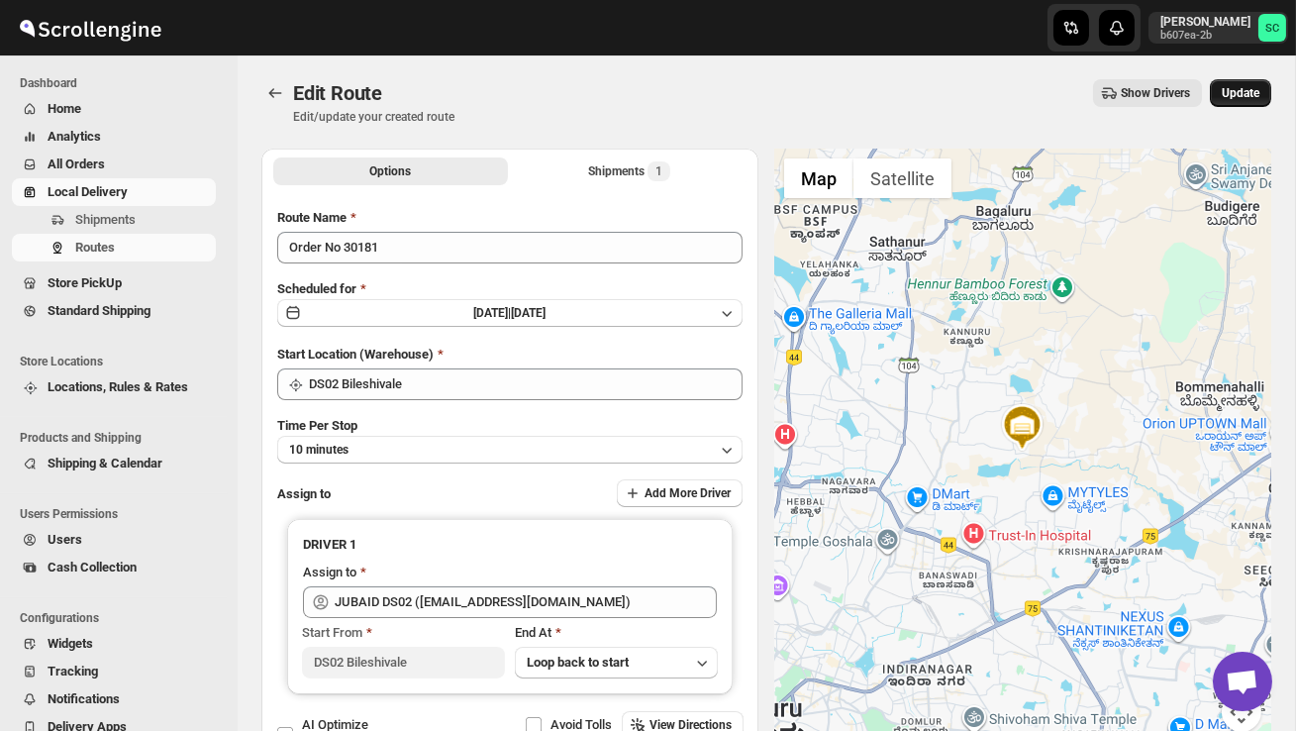
click at [1249, 86] on span "Update" at bounding box center [1241, 93] width 38 height 16
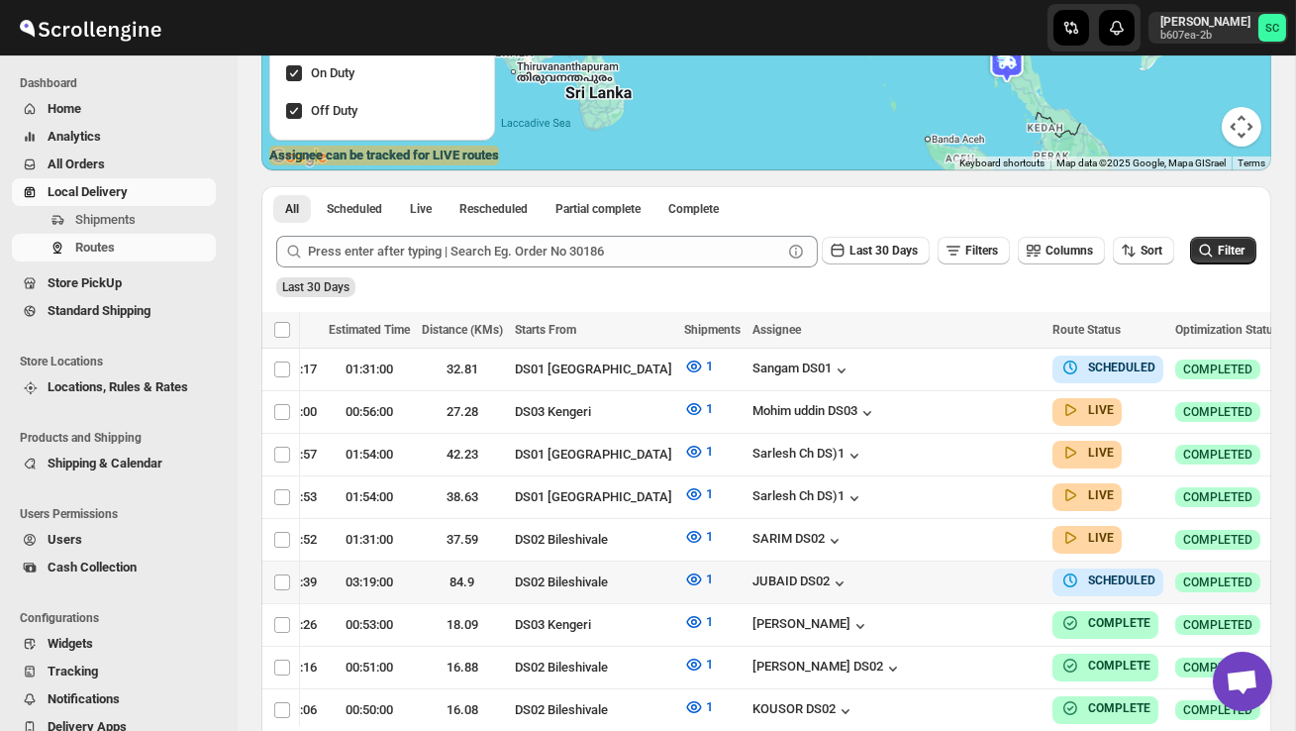
scroll to position [0, 286]
click at [1295, 576] on icon "button" at bounding box center [1305, 581] width 20 height 20
checkbox input "true"
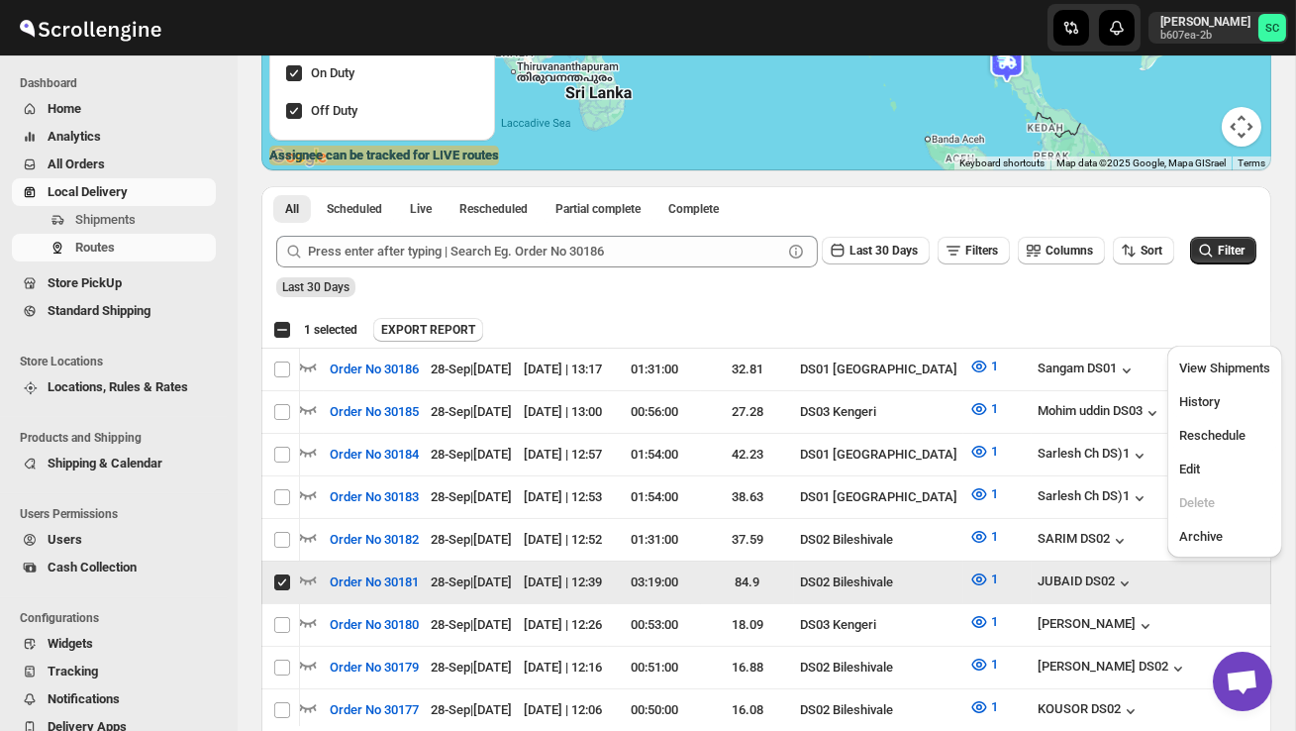
scroll to position [0, 1]
click at [1215, 462] on span "Edit" at bounding box center [1224, 469] width 91 height 20
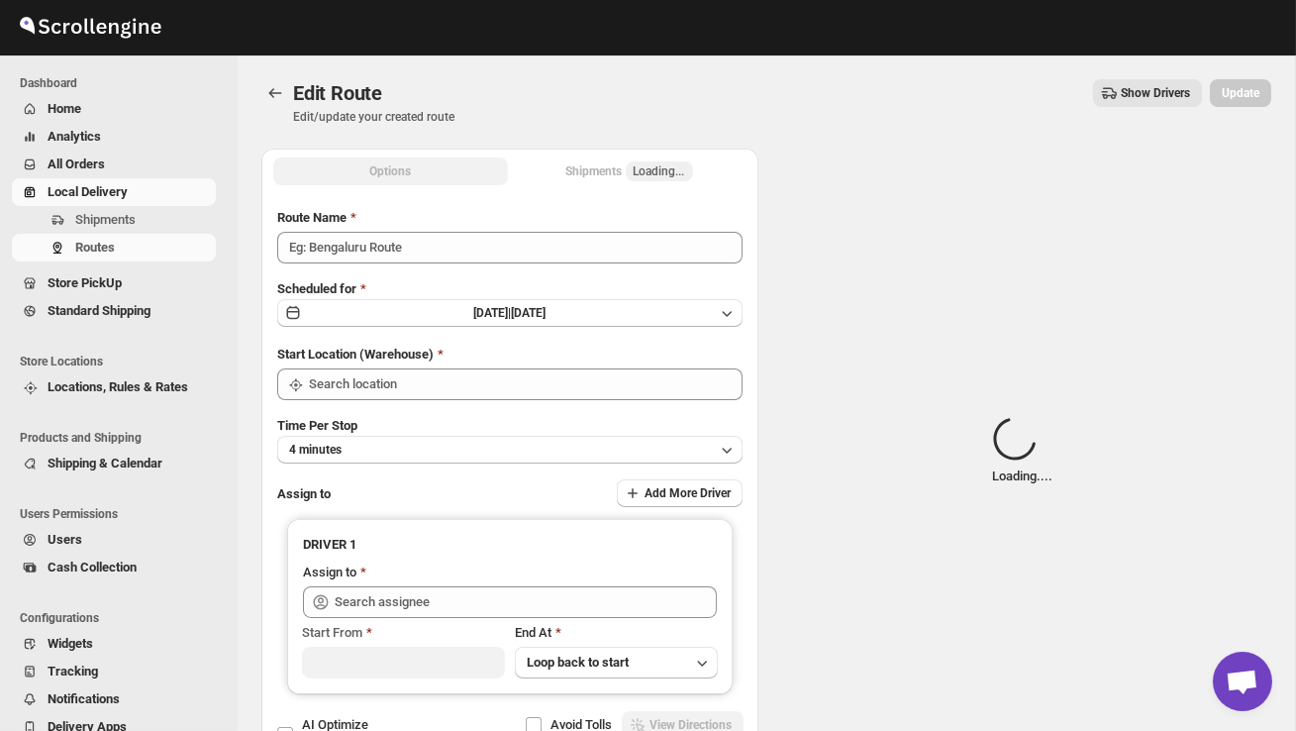
type input "Order No 30181"
type input "DS02 Bileshivale"
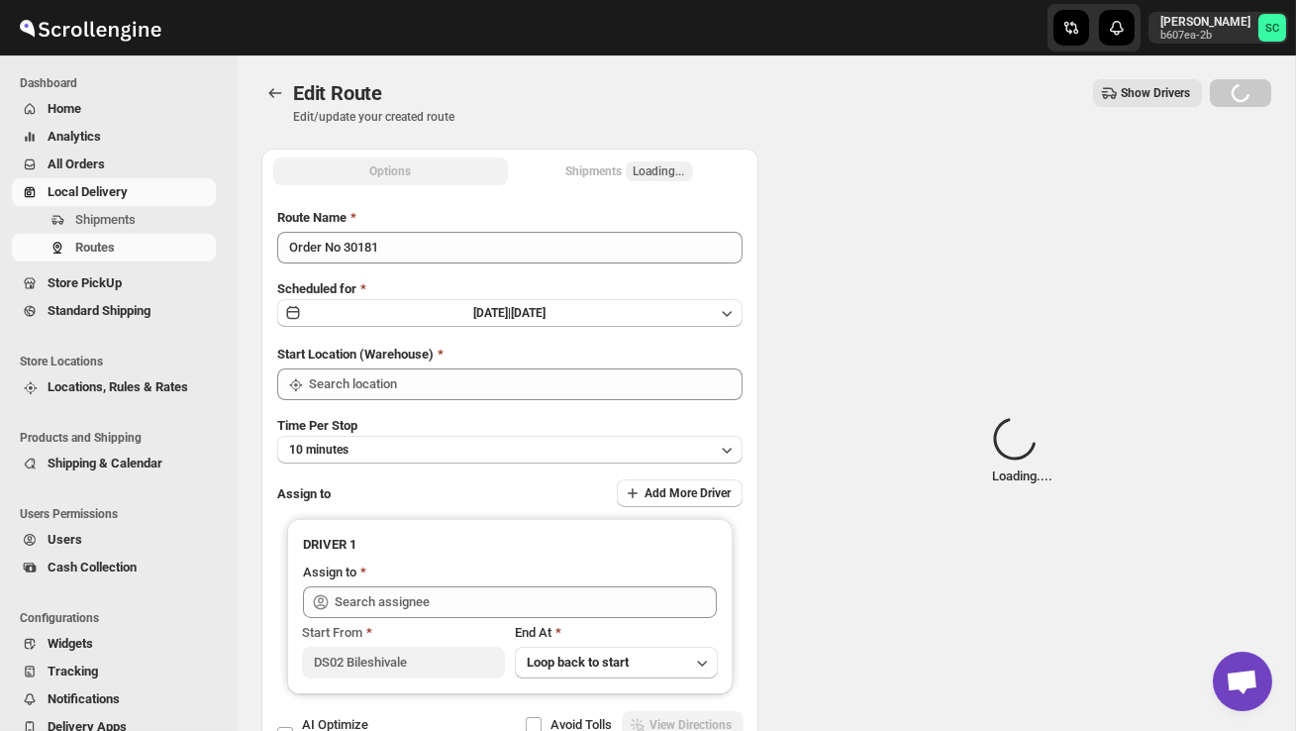
type input "DS02 Bileshivale"
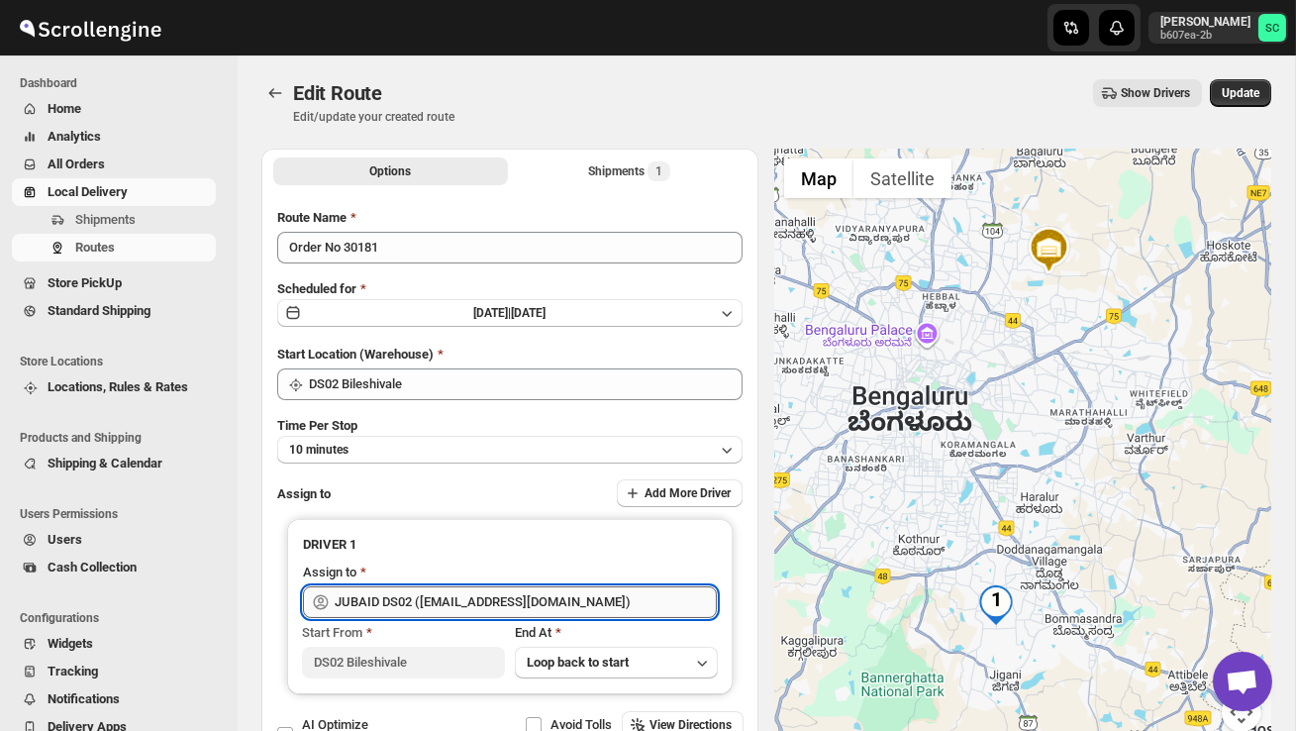
click at [485, 594] on input "JUBAID DS02 ([EMAIL_ADDRESS][DOMAIN_NAME])" at bounding box center [526, 602] width 382 height 32
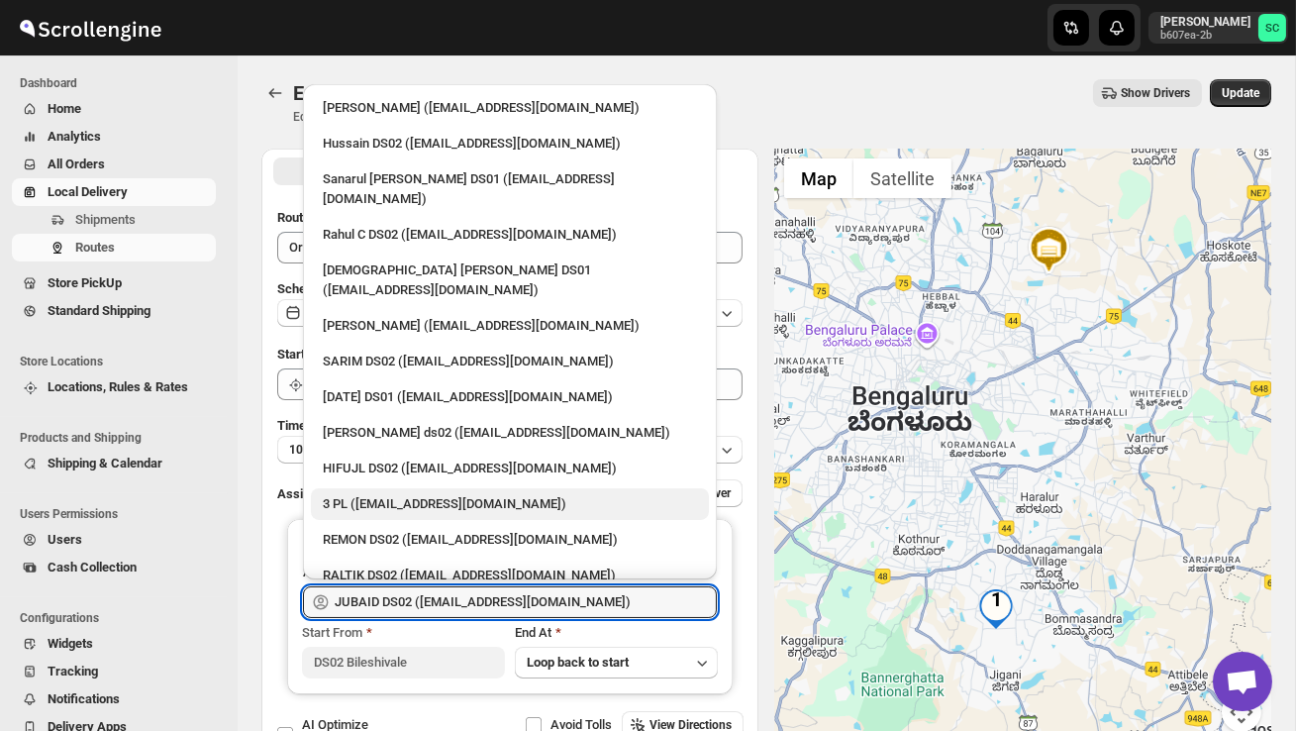
click at [419, 494] on div "3 PL ([EMAIL_ADDRESS][DOMAIN_NAME])" at bounding box center [510, 504] width 374 height 20
type input "3 PL ([EMAIL_ADDRESS][DOMAIN_NAME])"
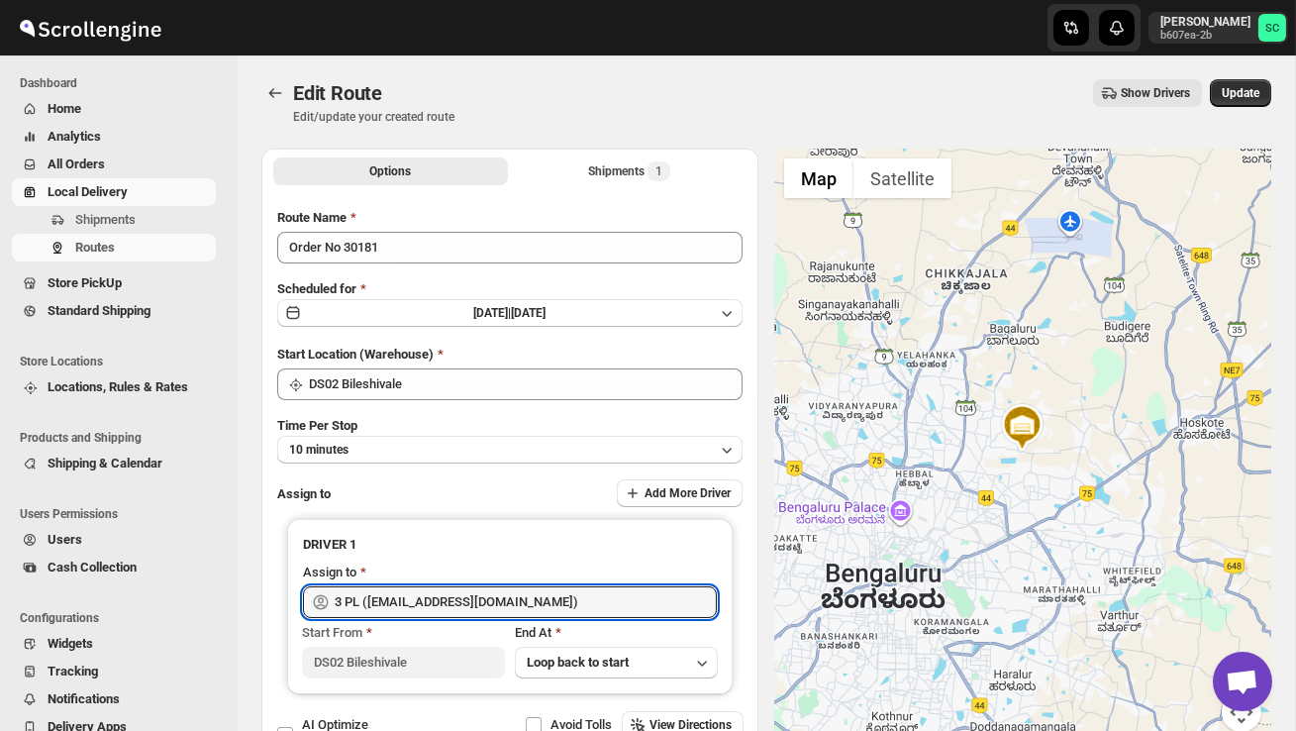
click at [1256, 76] on div "Edit Route. This page is ready Edit Route Edit/update your created route Show D…" at bounding box center [766, 101] width 1010 height 93
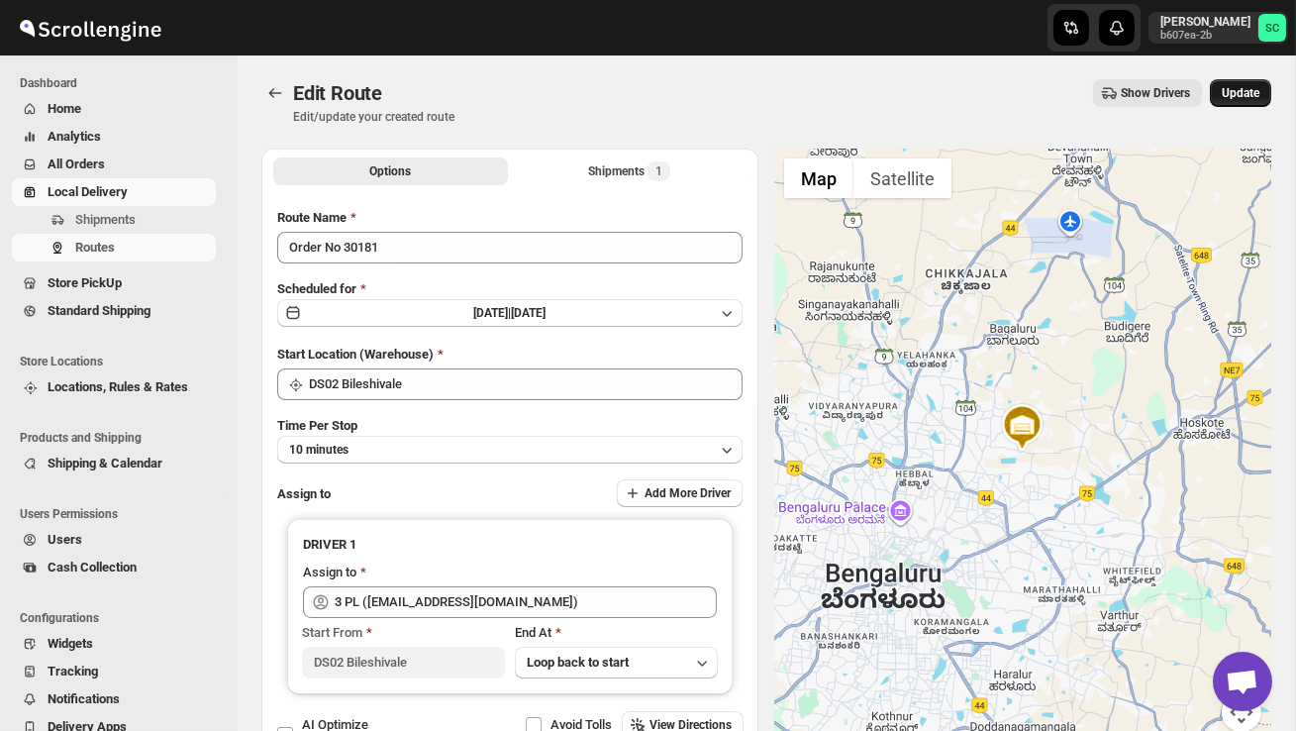
click at [1247, 87] on span "Update" at bounding box center [1241, 93] width 38 height 16
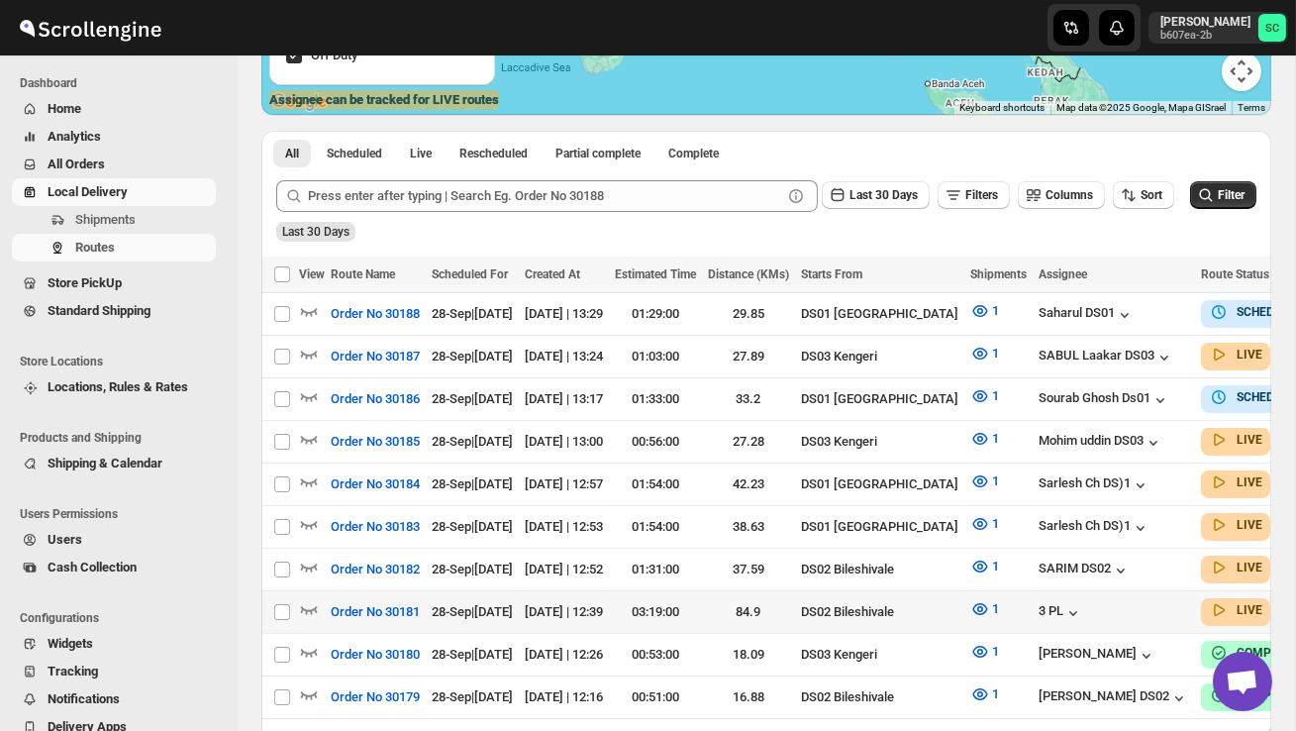
scroll to position [372, 0]
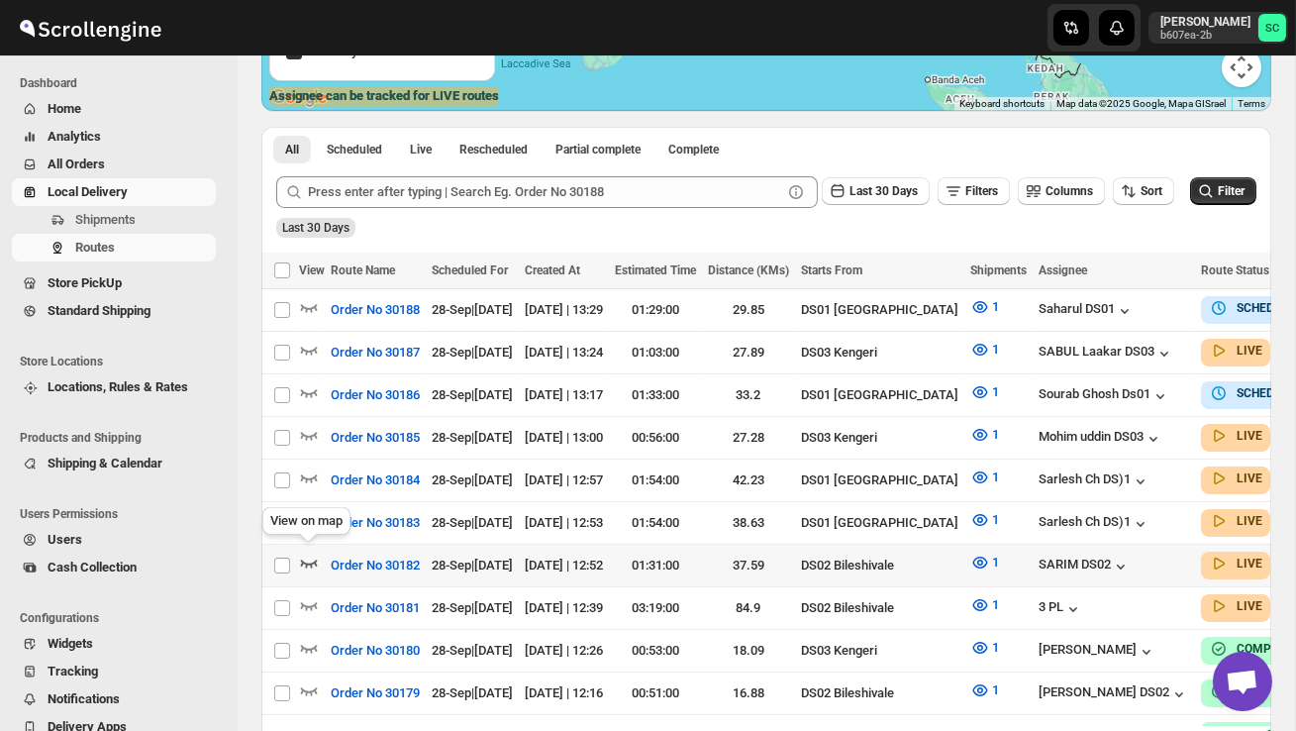
click at [308, 555] on icon "button" at bounding box center [309, 562] width 20 height 20
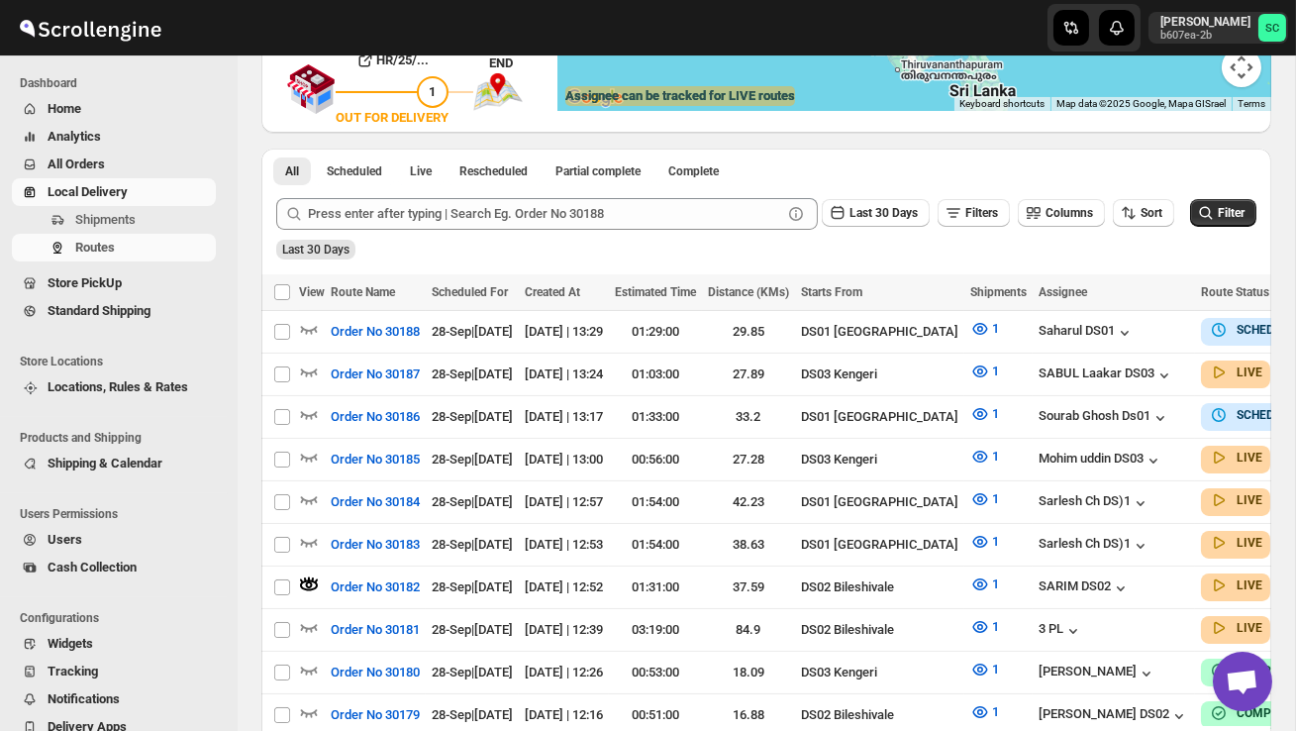
scroll to position [0, 0]
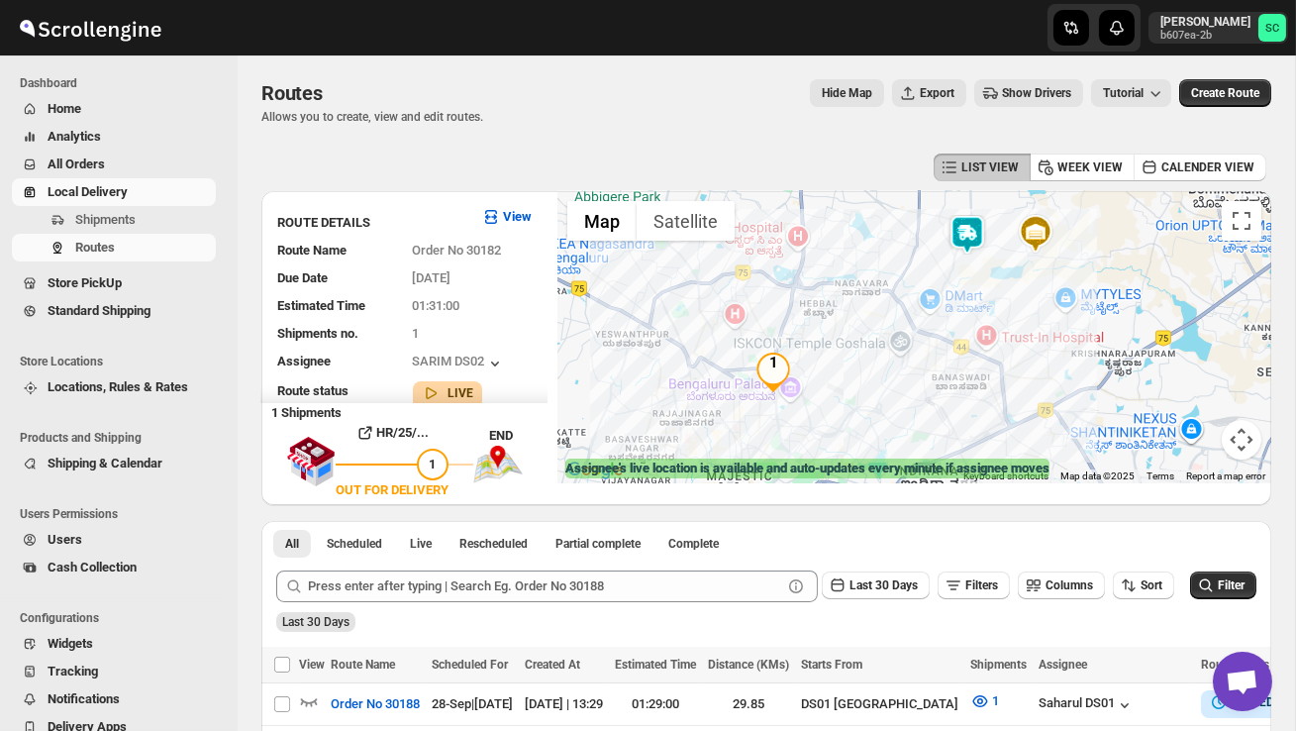
click at [971, 226] on img at bounding box center [967, 235] width 40 height 40
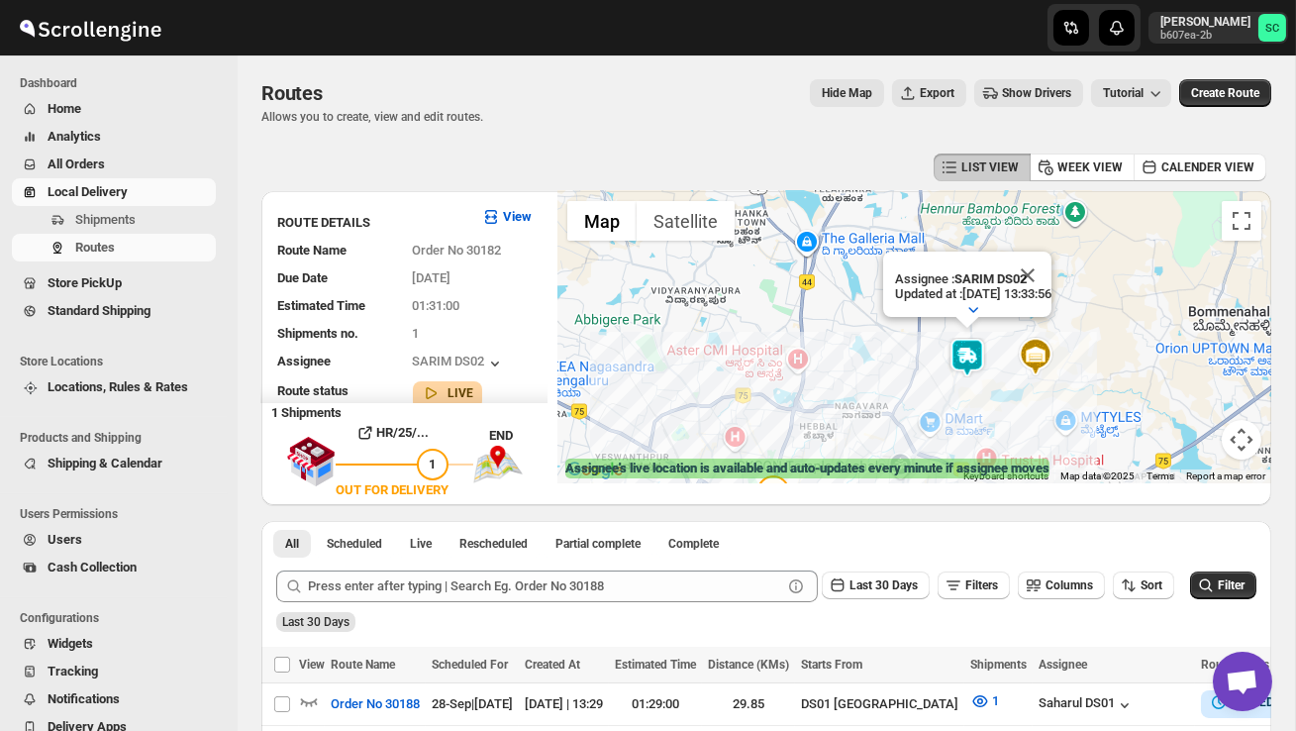
click at [890, 371] on div "Assignee : SARIM DS02 Updated at : [DATE] 13:33:56 Duty mode Enabled Battery pe…" at bounding box center [914, 337] width 714 height 292
click at [890, 372] on div "Assignee : SARIM DS02 Updated at : [DATE] 13:33:56 Duty mode Enabled Battery pe…" at bounding box center [914, 337] width 714 height 292
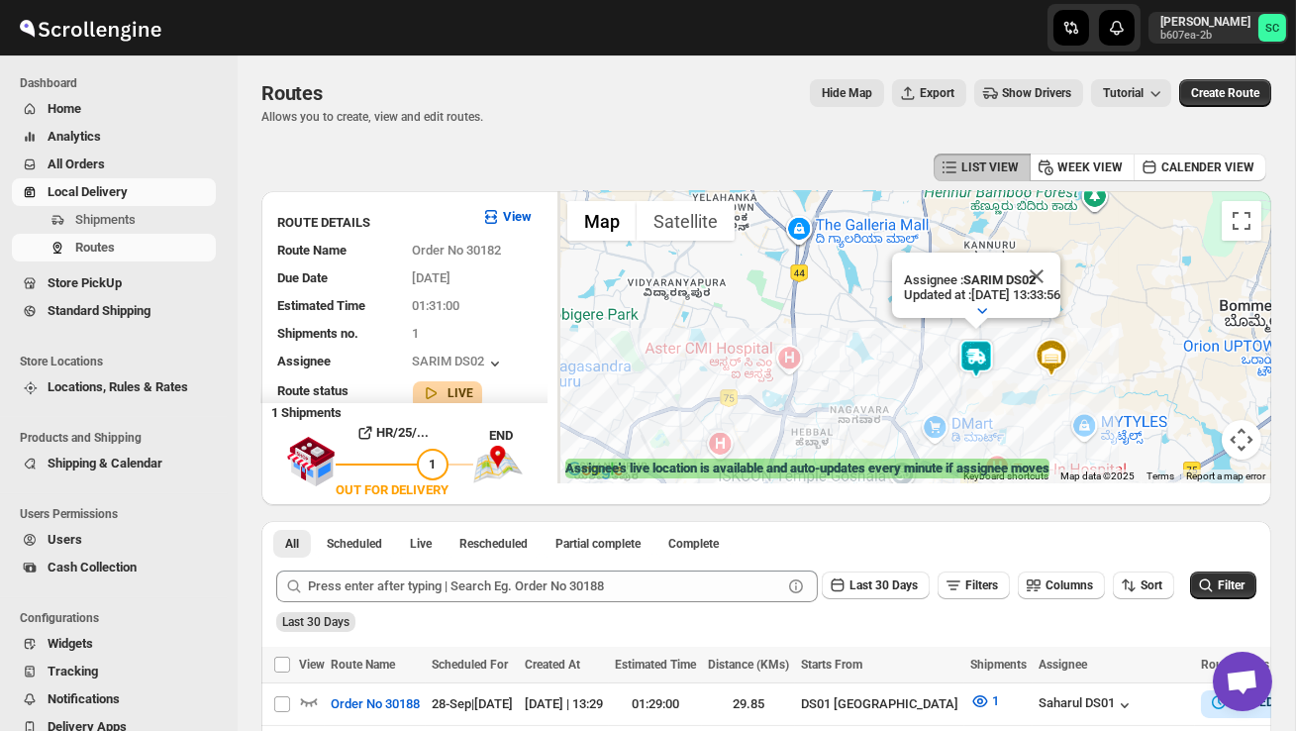
click at [890, 372] on div "Assignee : SARIM DS02 Updated at : [DATE] 13:33:56 Duty mode Enabled Battery pe…" at bounding box center [914, 337] width 714 height 292
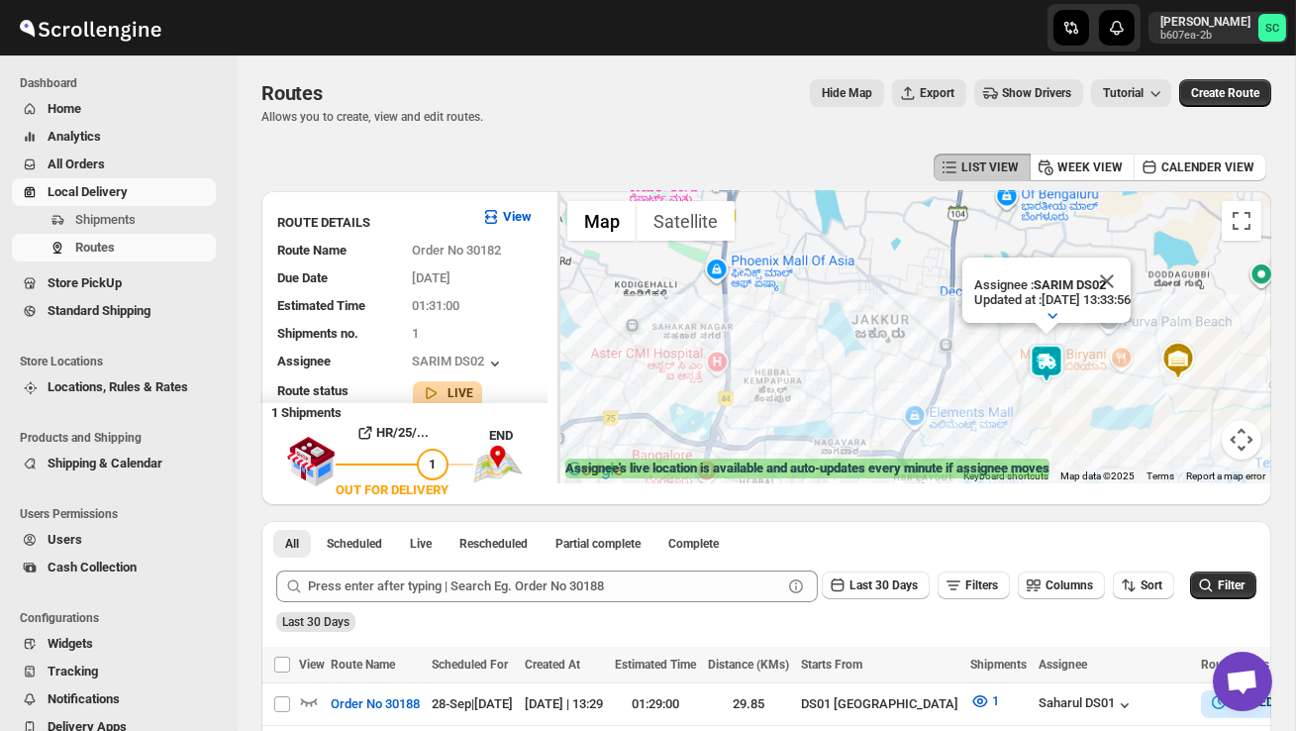
click at [890, 372] on div "Assignee : SARIM DS02 Updated at : [DATE] 13:33:56 Duty mode Enabled Battery pe…" at bounding box center [914, 337] width 714 height 292
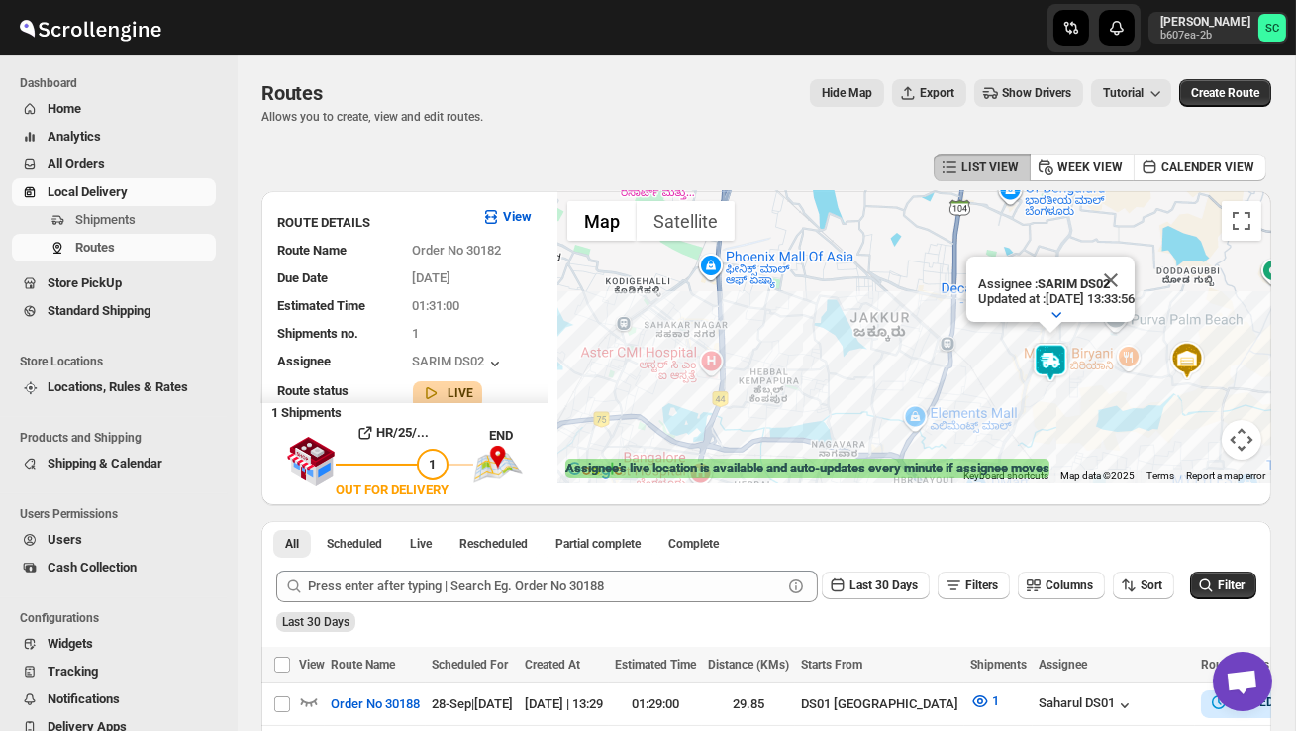
click at [1047, 407] on div "Assignee : SARIM DS02 Updated at : [DATE] 13:33:56 Duty mode Enabled Battery pe…" at bounding box center [914, 337] width 714 height 292
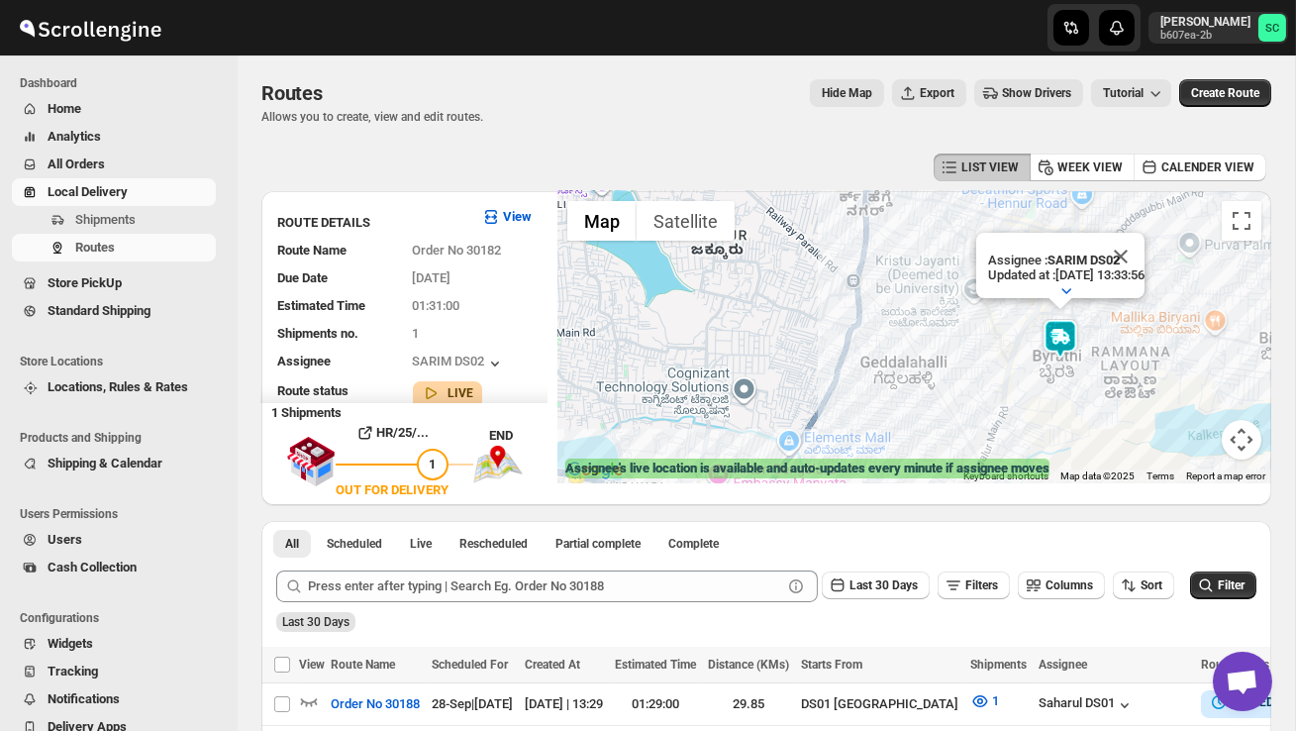
click at [1112, 410] on div "Assignee : SARIM DS02 Updated at : [DATE] 13:33:56 Duty mode Enabled Battery pe…" at bounding box center [914, 337] width 714 height 292
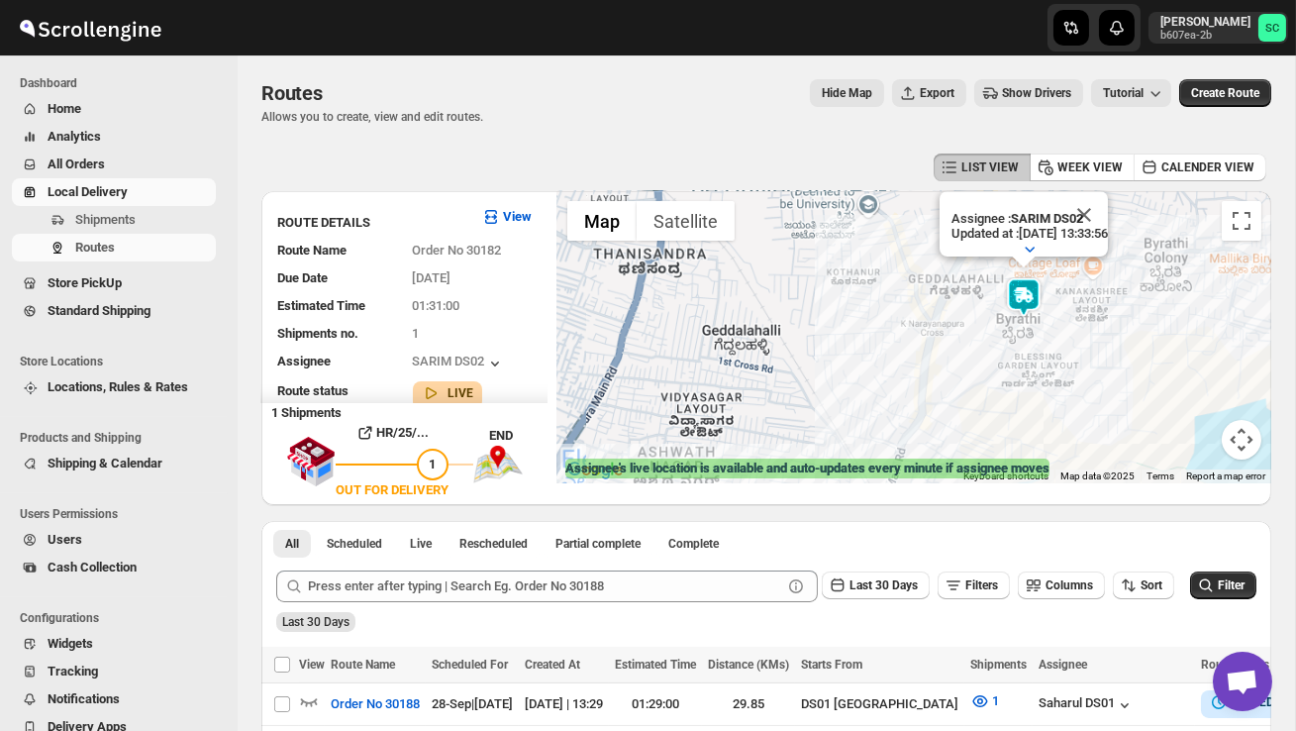
click at [1112, 410] on div "Assignee : SARIM DS02 Updated at : [DATE] 13:33:56 Duty mode Enabled Battery pe…" at bounding box center [914, 337] width 714 height 292
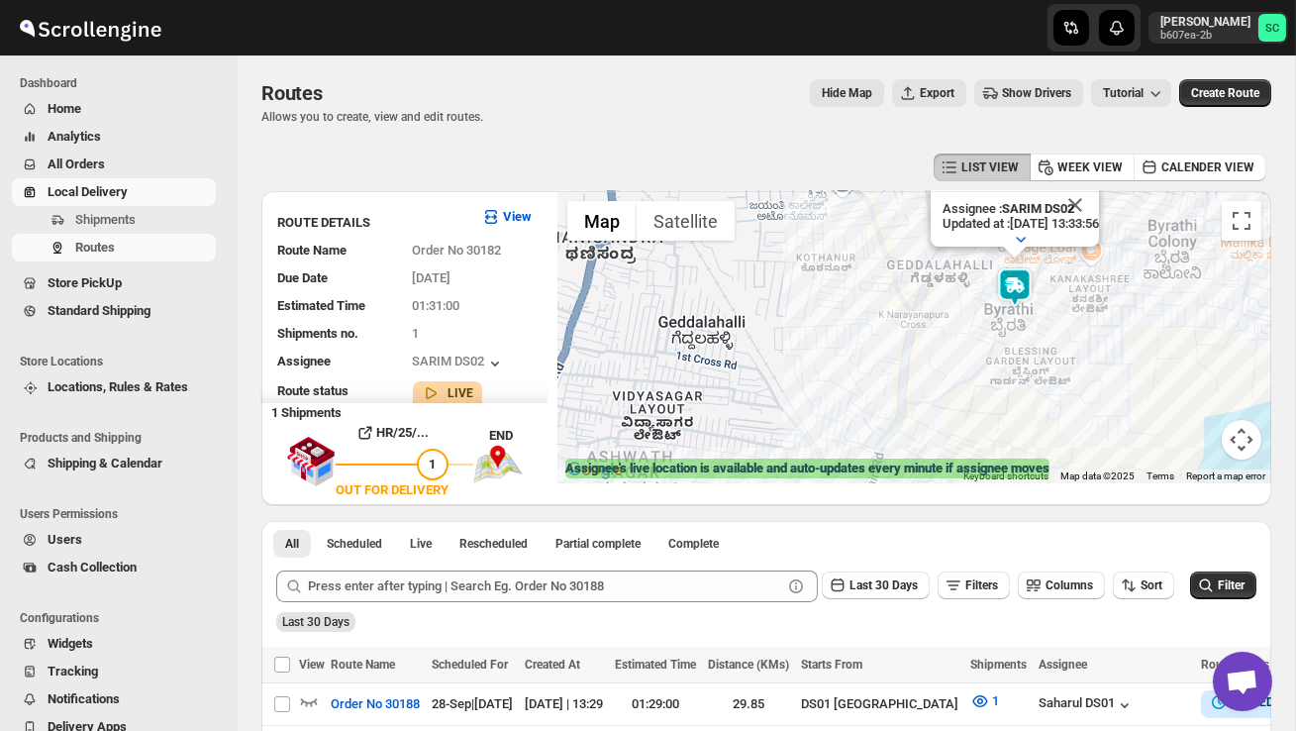
click at [1112, 410] on div "Assignee : SARIM DS02 Updated at : [DATE] 13:33:56 Duty mode Enabled Battery pe…" at bounding box center [914, 337] width 714 height 292
click at [1065, 367] on div "Assignee : SARIM DS02 Updated at : [DATE] 13:33:56 Duty mode Enabled Battery pe…" at bounding box center [914, 337] width 714 height 292
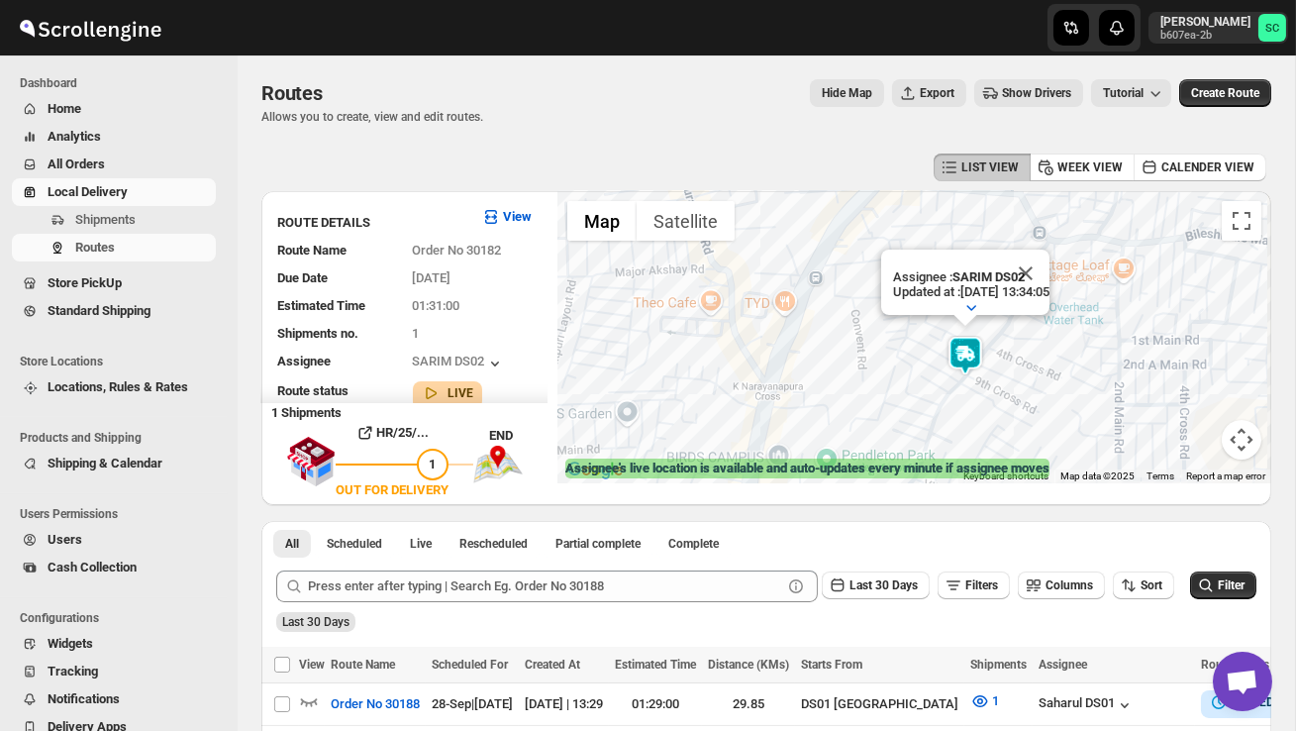
click at [1046, 307] on div "Assignee : SARIM DS02 Updated at : [DATE] 13:34:05 Duty mode Enabled Battery pe…" at bounding box center [914, 337] width 714 height 292
click at [1046, 307] on div at bounding box center [971, 310] width 156 height 16
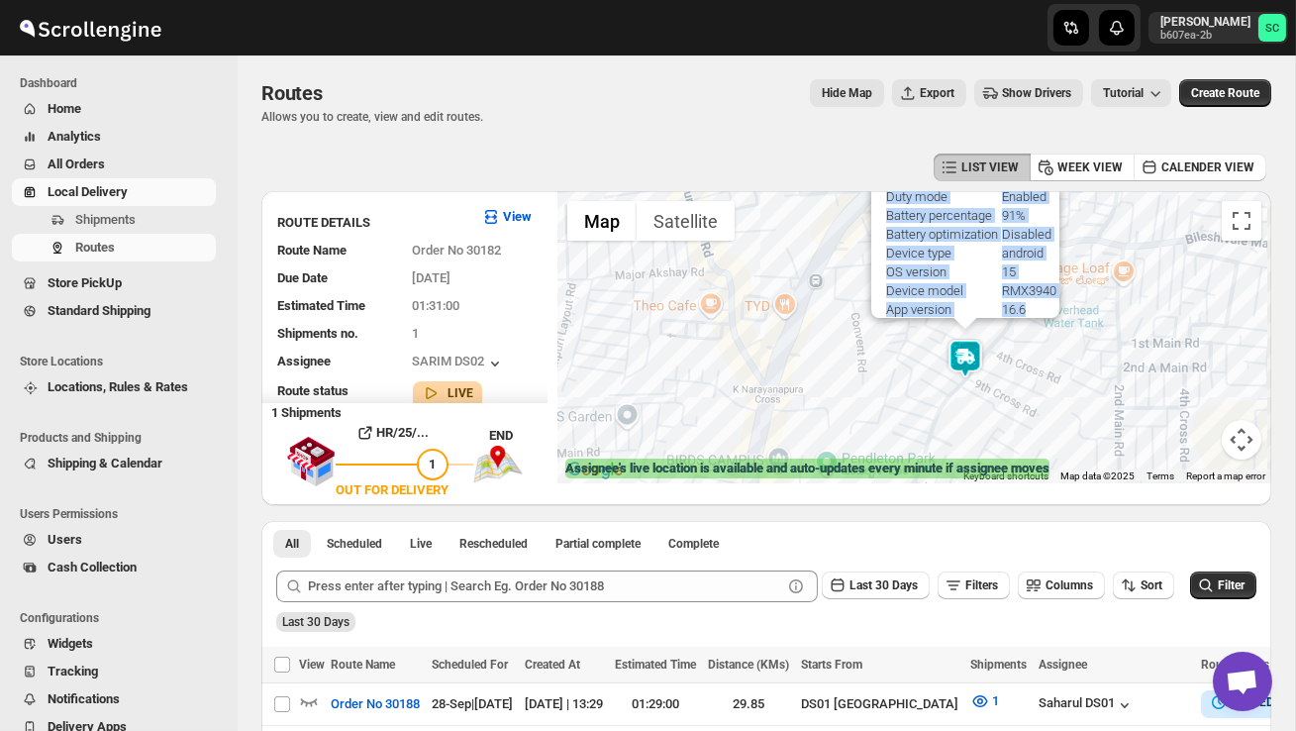
click at [1023, 393] on div "Assignee : SARIM DS02 Updated at : [DATE] 13:34:05 Duty mode Enabled Battery pe…" at bounding box center [914, 337] width 714 height 292
click at [1023, 394] on div "Assignee : SARIM DS02 Updated at : [DATE] 13:34:05 Duty mode Enabled Battery pe…" at bounding box center [914, 337] width 714 height 292
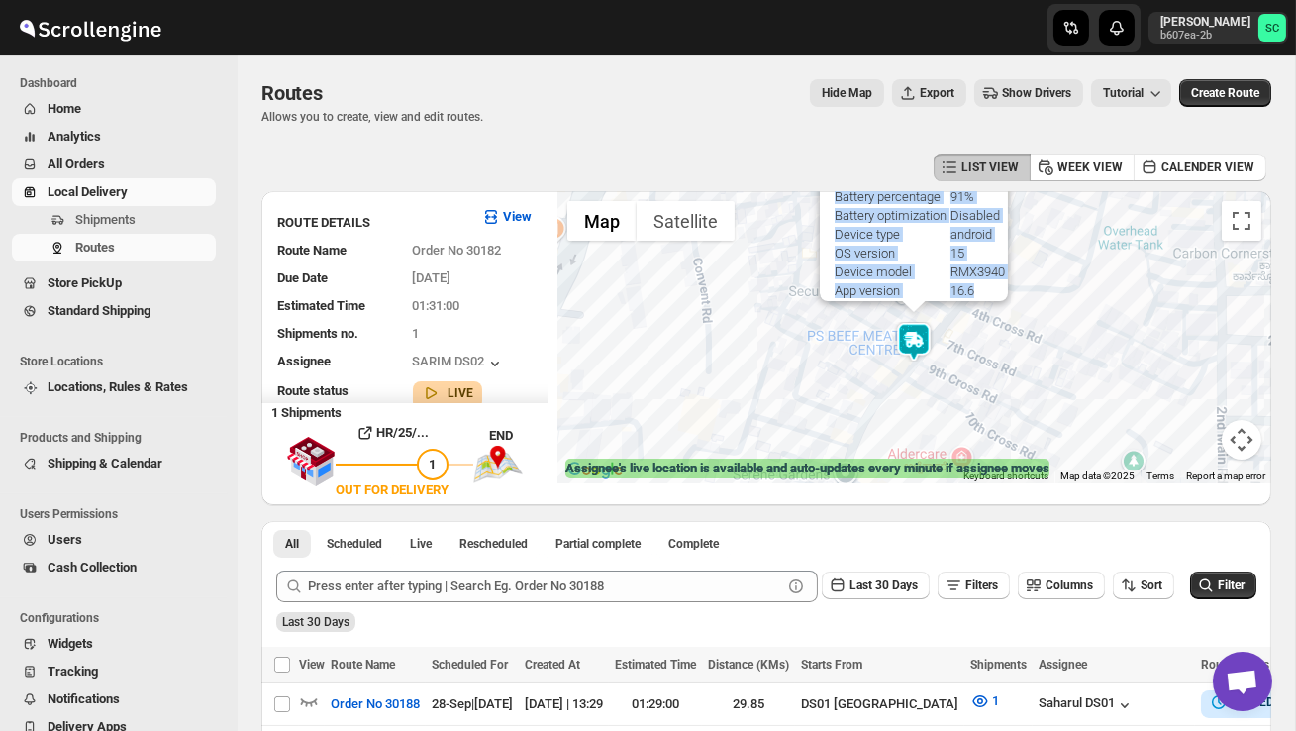
click at [1012, 394] on div "Assignee : SARIM DS02 Updated at : [DATE] 13:34:05 Duty mode Enabled Battery pe…" at bounding box center [914, 337] width 714 height 292
click at [1012, 395] on div "Assignee : SARIM DS02 Updated at : [DATE] 13:34:05 Duty mode Enabled Battery pe…" at bounding box center [914, 337] width 714 height 292
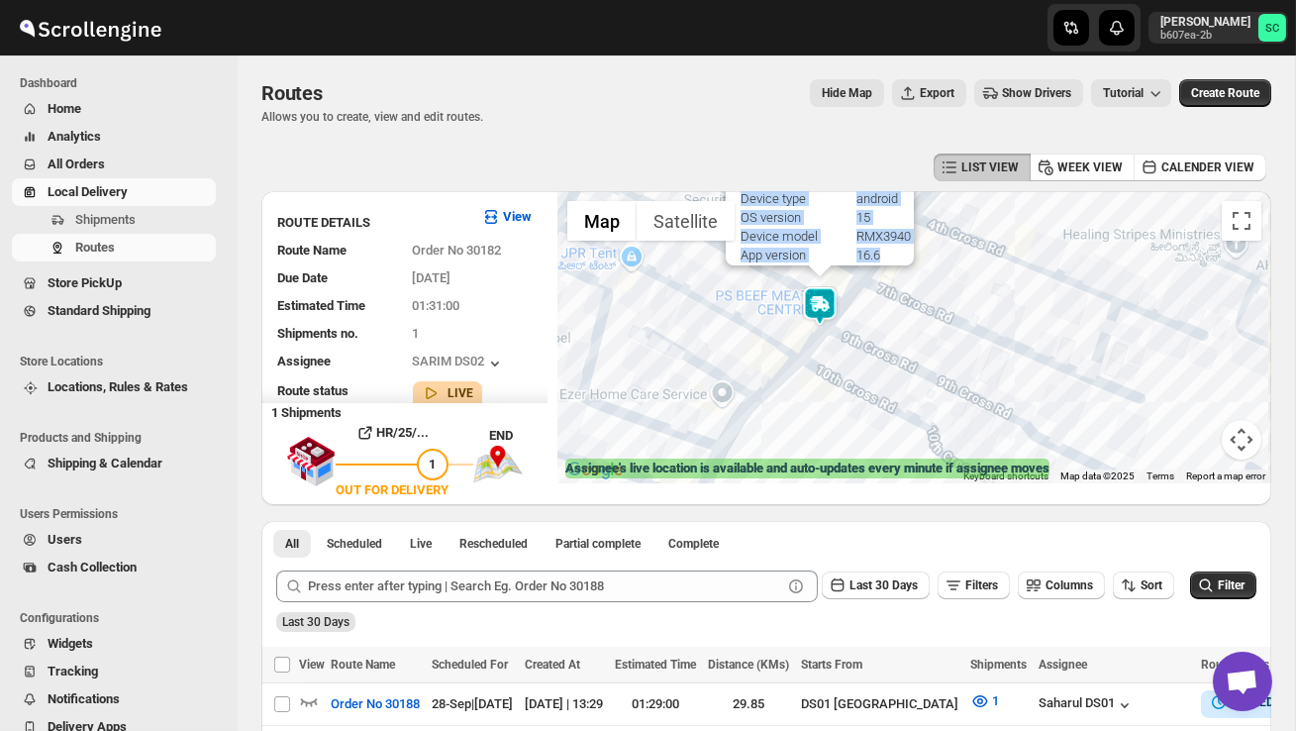
click at [897, 375] on div "Assignee : SARIM DS02 Updated at : [DATE] 13:34:05 Duty mode Enabled Battery pe…" at bounding box center [914, 337] width 714 height 292
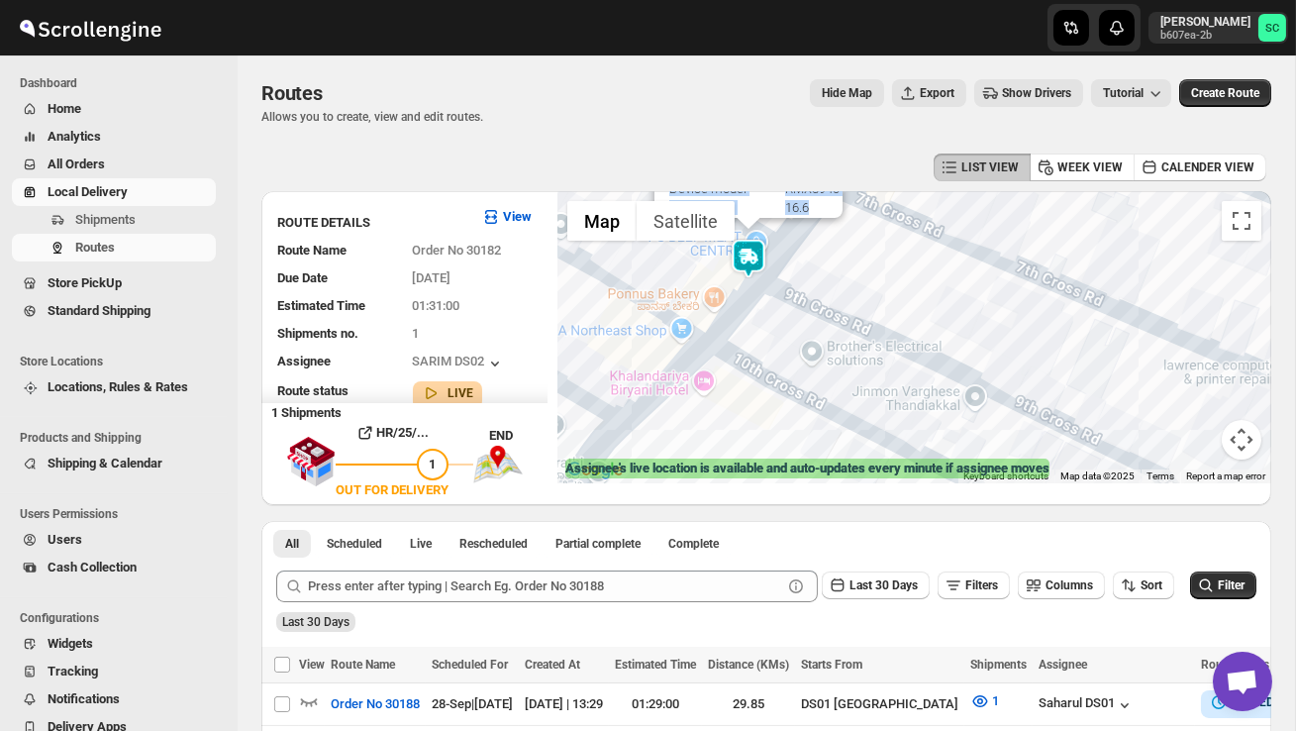
click at [831, 347] on div "Assignee : SARIM DS02 Updated at : [DATE] 13:34:05 Duty mode Enabled Battery pe…" at bounding box center [914, 337] width 714 height 292
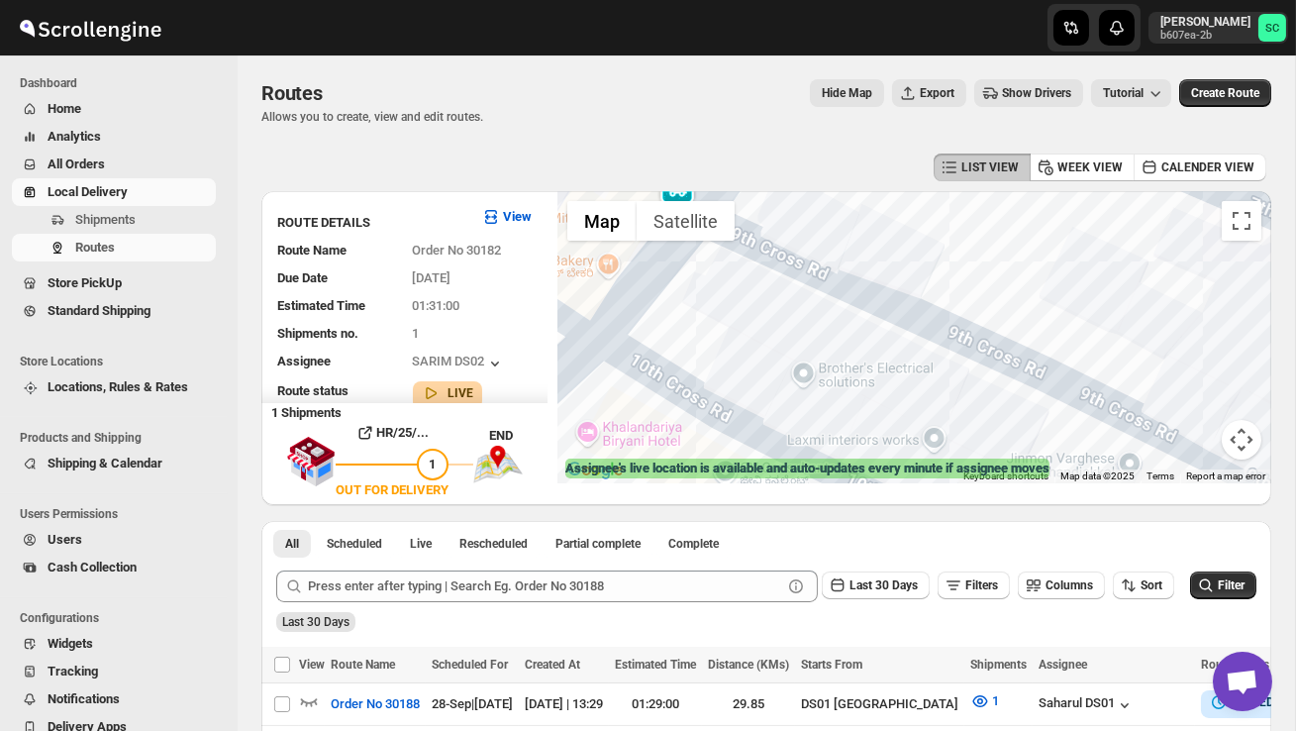
drag, startPoint x: 743, startPoint y: 310, endPoint x: 857, endPoint y: 387, distance: 137.6
click at [838, 373] on div "Assignee : SARIM DS02 Updated at : [DATE] 13:34:05 Duty mode Enabled Battery pe…" at bounding box center [914, 337] width 714 height 292
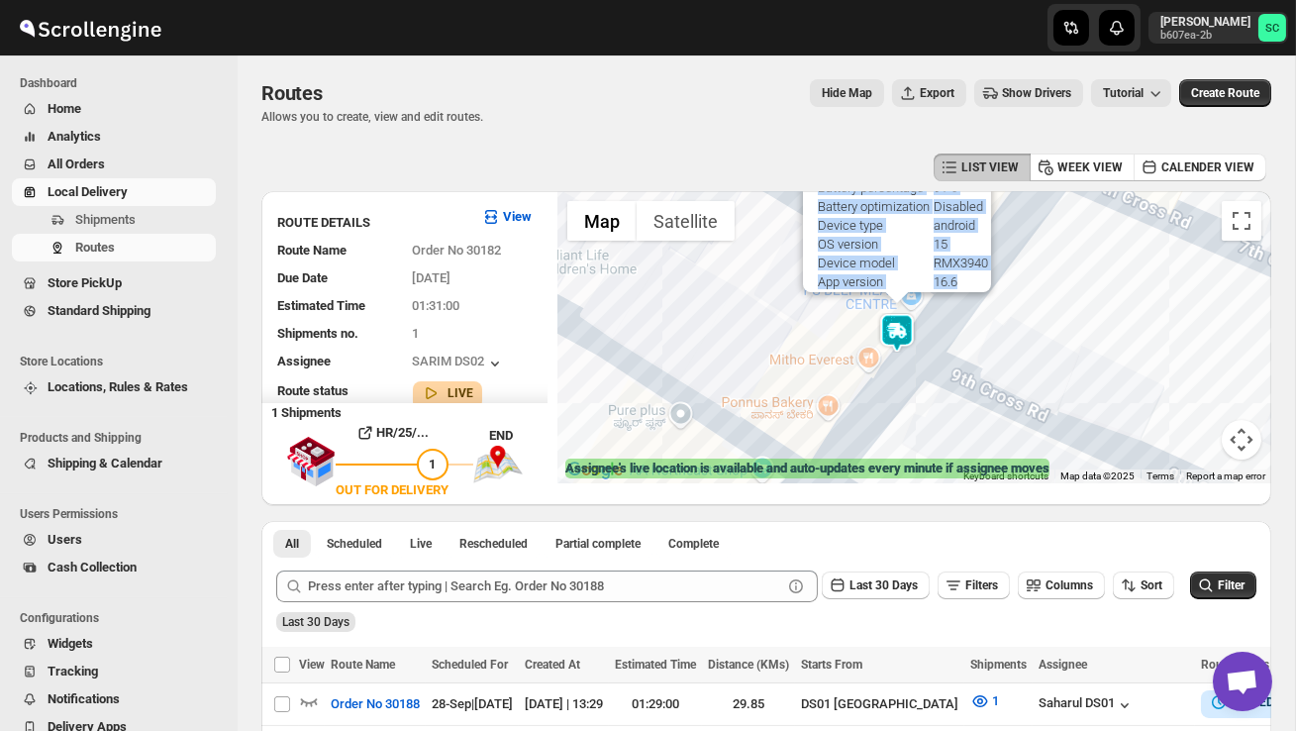
click at [831, 372] on div "Assignee : SARIM DS02 Updated at : [DATE] 13:34:05 Duty mode Enabled Battery pe…" at bounding box center [914, 337] width 714 height 292
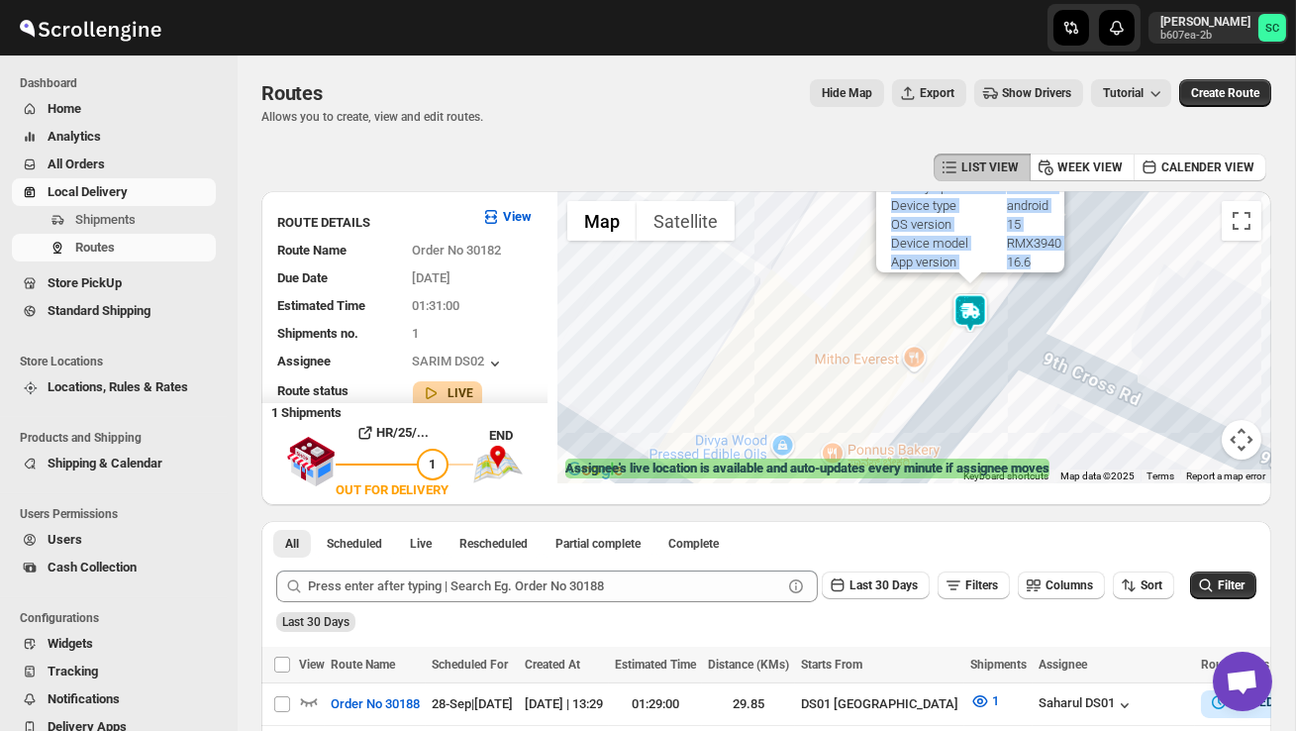
click at [904, 386] on div "Assignee : SARIM DS02 Updated at : [DATE] 13:34:05 Duty mode Enabled Battery pe…" at bounding box center [914, 337] width 714 height 292
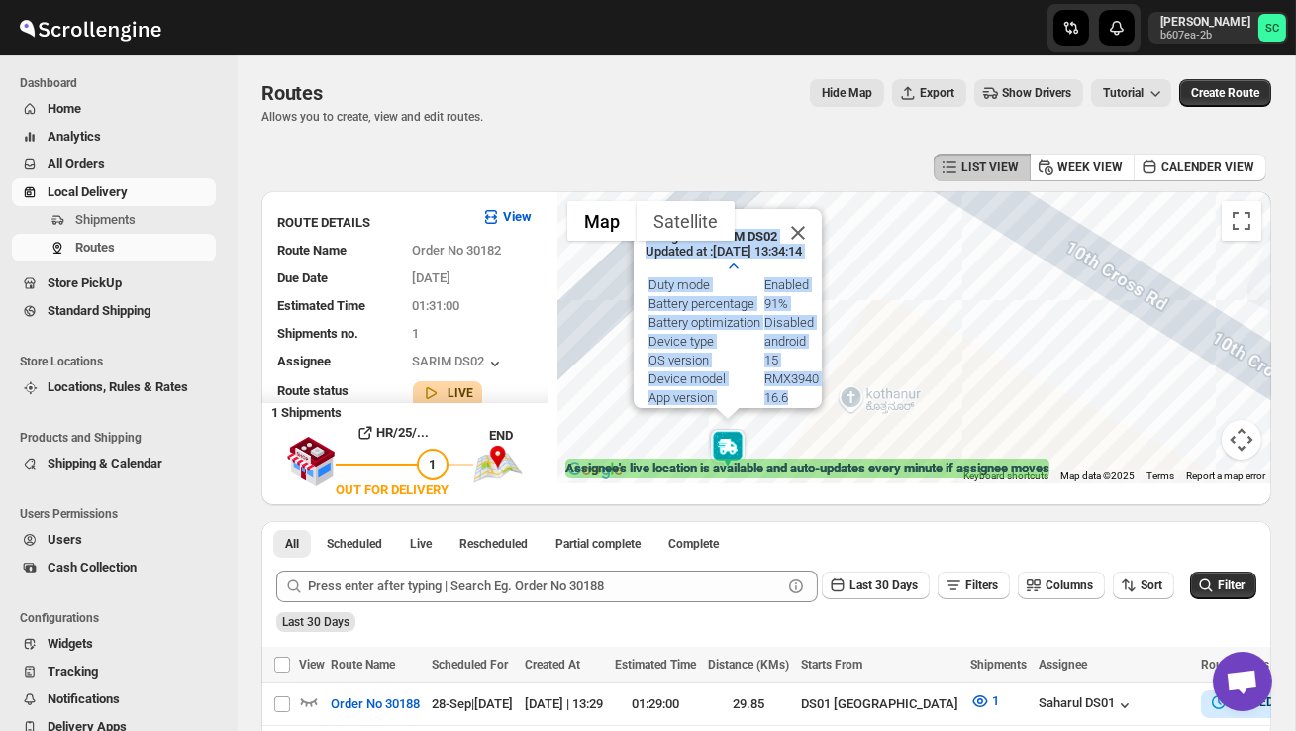
click at [1006, 343] on div "Assignee : SARIM DS02 Updated at : [DATE] 13:34:14 Duty mode Enabled Battery pe…" at bounding box center [914, 337] width 714 height 292
click at [808, 225] on button "Close" at bounding box center [798, 233] width 48 height 48
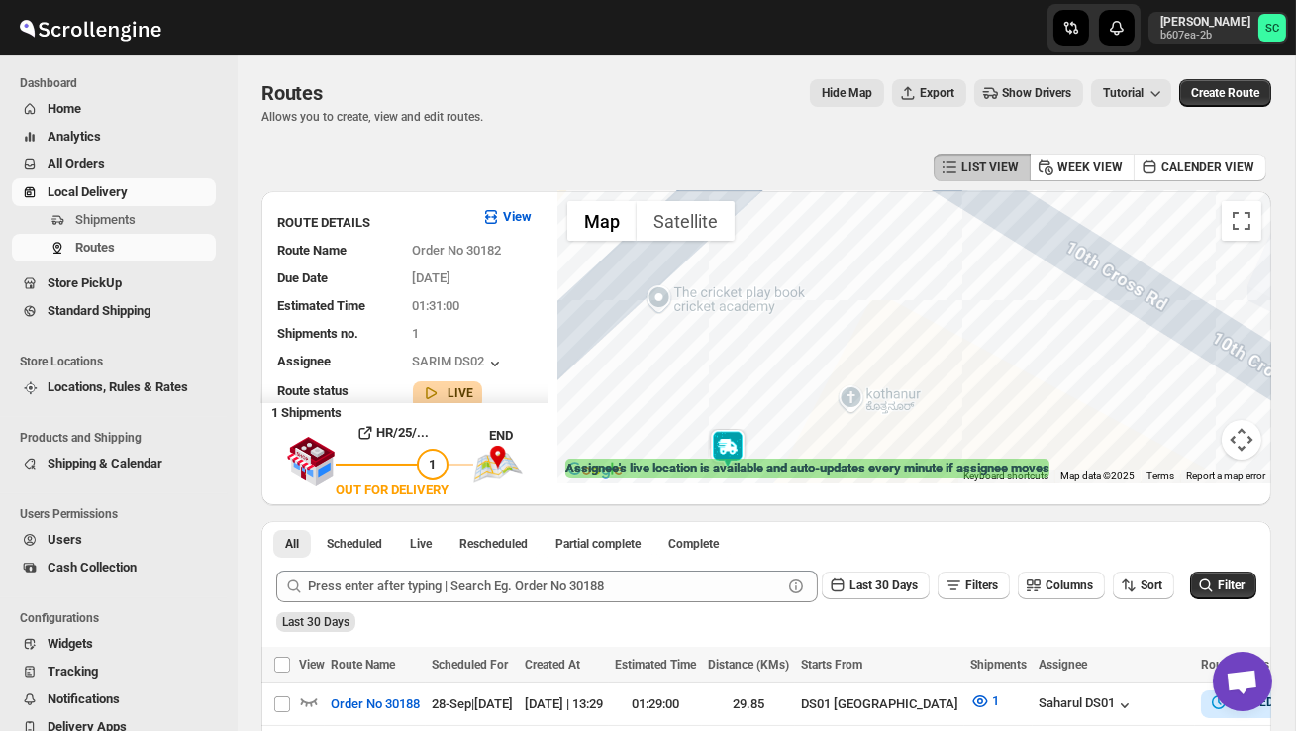
click at [1245, 442] on button "Map camera controls" at bounding box center [1242, 440] width 40 height 40
click at [1182, 435] on button "Zoom out" at bounding box center [1192, 440] width 40 height 40
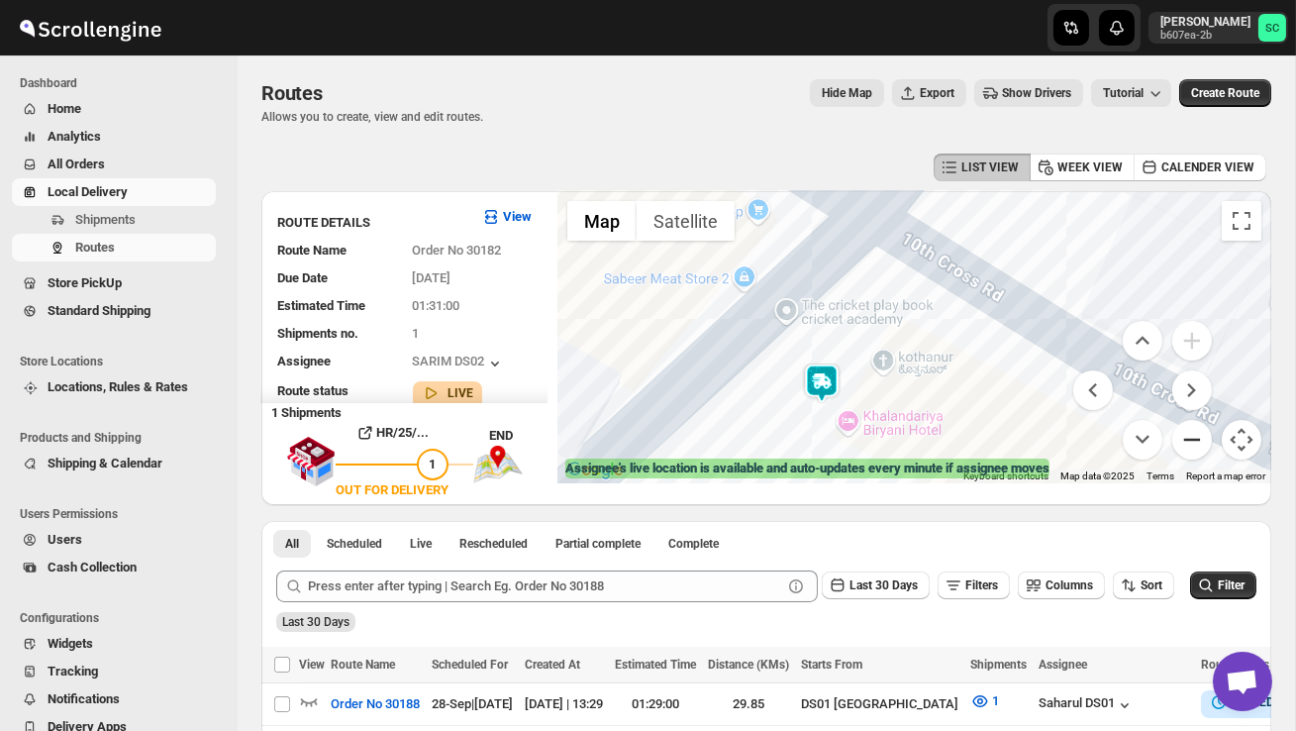
click at [1182, 436] on button "Zoom out" at bounding box center [1192, 440] width 40 height 40
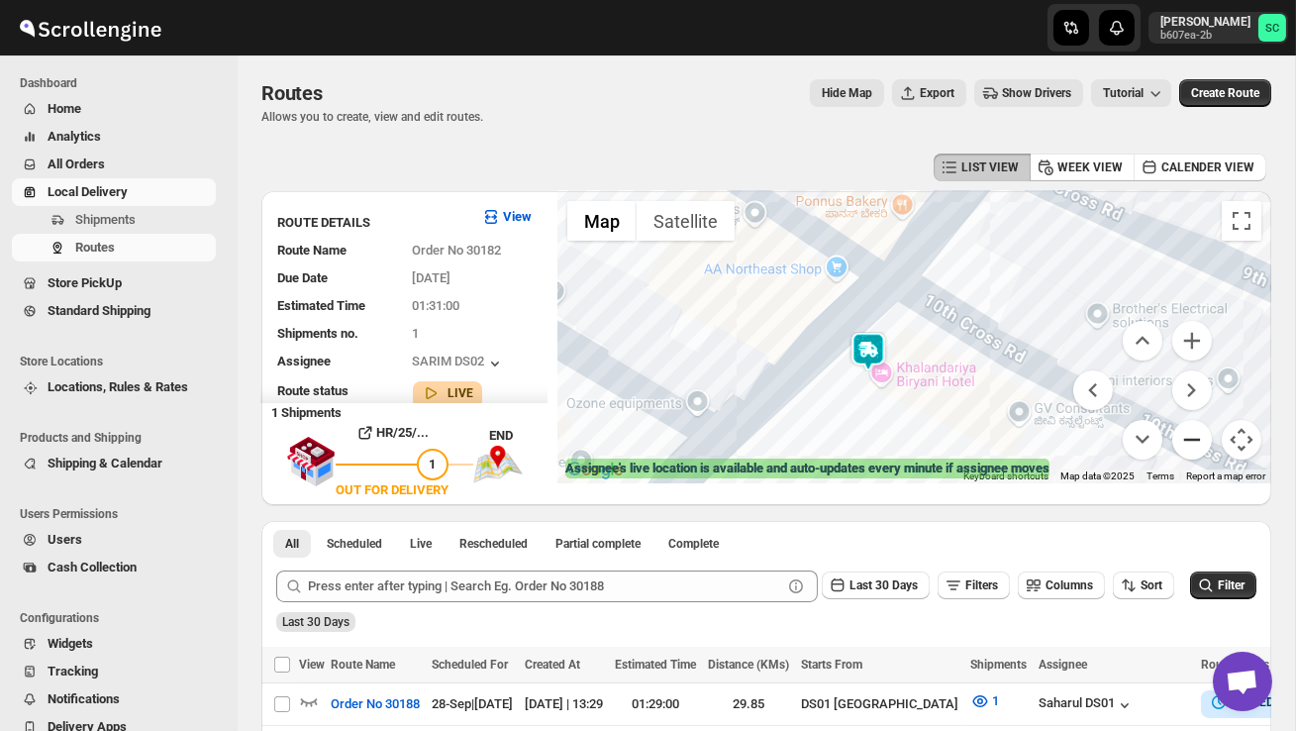
click at [1182, 436] on button "Zoom out" at bounding box center [1192, 440] width 40 height 40
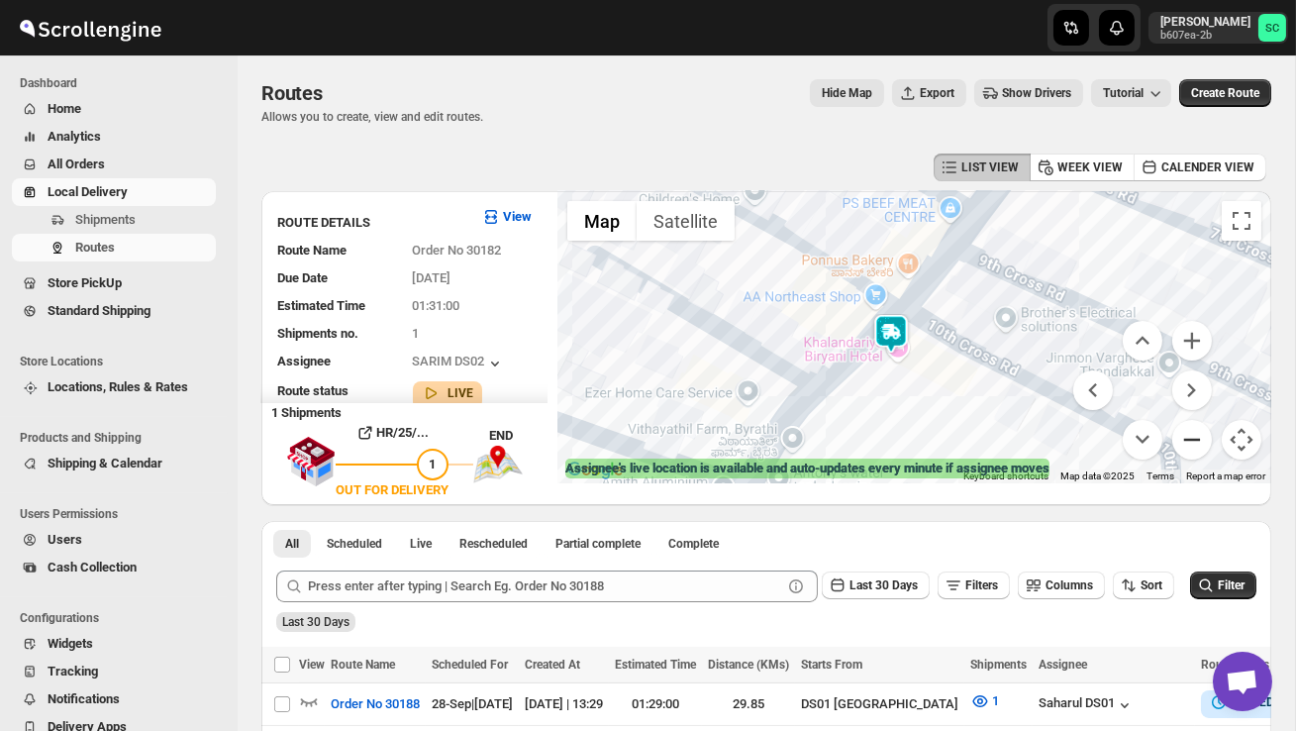
click at [1182, 436] on button "Zoom out" at bounding box center [1192, 440] width 40 height 40
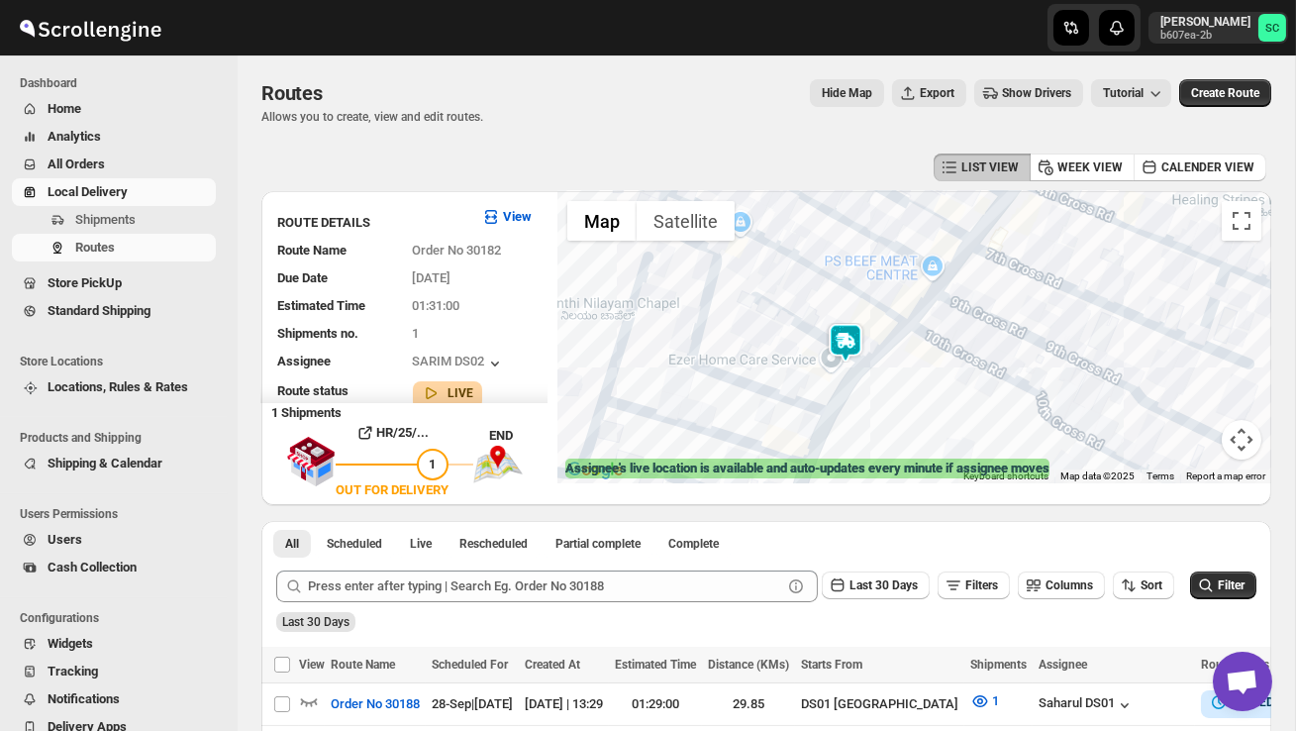
click at [1182, 436] on div at bounding box center [914, 337] width 714 height 292
click at [1256, 447] on button "Map camera controls" at bounding box center [1242, 440] width 40 height 40
click at [1211, 442] on button "Zoom out" at bounding box center [1192, 440] width 40 height 40
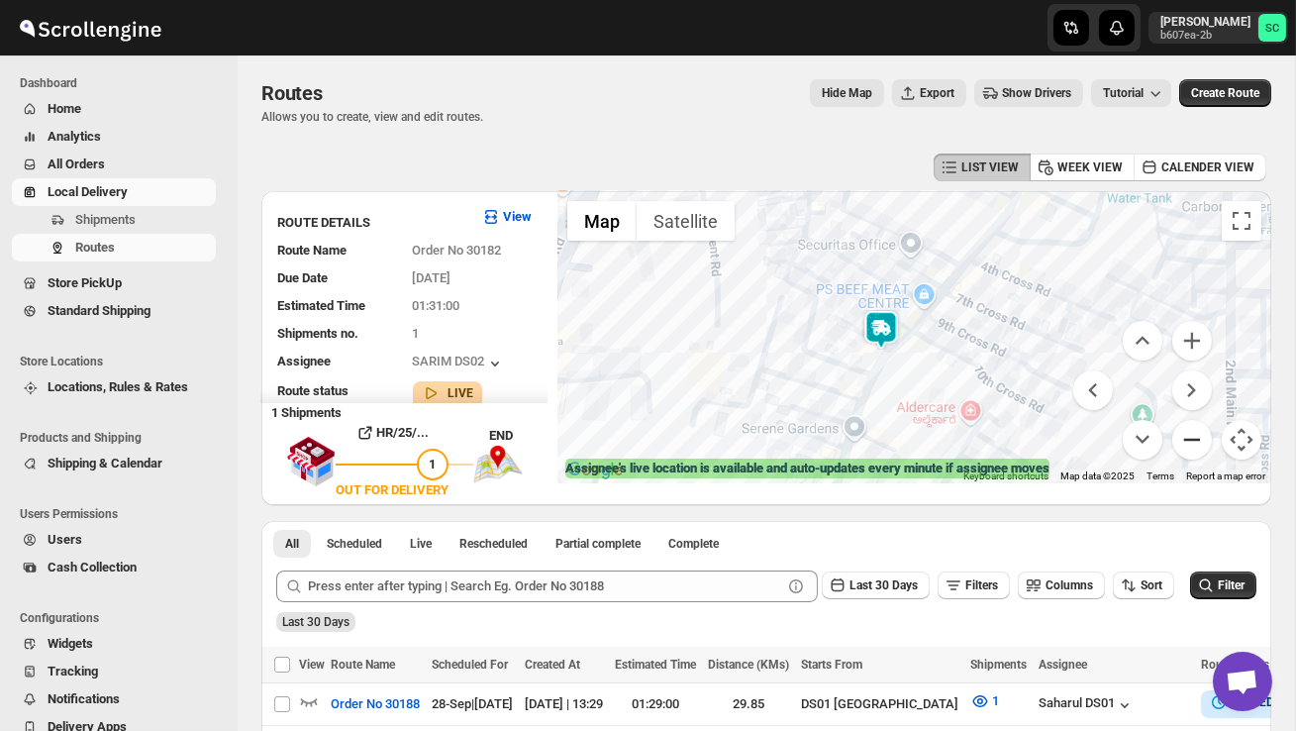
click at [1201, 442] on button "Zoom out" at bounding box center [1192, 440] width 40 height 40
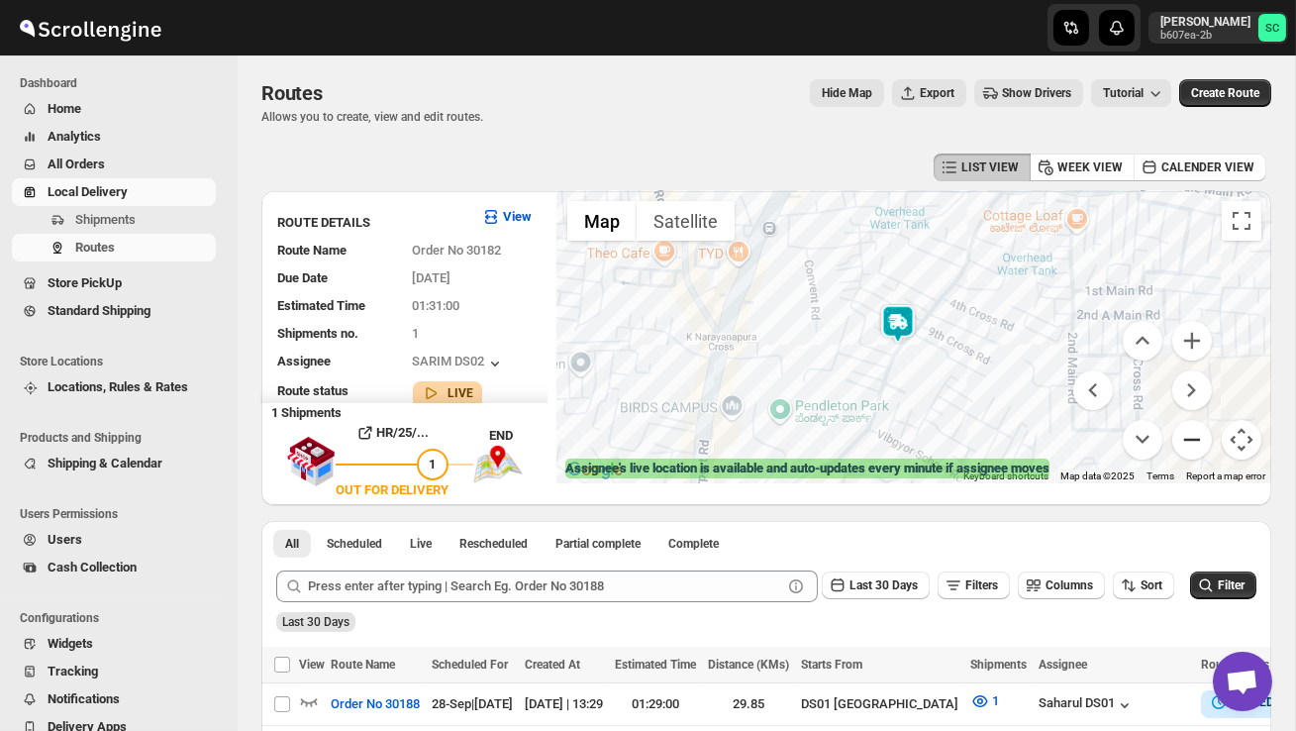
click at [1201, 442] on button "Zoom out" at bounding box center [1192, 440] width 40 height 40
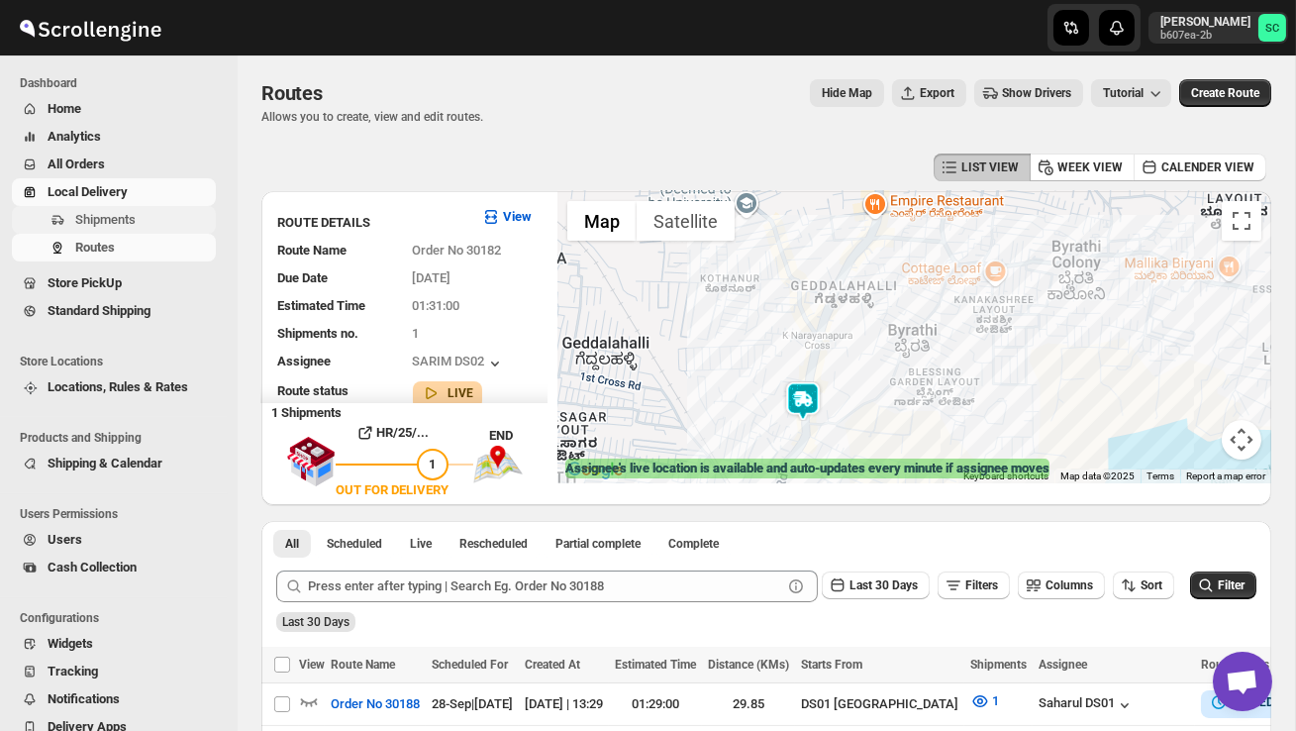
click at [127, 219] on span "Shipments" at bounding box center [105, 219] width 60 height 15
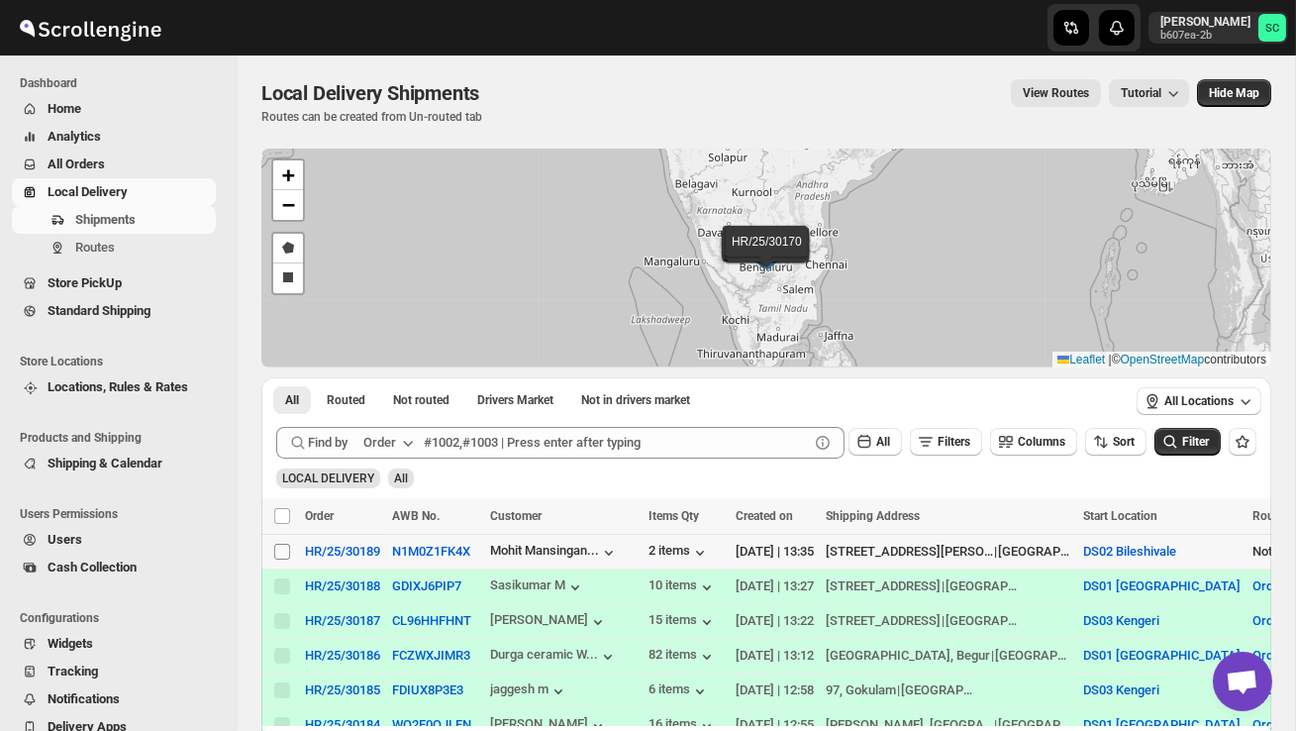
click at [273, 547] on span at bounding box center [282, 551] width 18 height 18
click at [274, 547] on input "Select shipment" at bounding box center [282, 551] width 16 height 16
checkbox input "false"
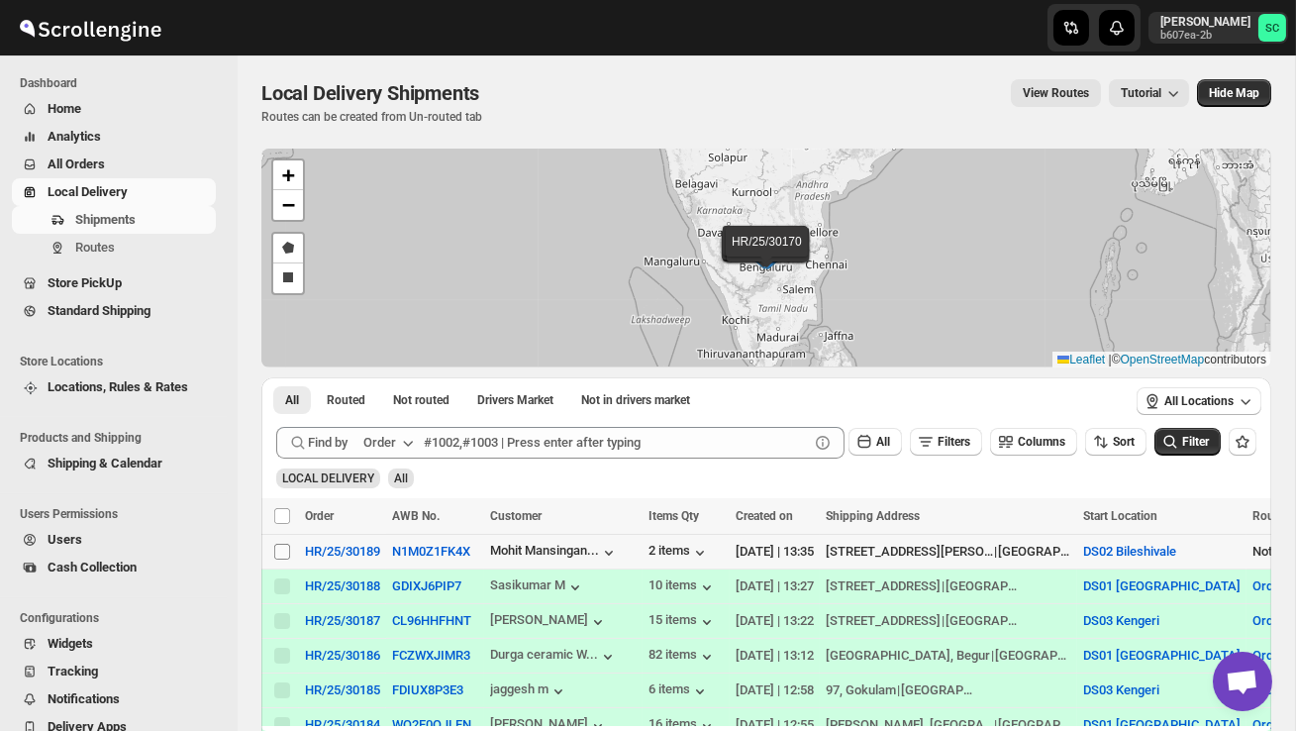
checkbox input "false"
click at [282, 547] on input "Select shipment" at bounding box center [282, 551] width 16 height 16
checkbox input "true"
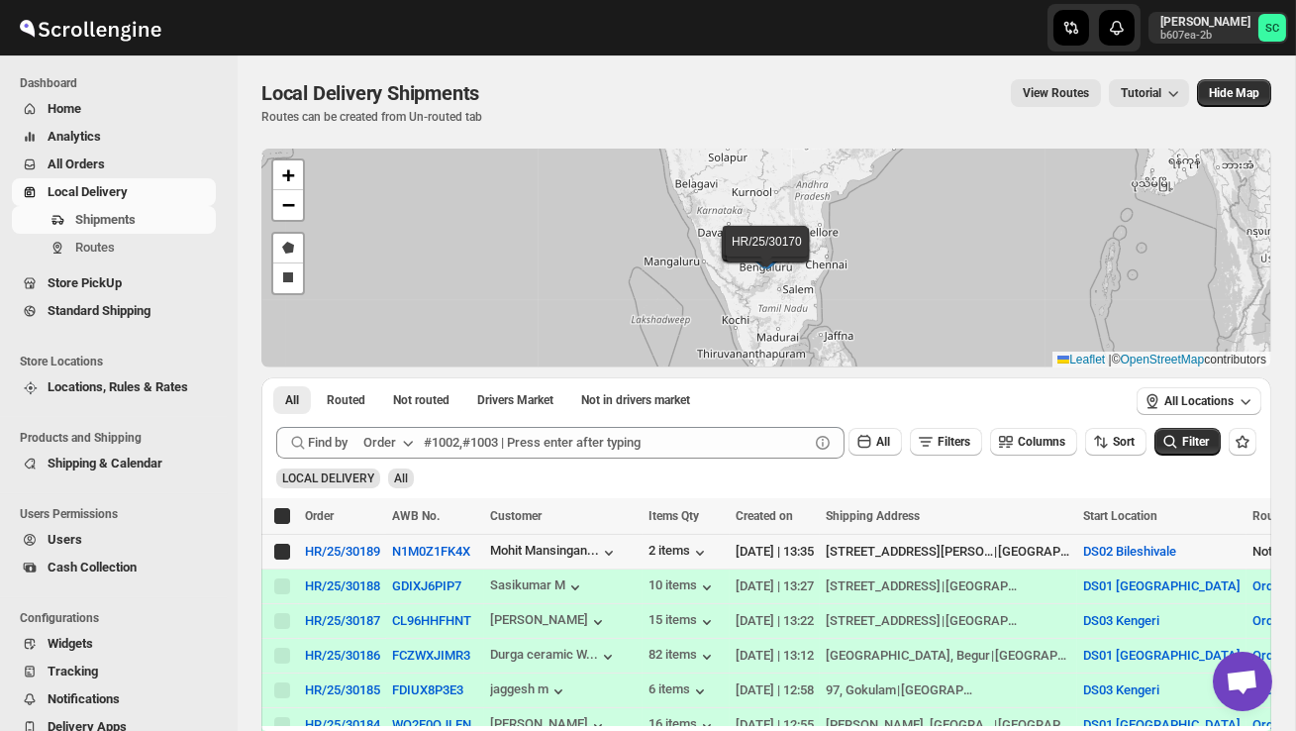
checkbox input "true"
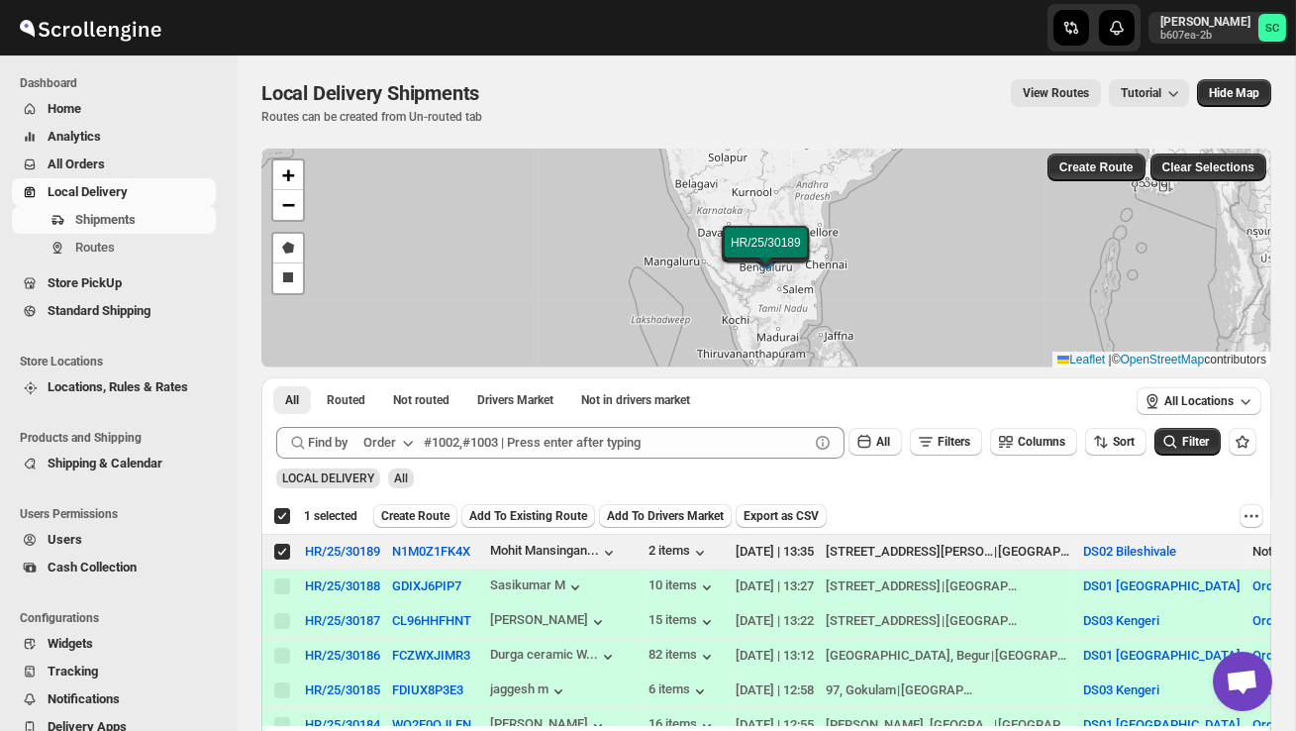
click at [423, 512] on span "Create Route" at bounding box center [415, 516] width 68 height 16
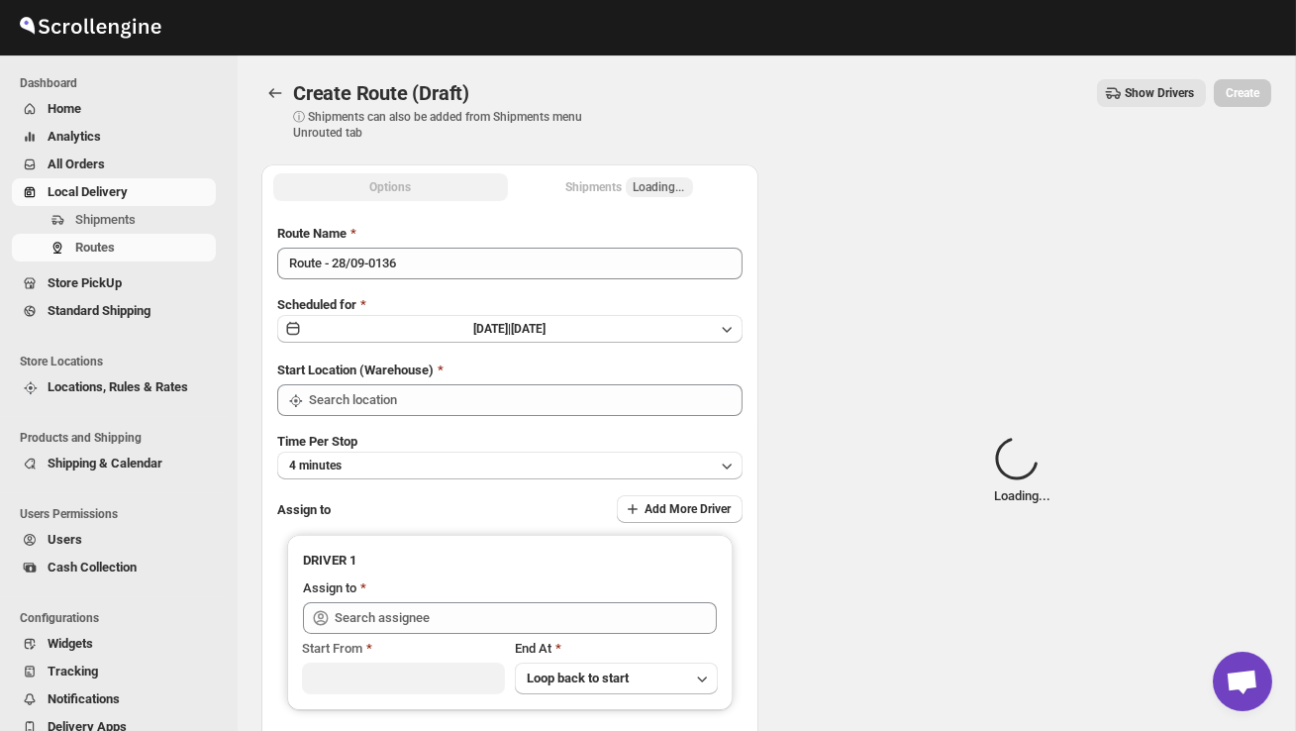
type input "DS02 Bileshivale"
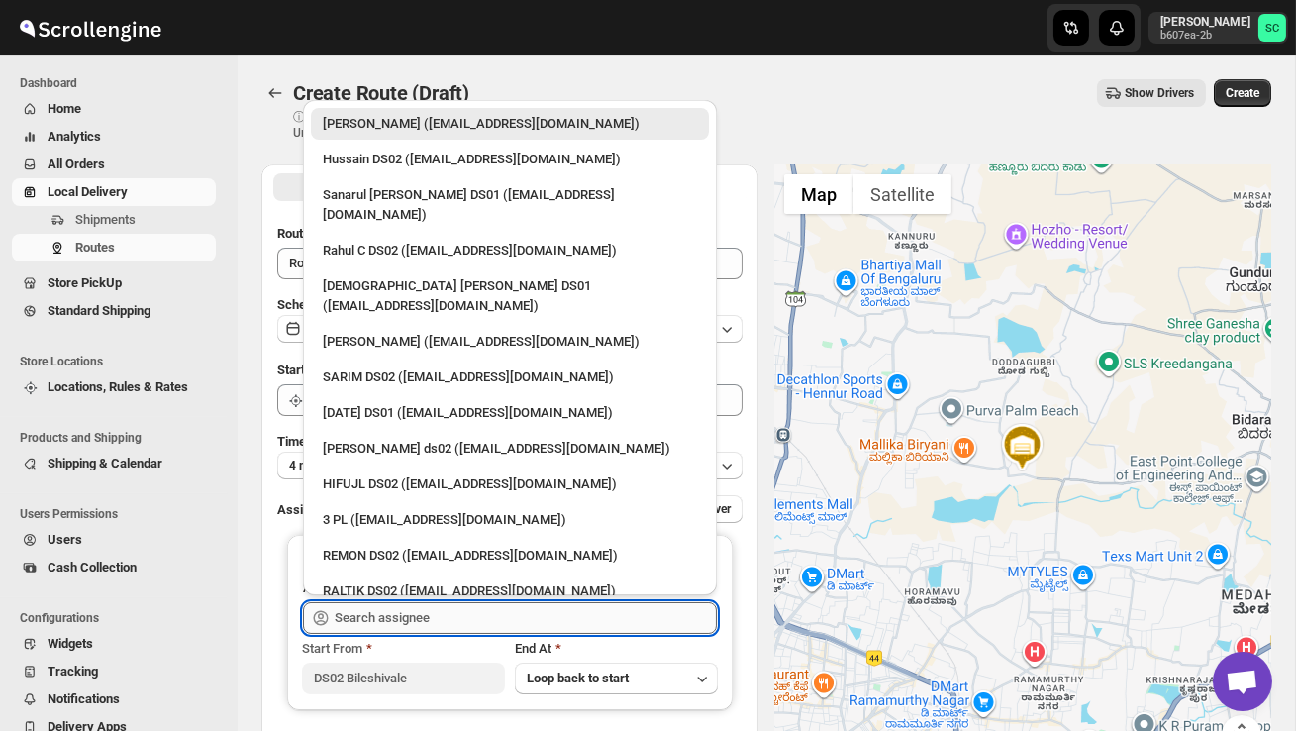
click at [405, 613] on input "text" at bounding box center [526, 618] width 382 height 32
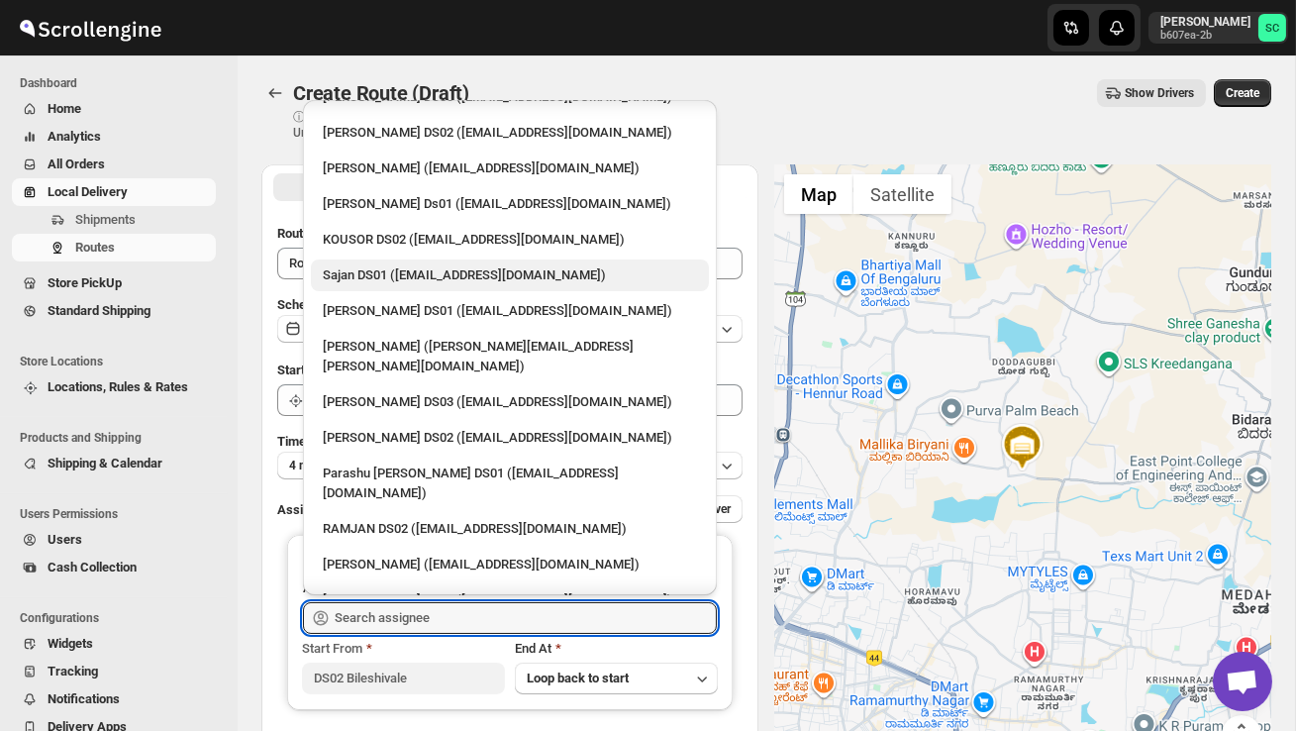
scroll to position [896, 0]
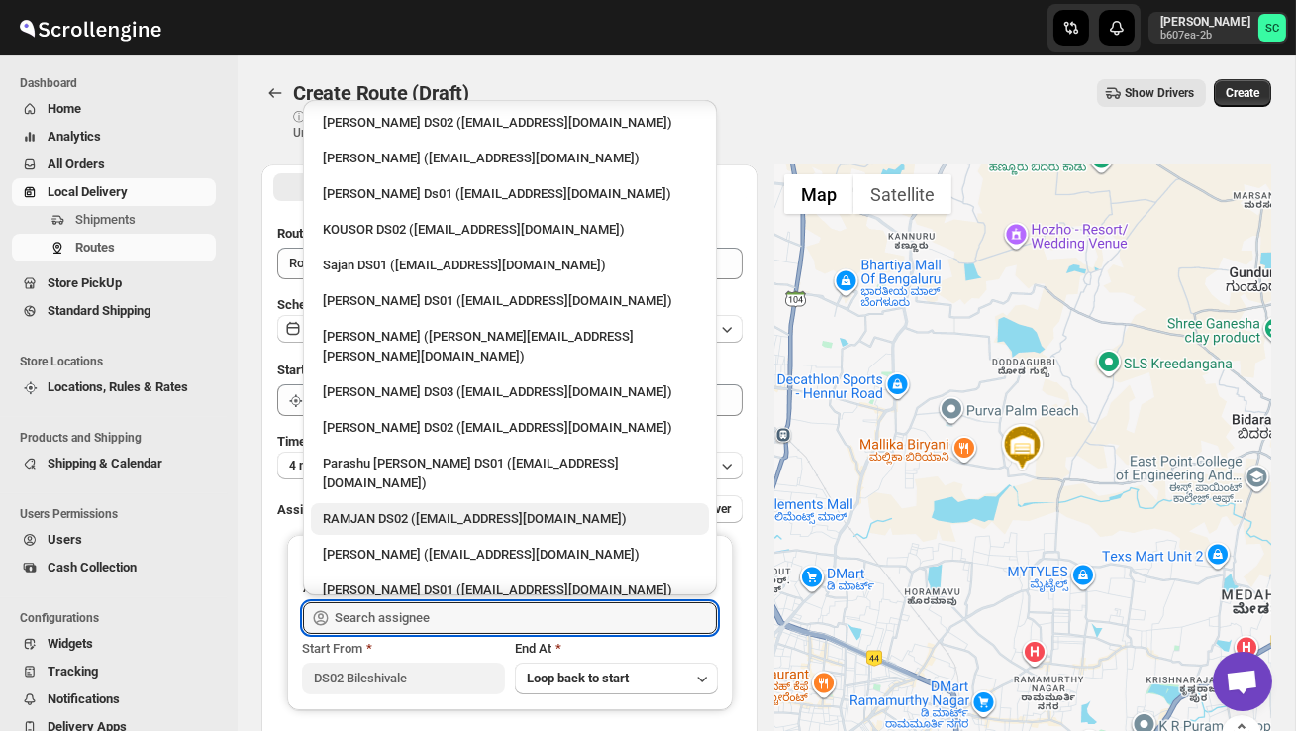
click at [390, 509] on div "RAMJAN DS02 ([EMAIL_ADDRESS][DOMAIN_NAME])" at bounding box center [510, 519] width 374 height 20
type input "RAMJAN DS02 ([EMAIL_ADDRESS][DOMAIN_NAME])"
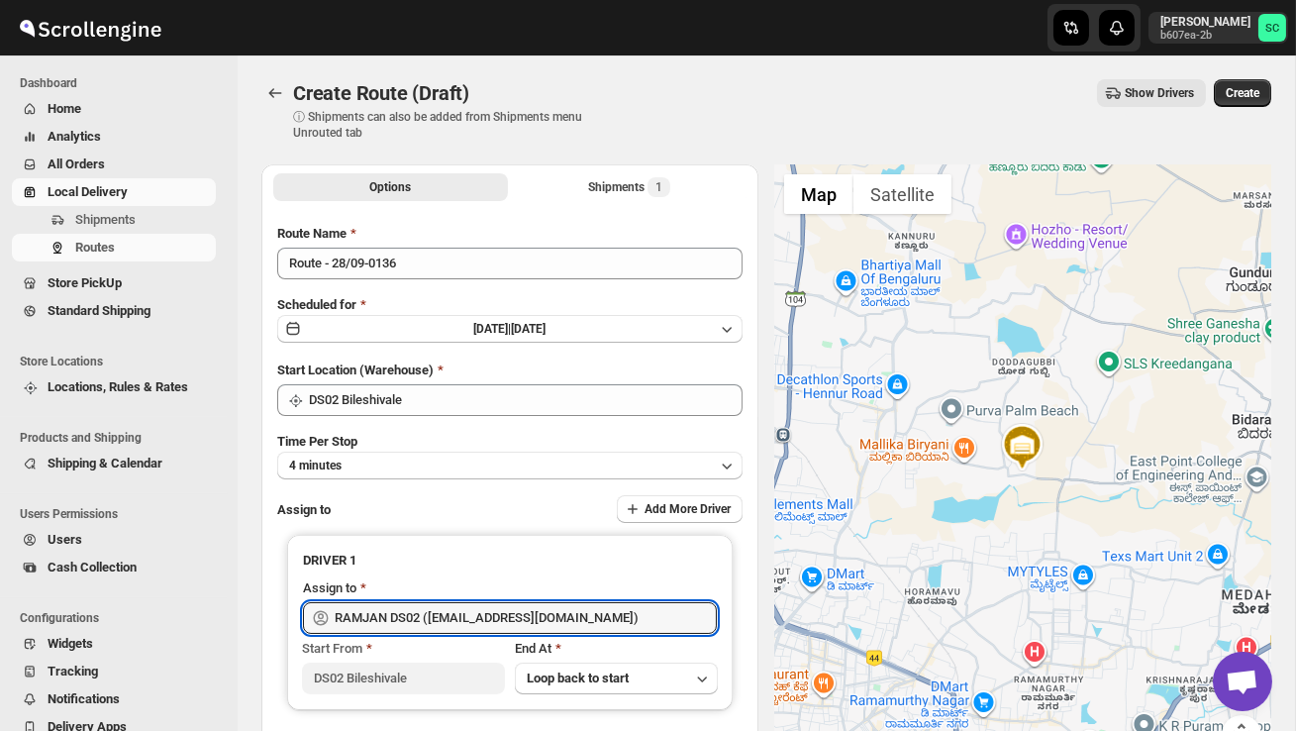
click at [1243, 90] on span "Create" at bounding box center [1243, 93] width 34 height 16
